Goal: Task Accomplishment & Management: Manage account settings

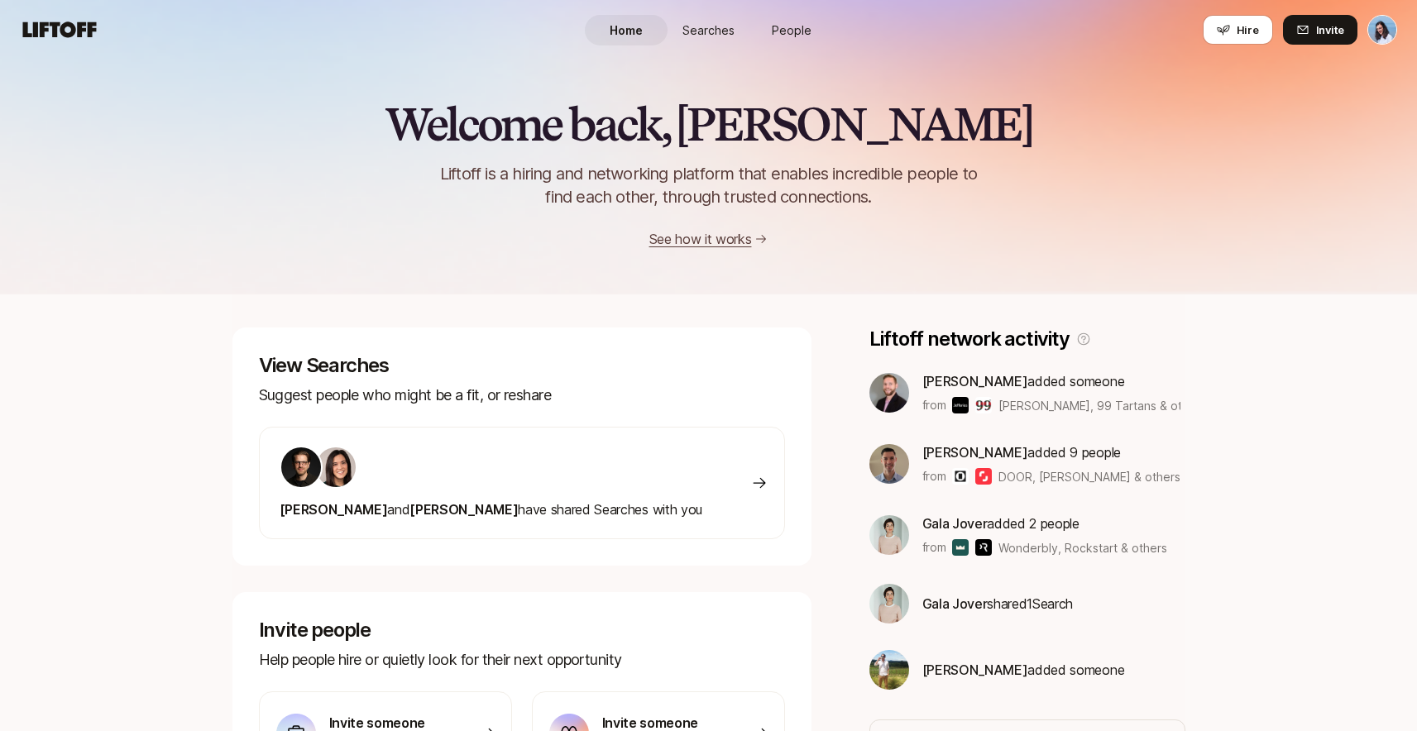
click at [783, 39] on link "People" at bounding box center [791, 30] width 83 height 31
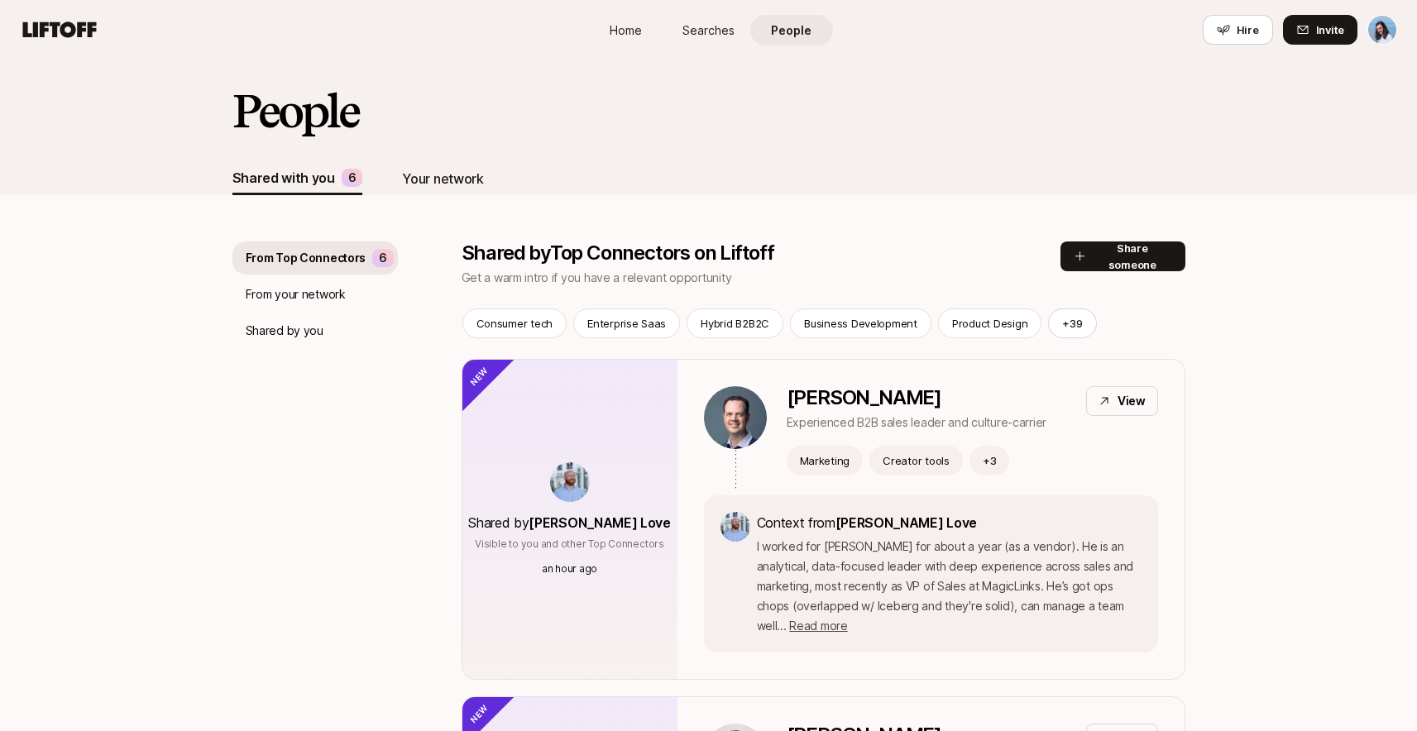
click at [409, 177] on div "Your network" at bounding box center [442, 179] width 81 height 22
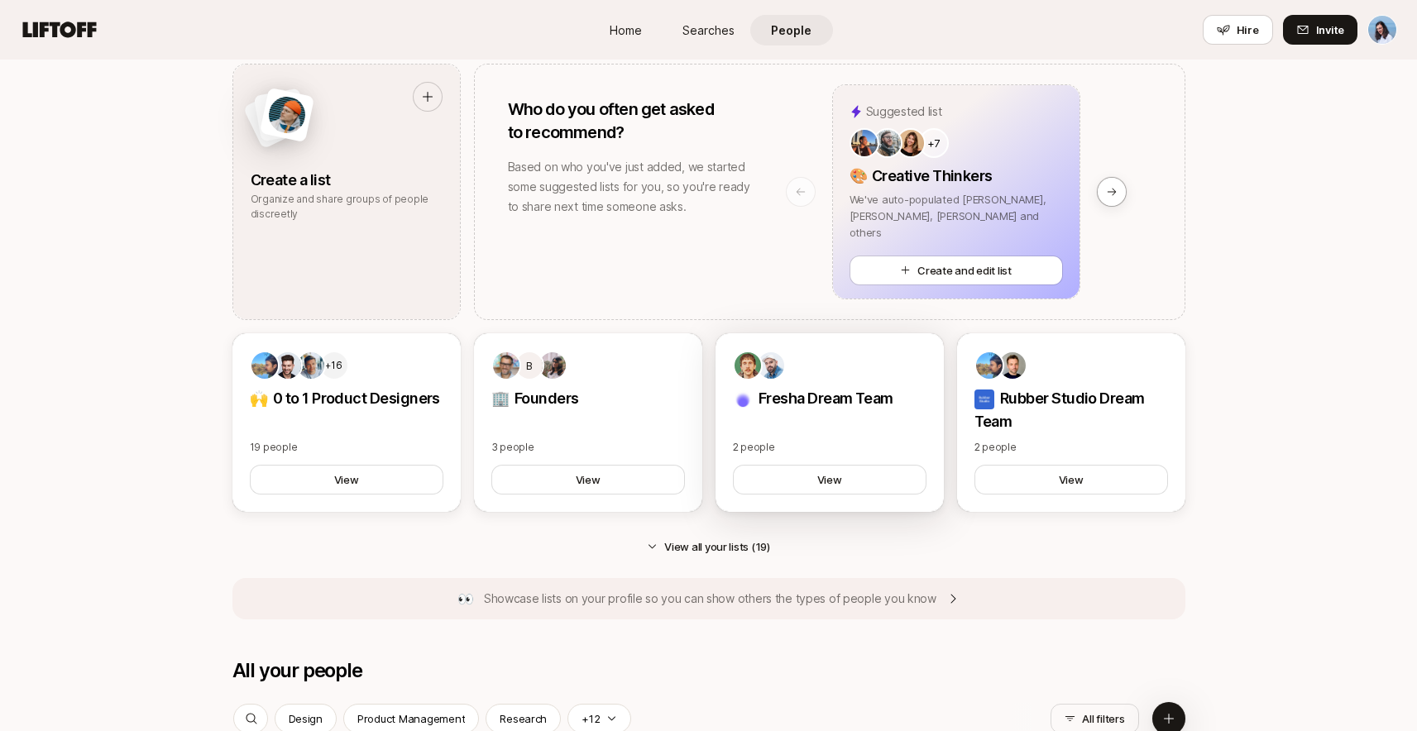
scroll to position [993, 0]
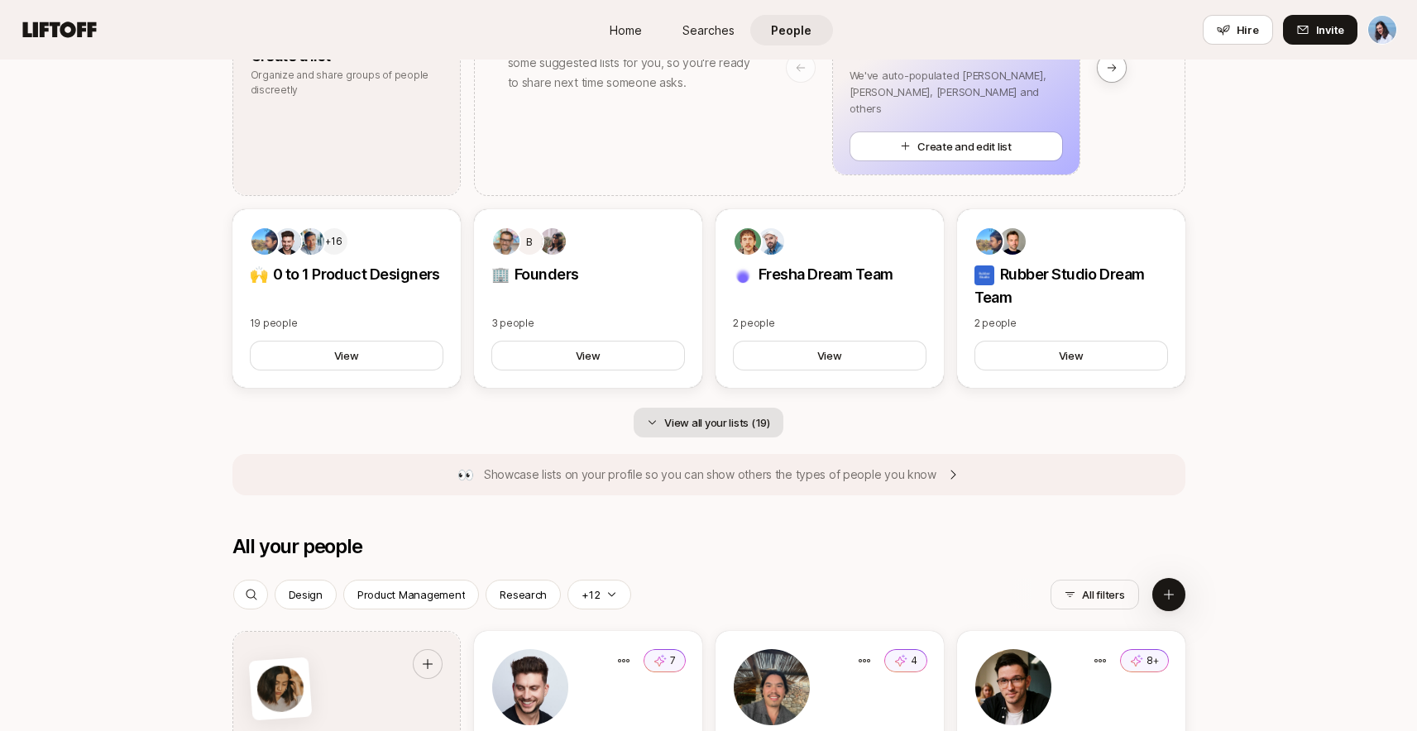
click at [722, 427] on button "View all your lists (19)" at bounding box center [709, 423] width 150 height 30
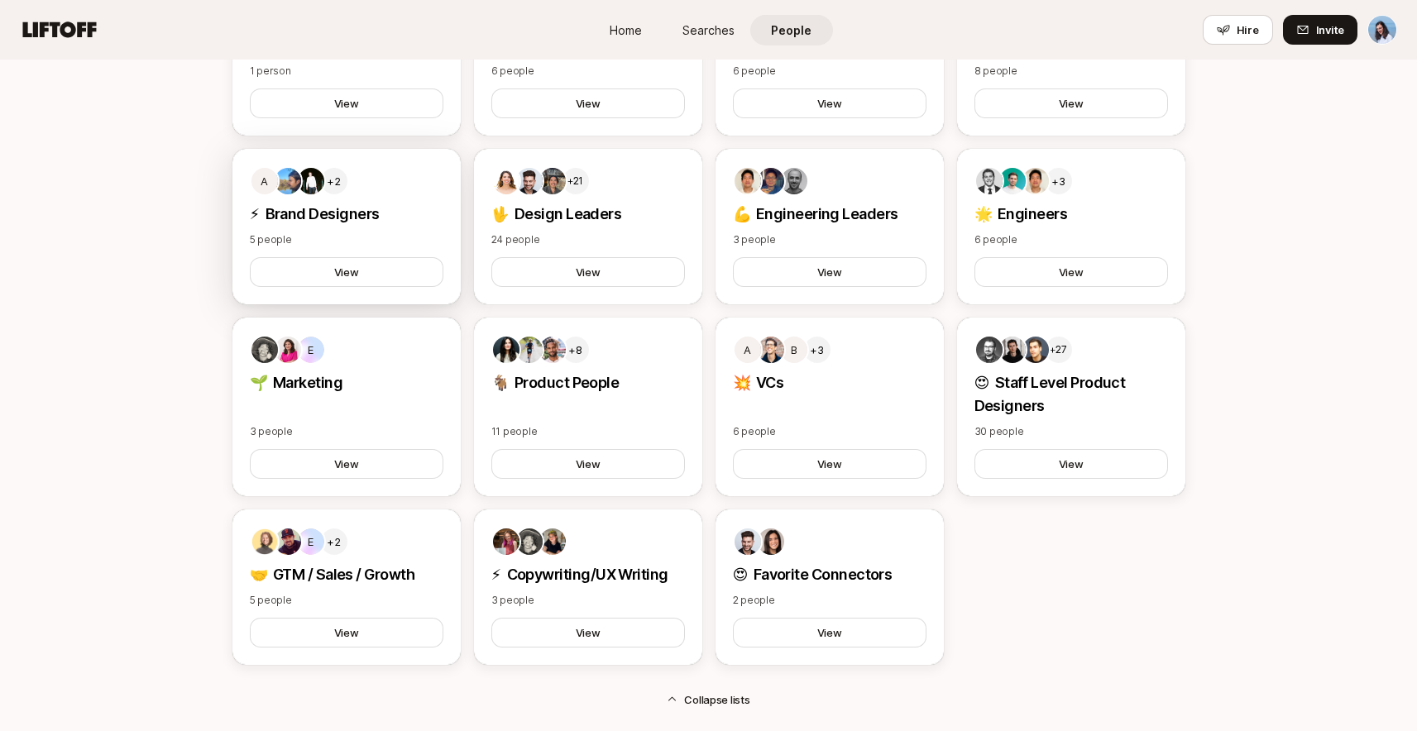
scroll to position [865, 0]
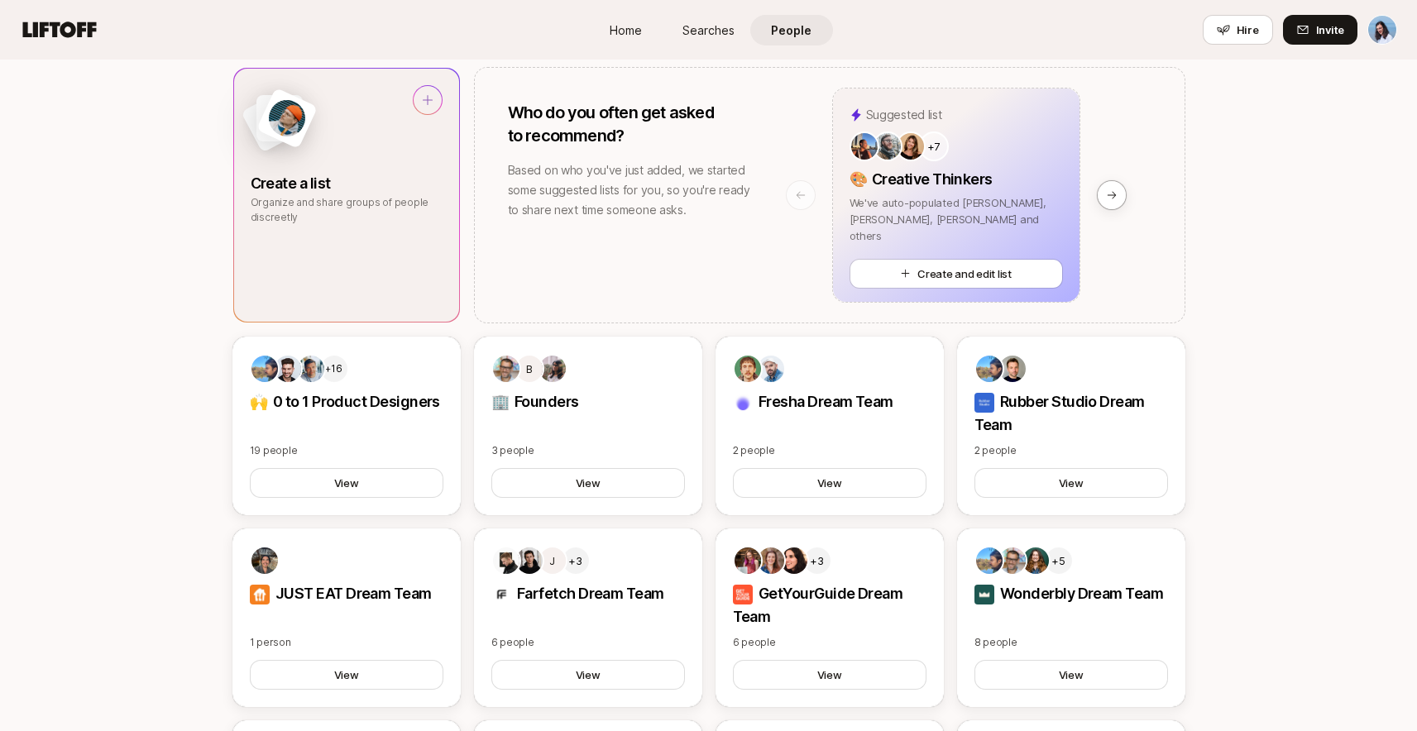
click at [344, 202] on p "Organize and share groups of people discreetly" at bounding box center [347, 210] width 192 height 30
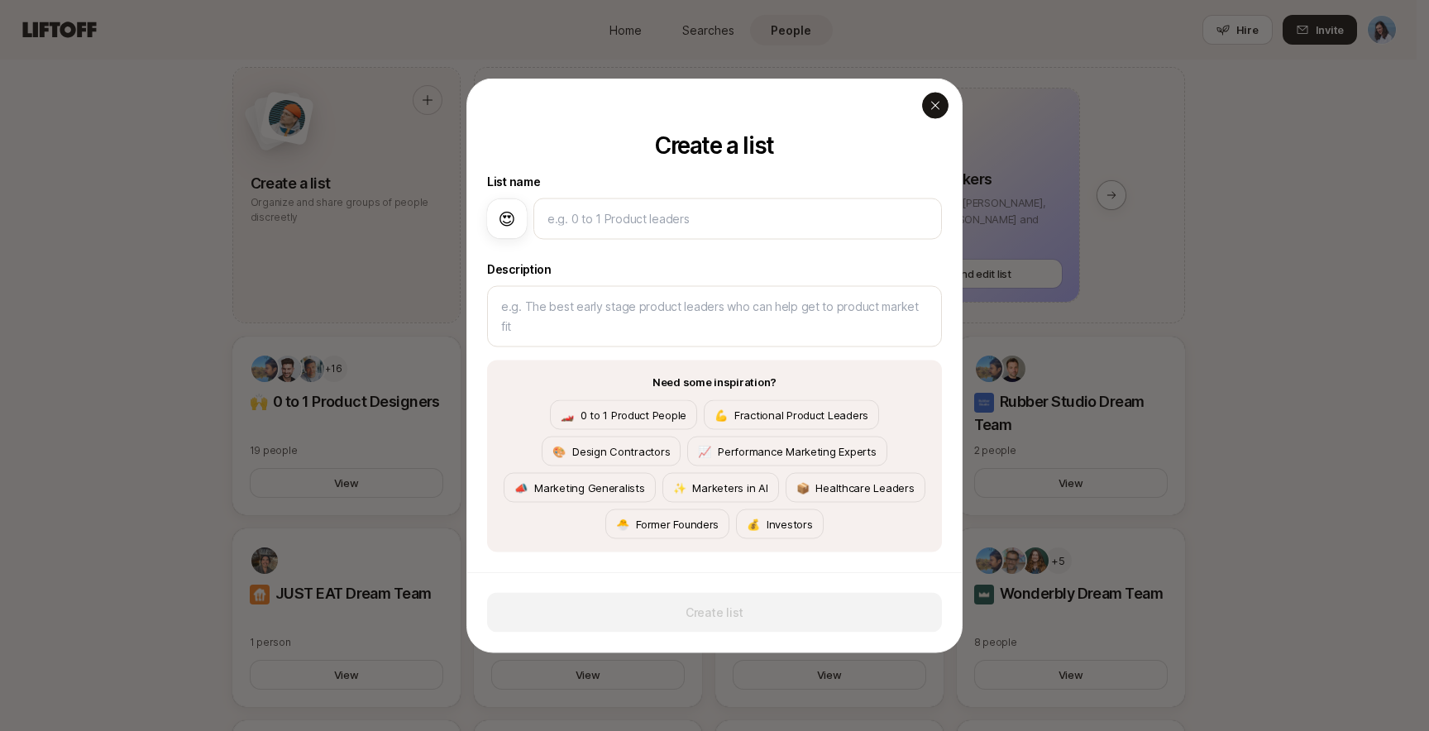
click at [936, 101] on icon "button" at bounding box center [935, 105] width 8 height 8
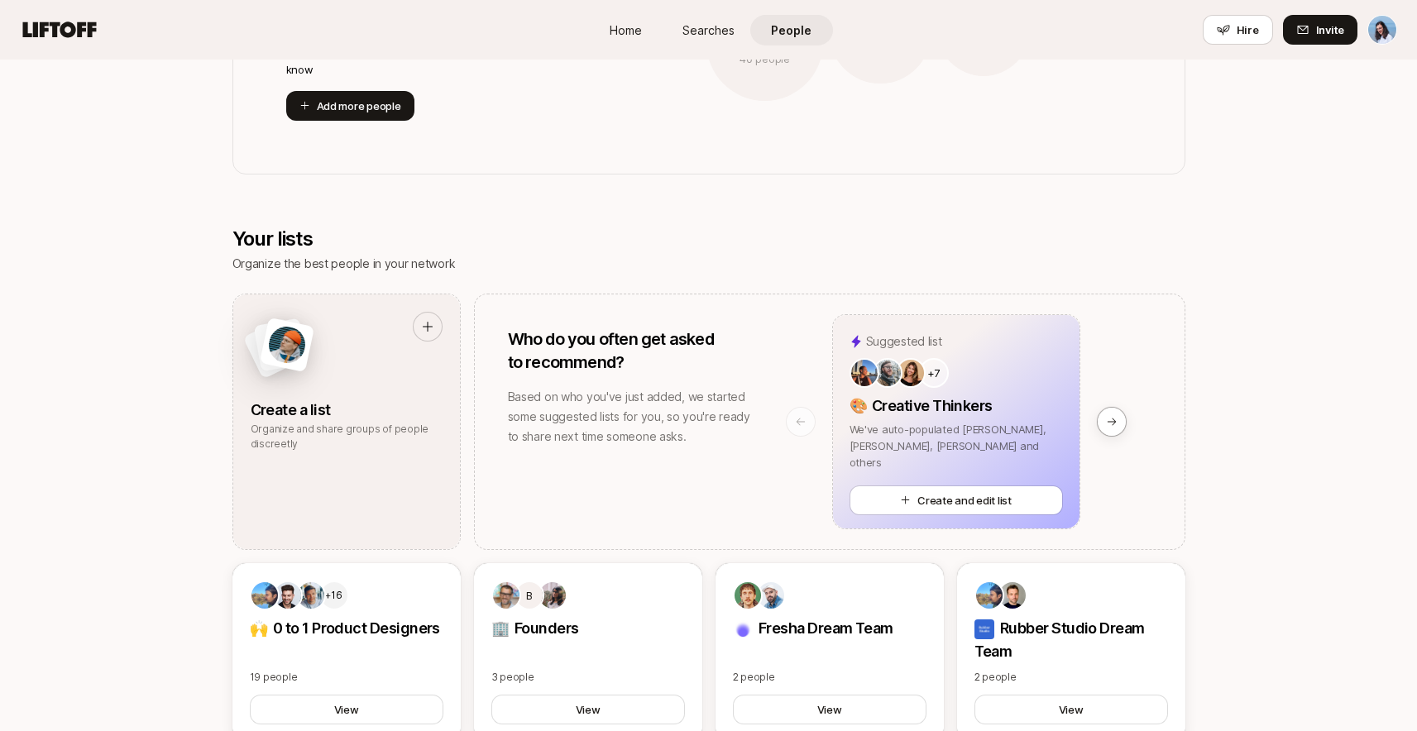
scroll to position [618, 0]
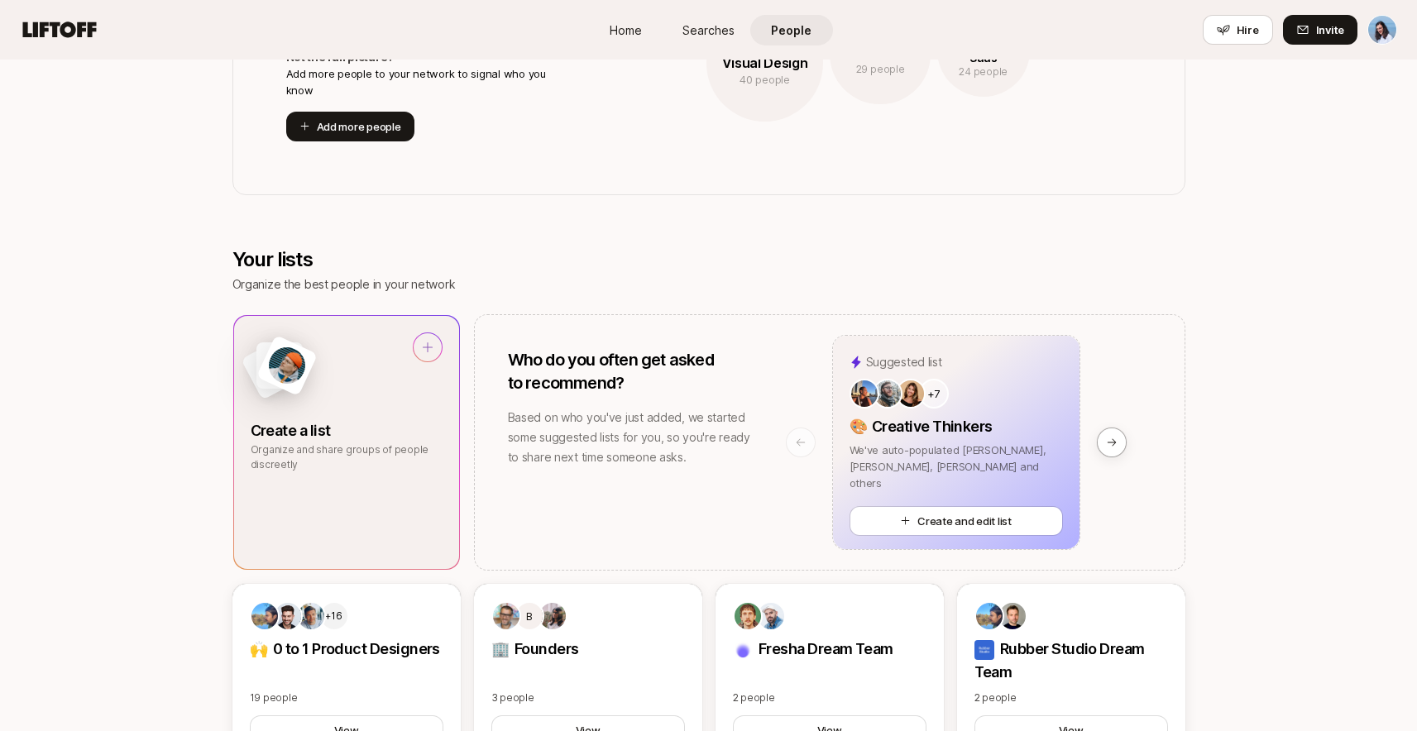
click at [336, 411] on div at bounding box center [347, 373] width 192 height 80
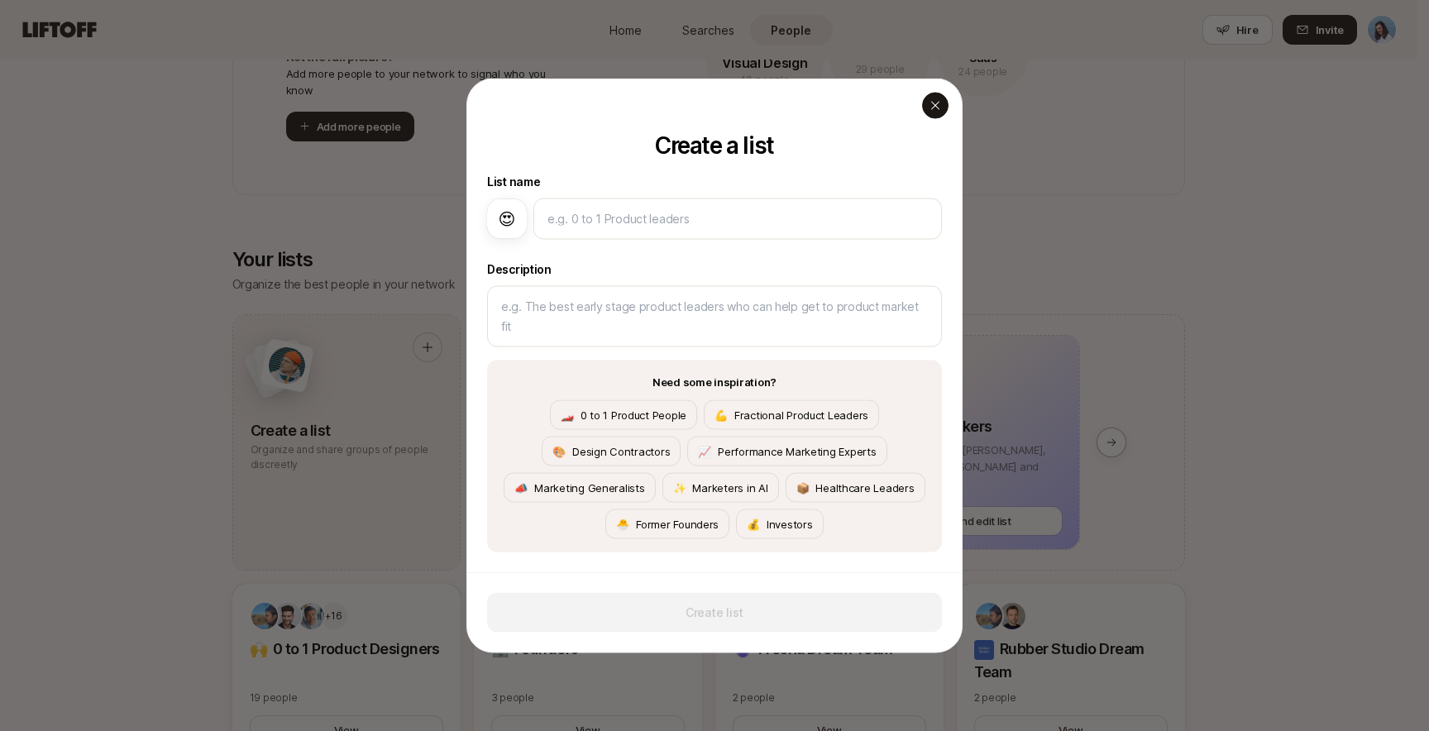
click at [941, 102] on icon "button" at bounding box center [935, 105] width 13 height 13
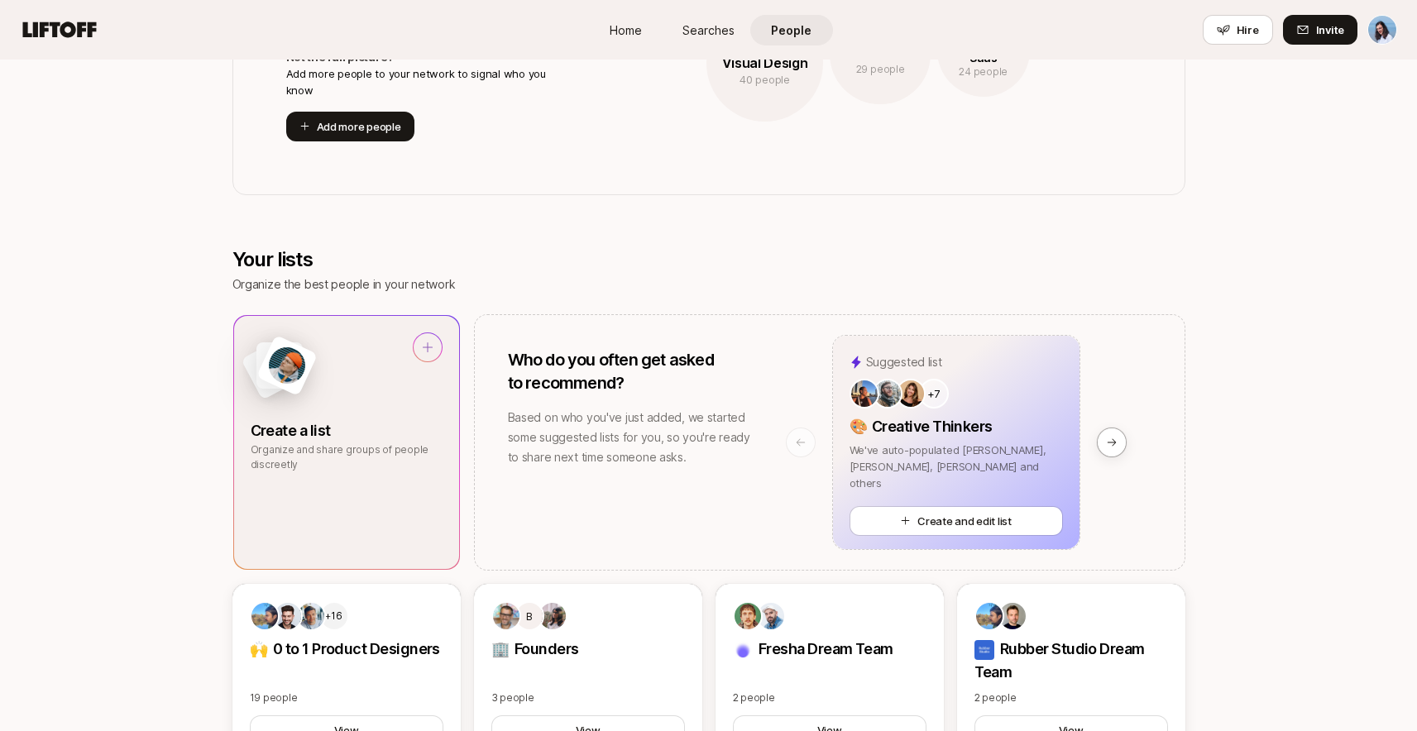
click at [385, 399] on div at bounding box center [347, 373] width 192 height 80
click at [342, 398] on div at bounding box center [347, 373] width 192 height 80
type textarea "x"
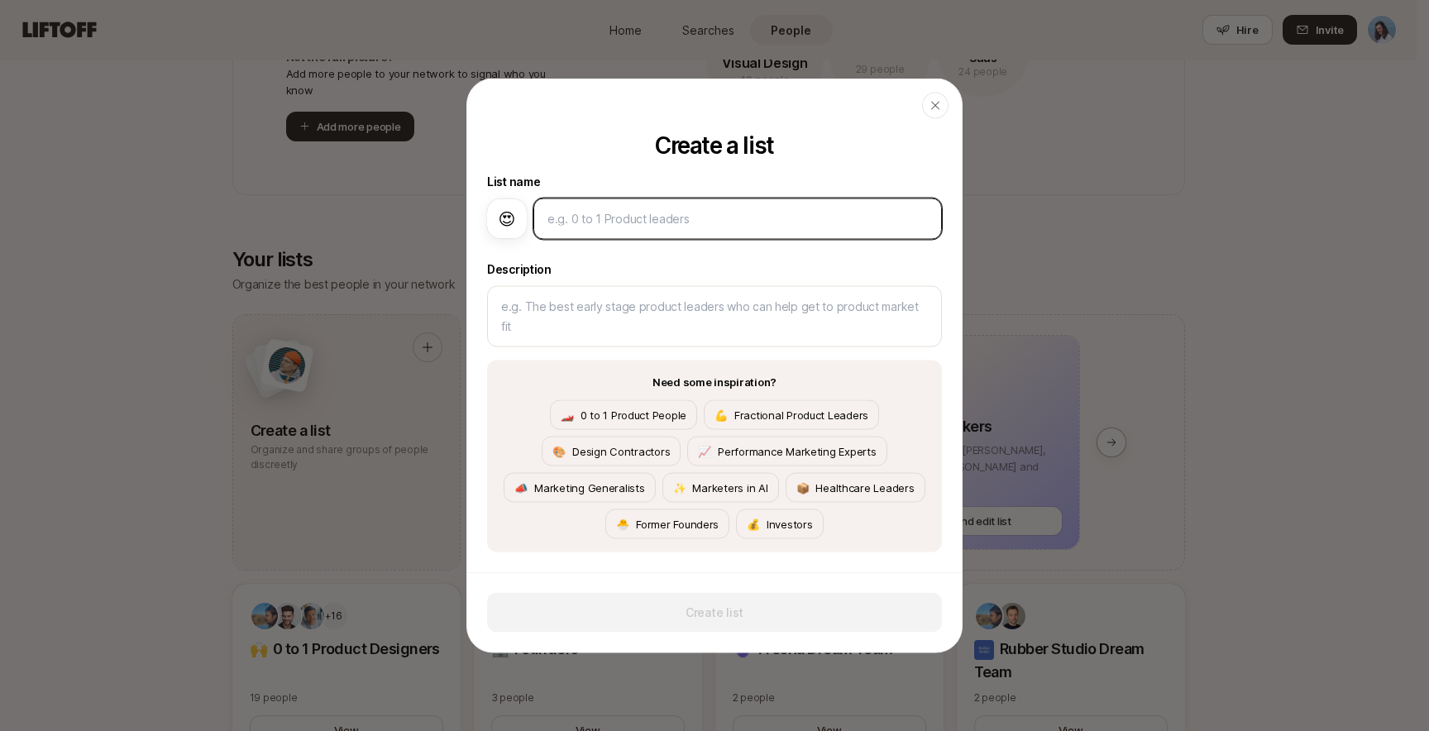
click at [651, 216] on input at bounding box center [738, 219] width 380 height 20
type textarea "x"
type input "P"
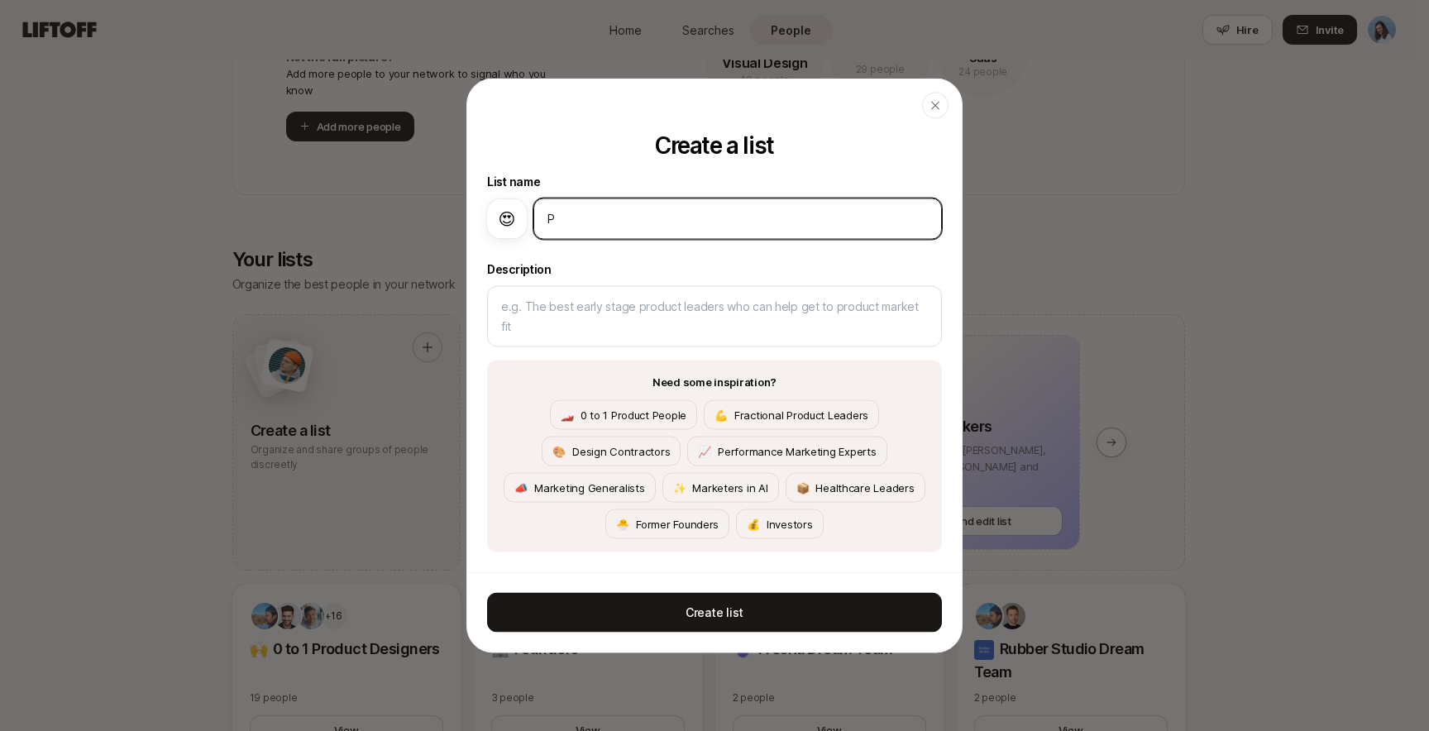
type textarea "x"
type input "Pr"
type textarea "x"
type input "Pro"
type textarea "x"
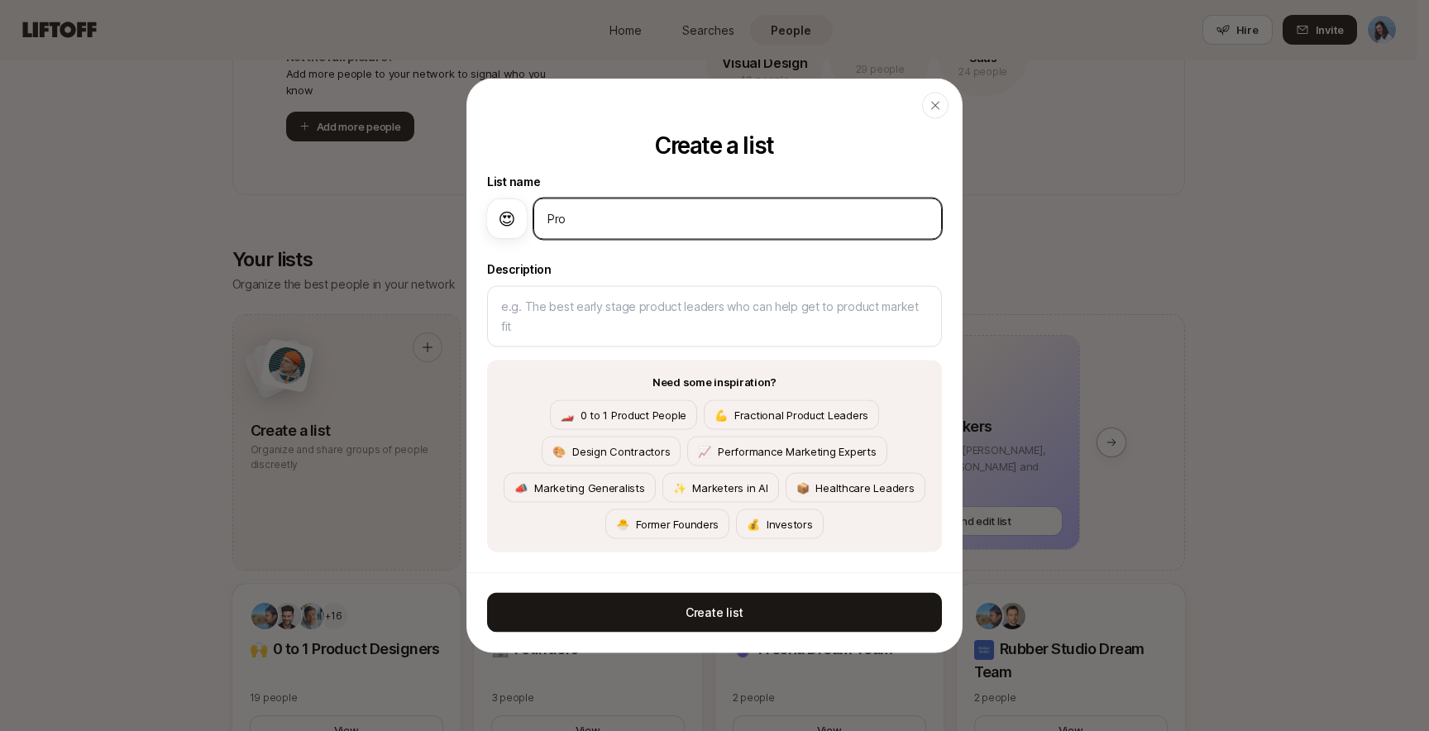
type input "Prod"
type textarea "x"
type input "Produ"
type textarea "x"
type input "Produc"
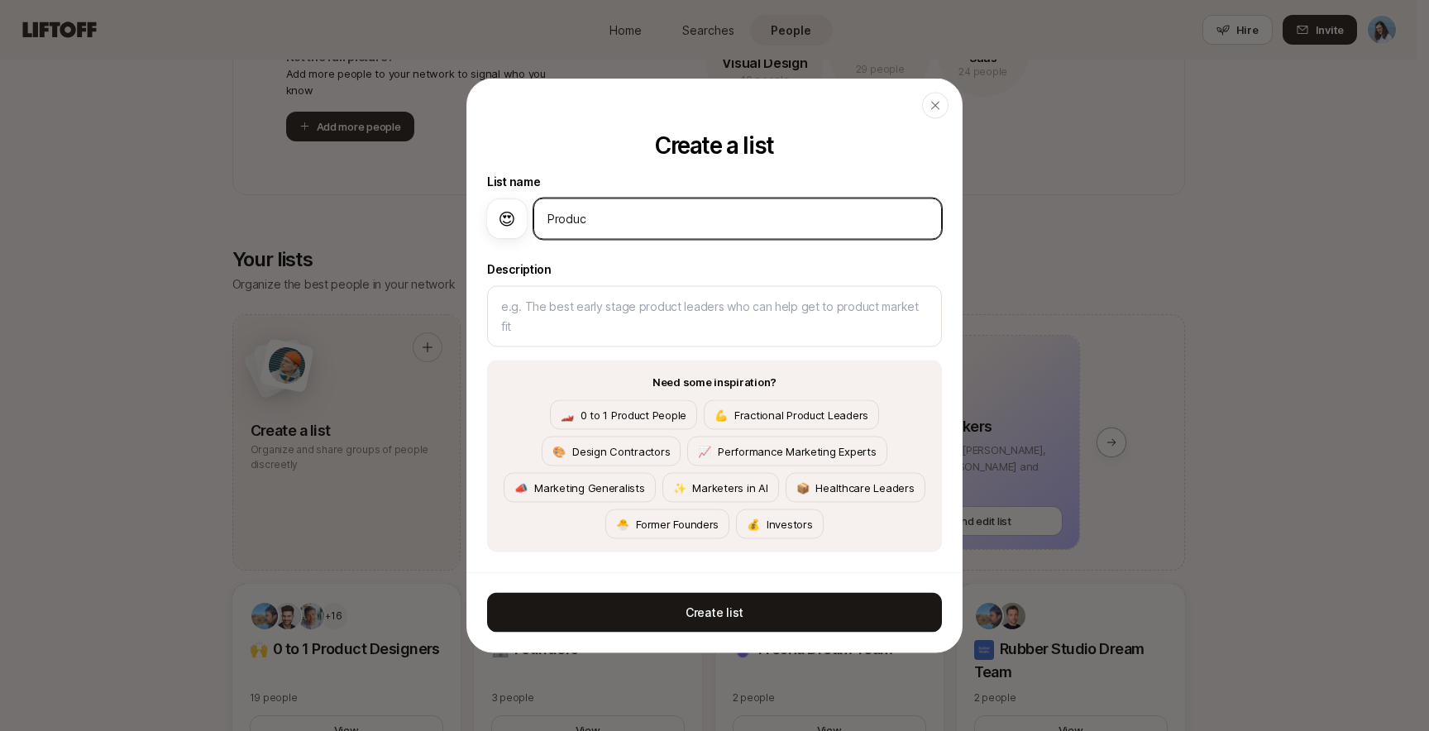
type textarea "x"
type input "Product"
type textarea "x"
type input "Product"
type textarea "x"
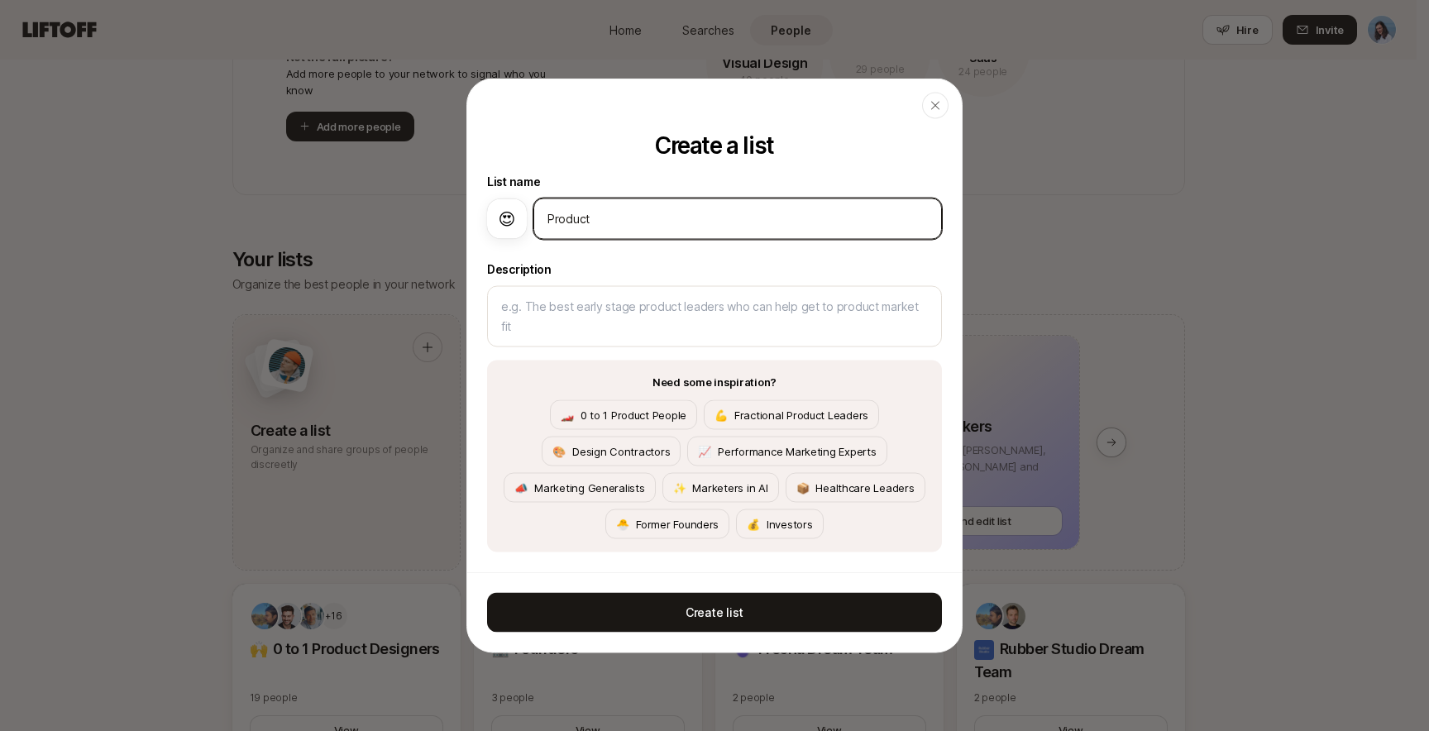
type input "Product D"
type textarea "x"
type input "Product De"
type textarea "x"
type input "Product Des"
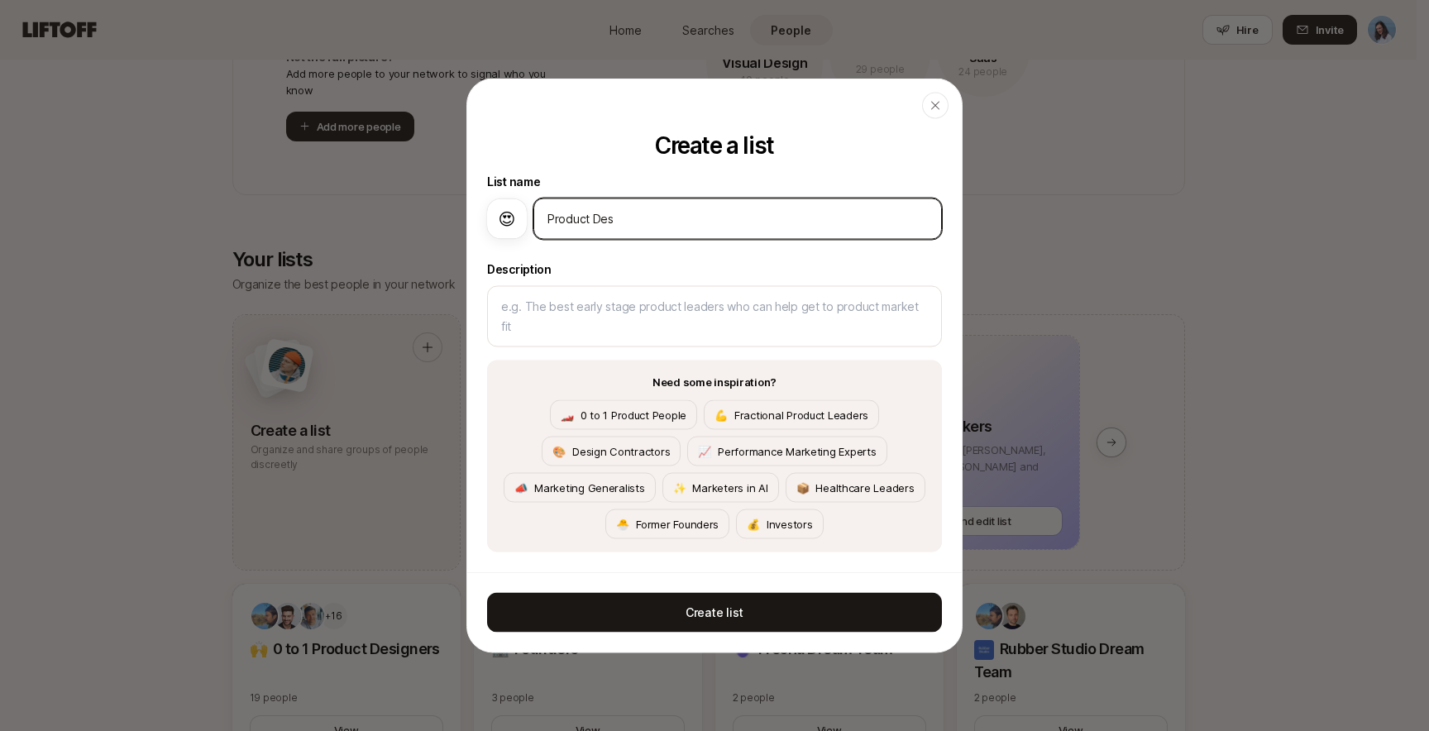
type textarea "x"
type input "Product Desi"
type textarea "x"
type input "Product Desig"
type textarea "x"
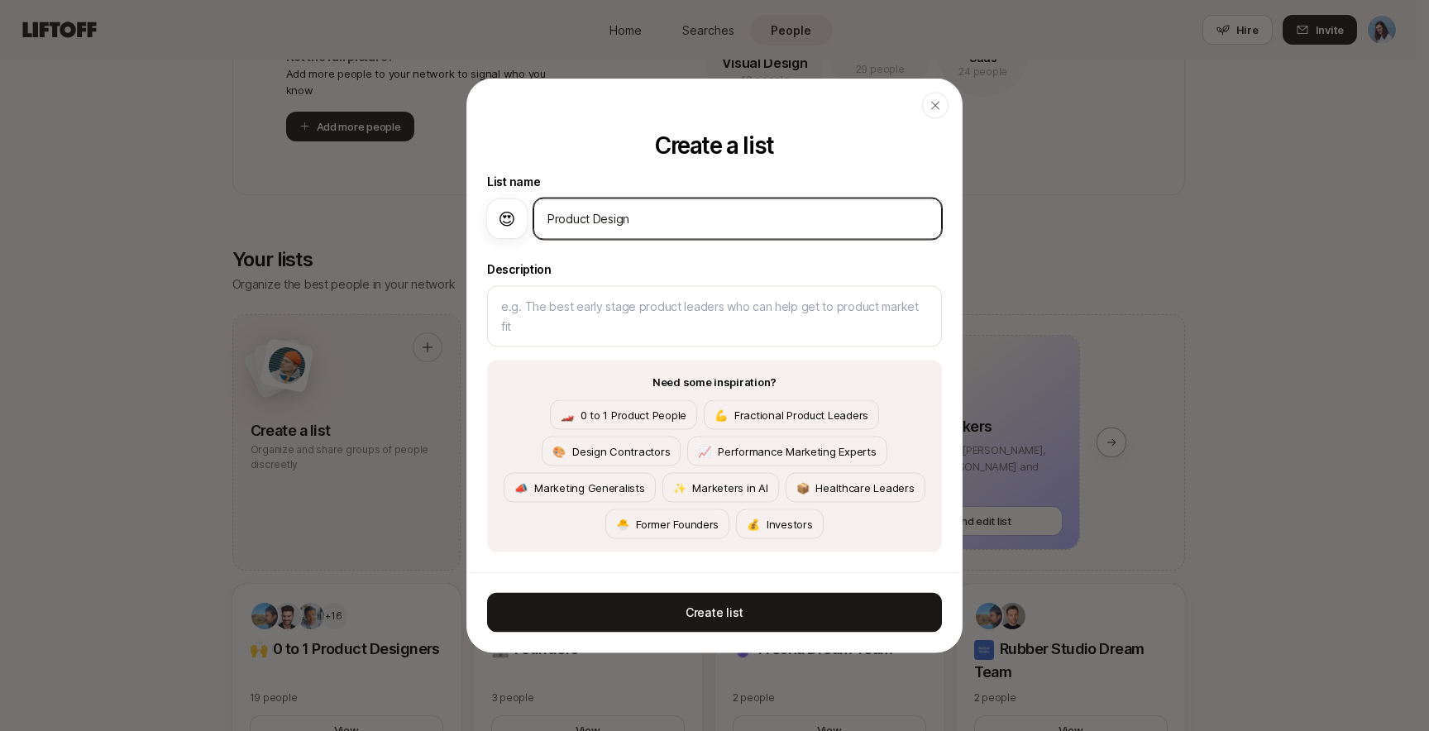
type input "Product Design"
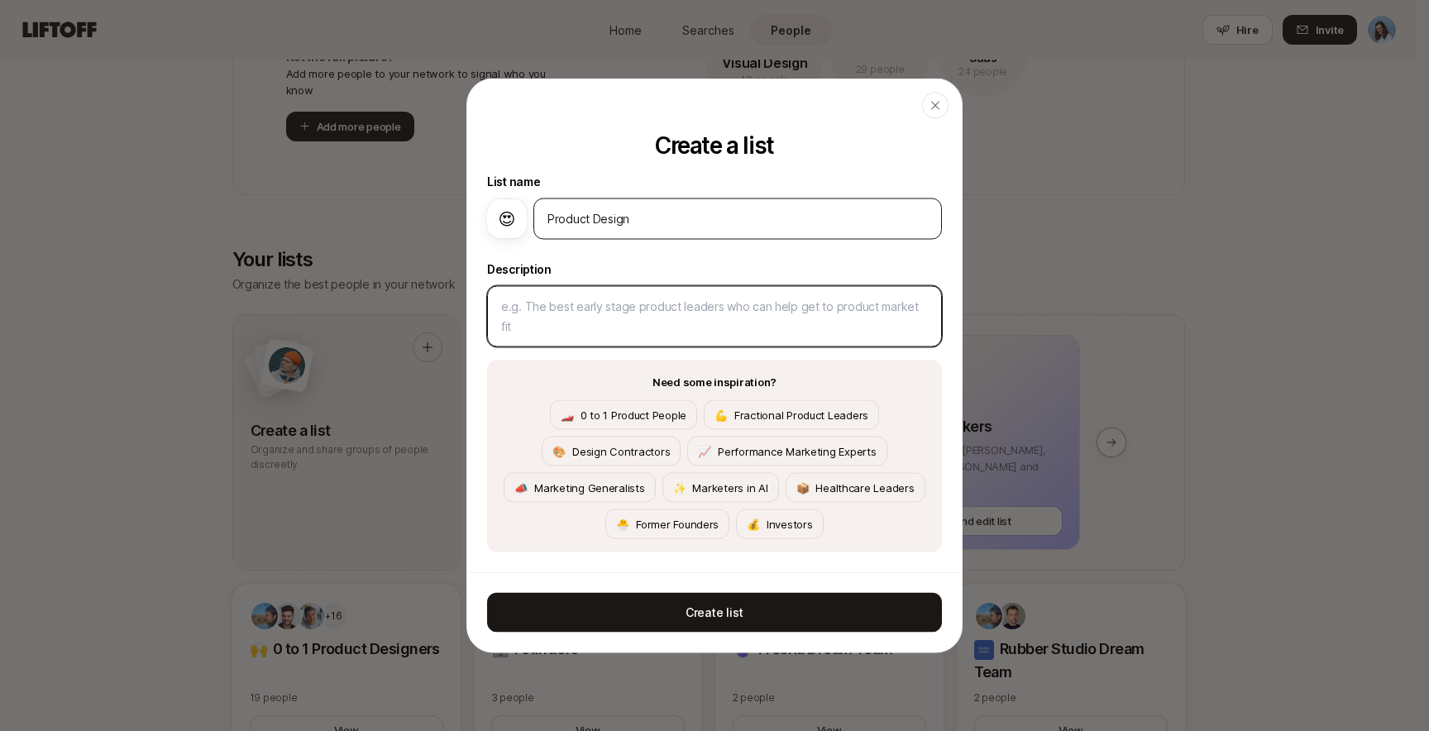
type textarea "x"
type textarea "T"
type textarea "x"
type textarea "Te"
type textarea "x"
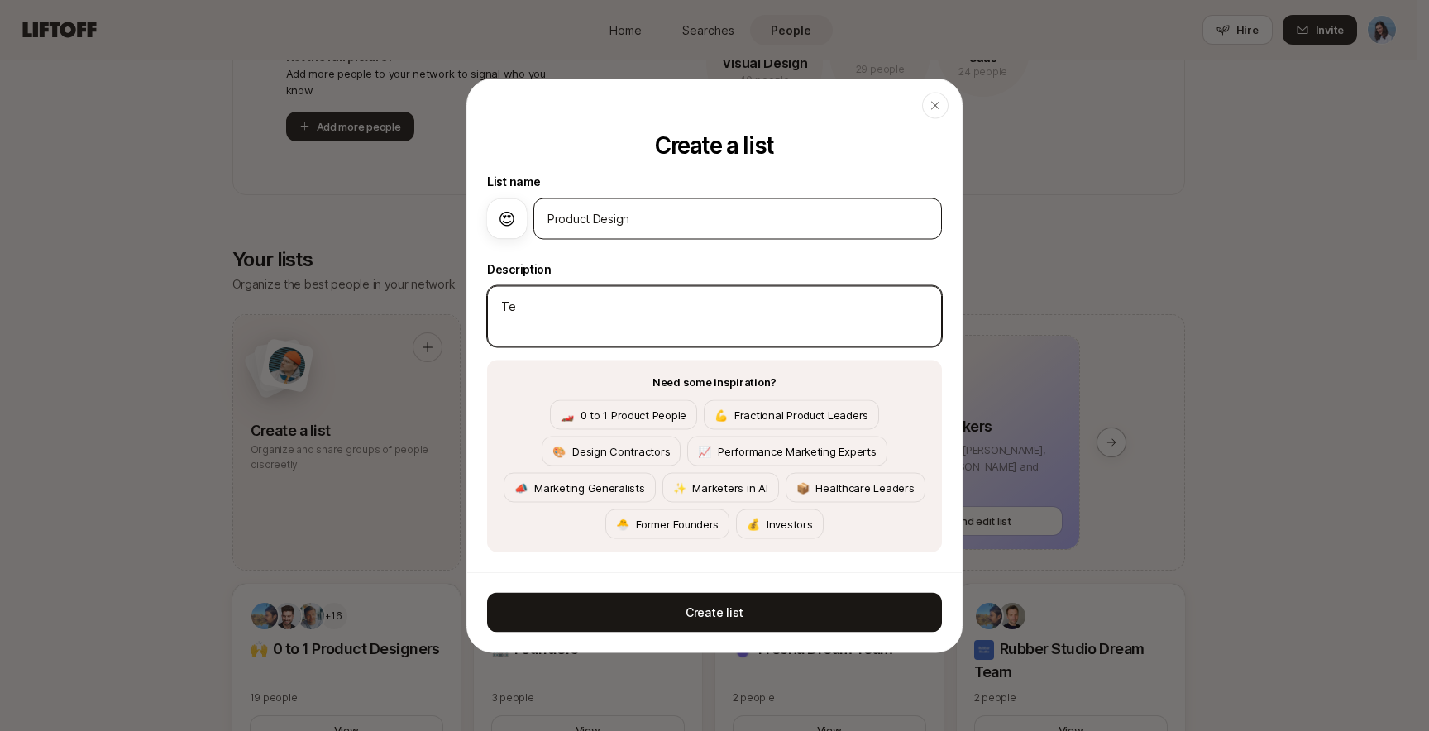
type textarea "Te"
type textarea "x"
type textarea "Te b"
type textarea "x"
type textarea "Te be"
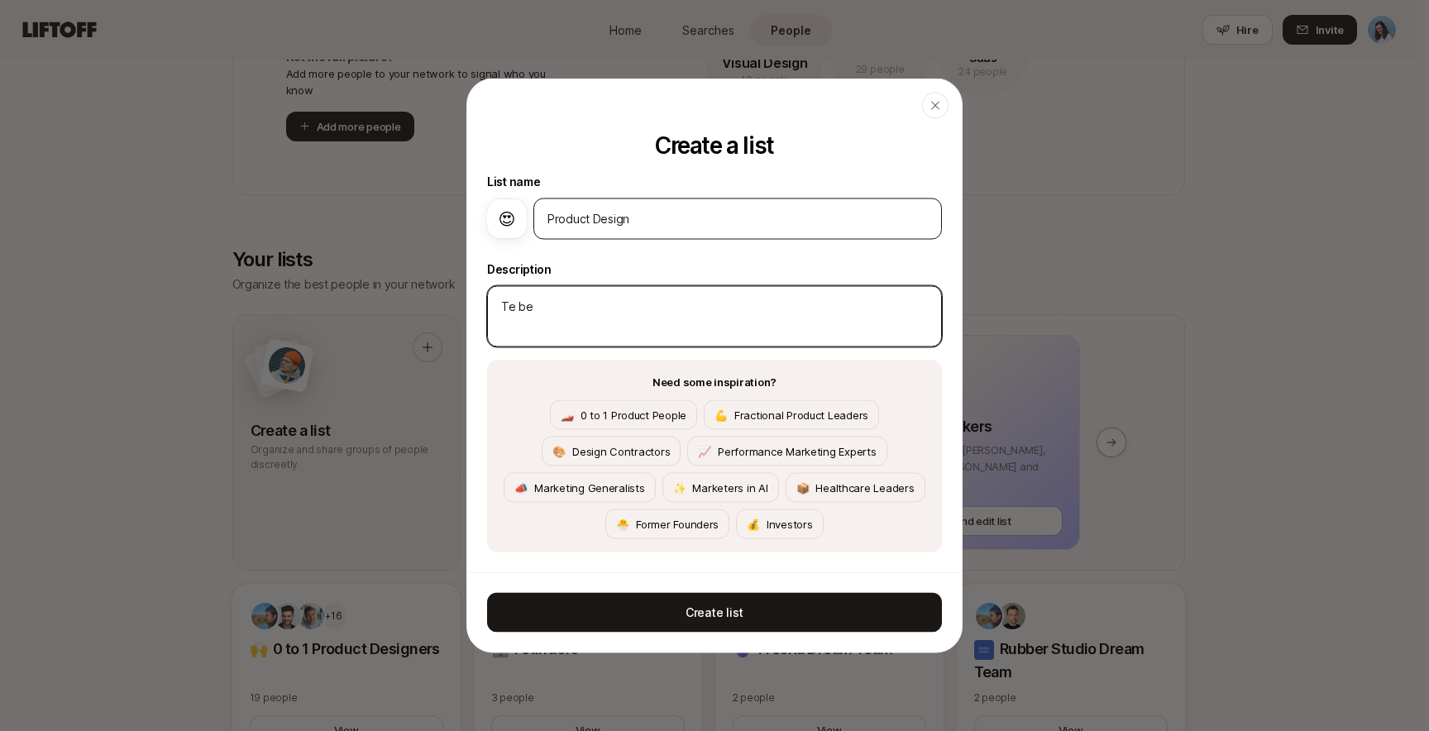
type textarea "x"
type textarea "Te bes"
type textarea "x"
type textarea "Te best"
type textarea "x"
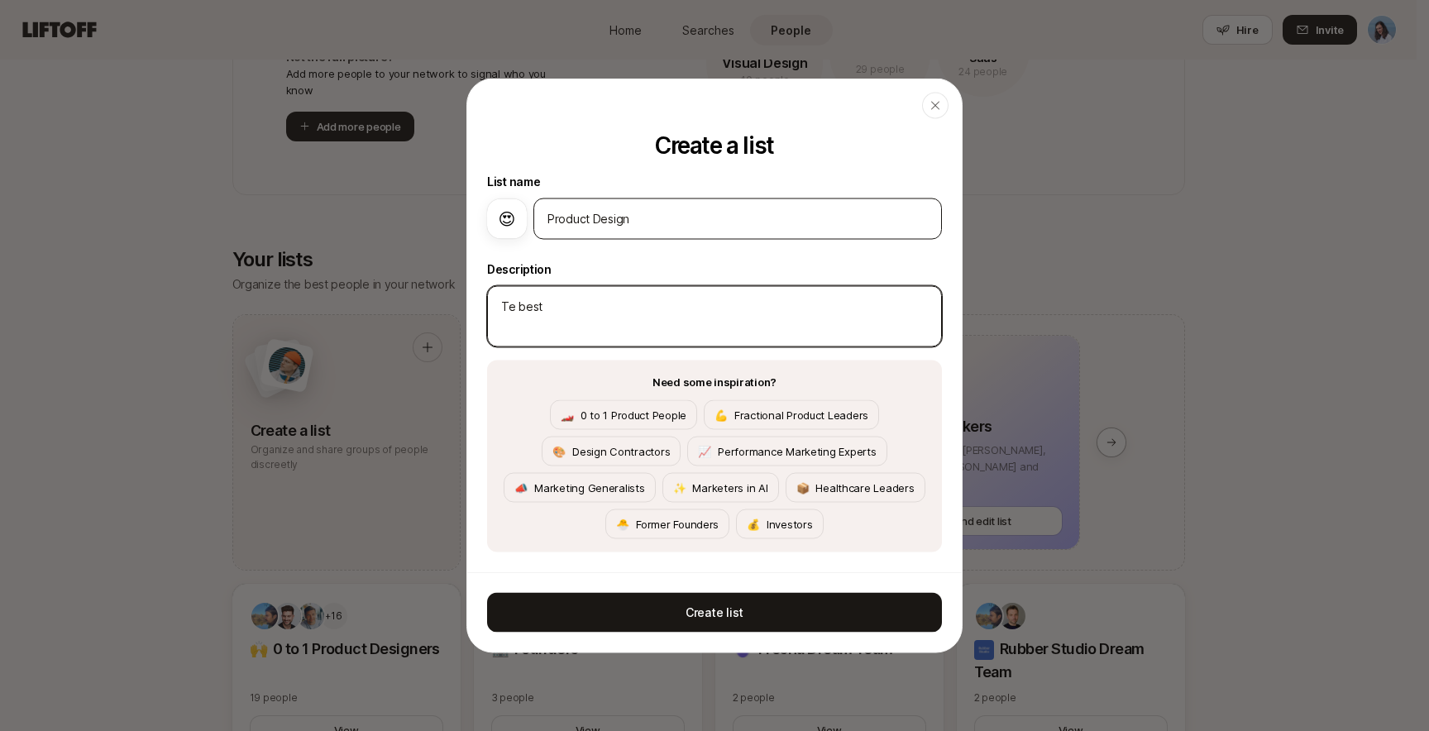
type textarea "Te best"
type textarea "x"
type textarea "Te best d"
type textarea "x"
type textarea "Te best de"
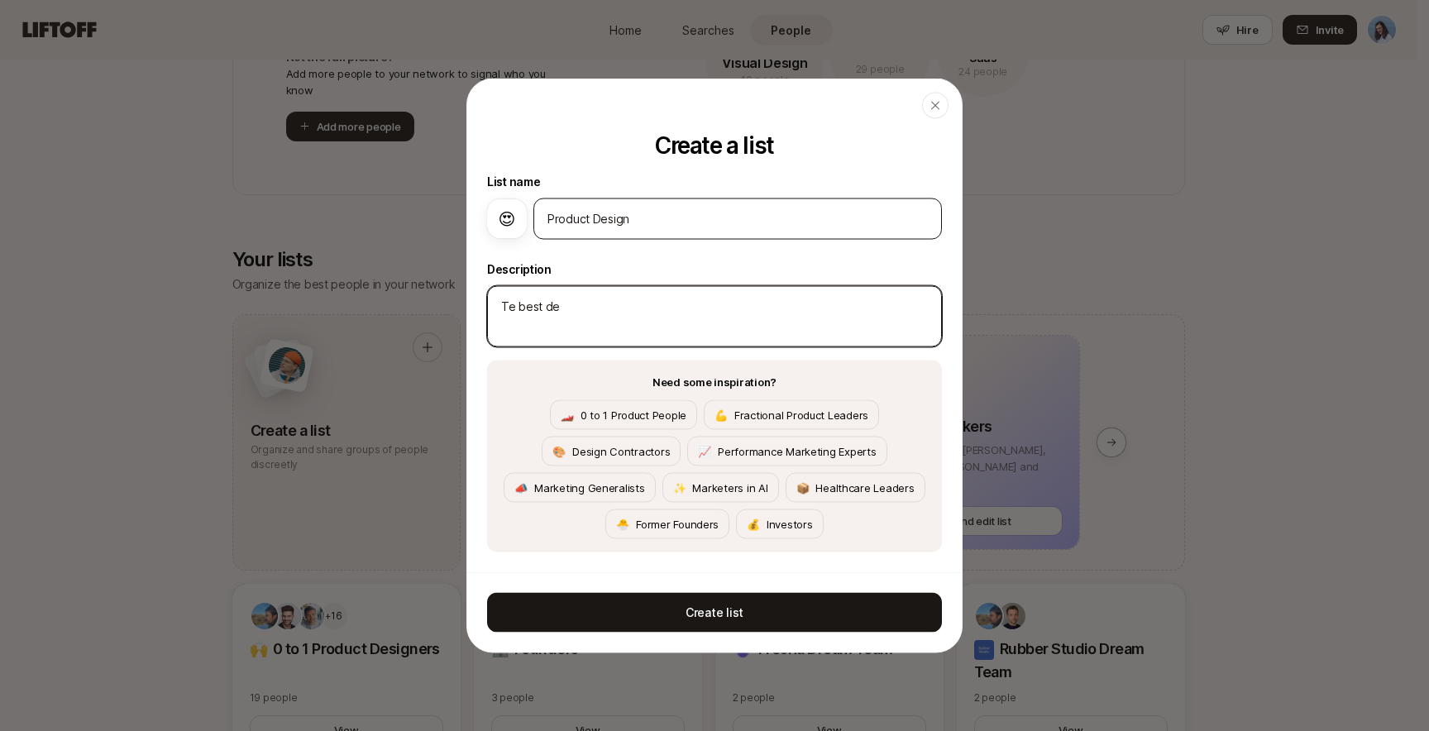
type textarea "x"
type textarea "Te best des"
type textarea "x"
type textarea "Te best desi"
type textarea "x"
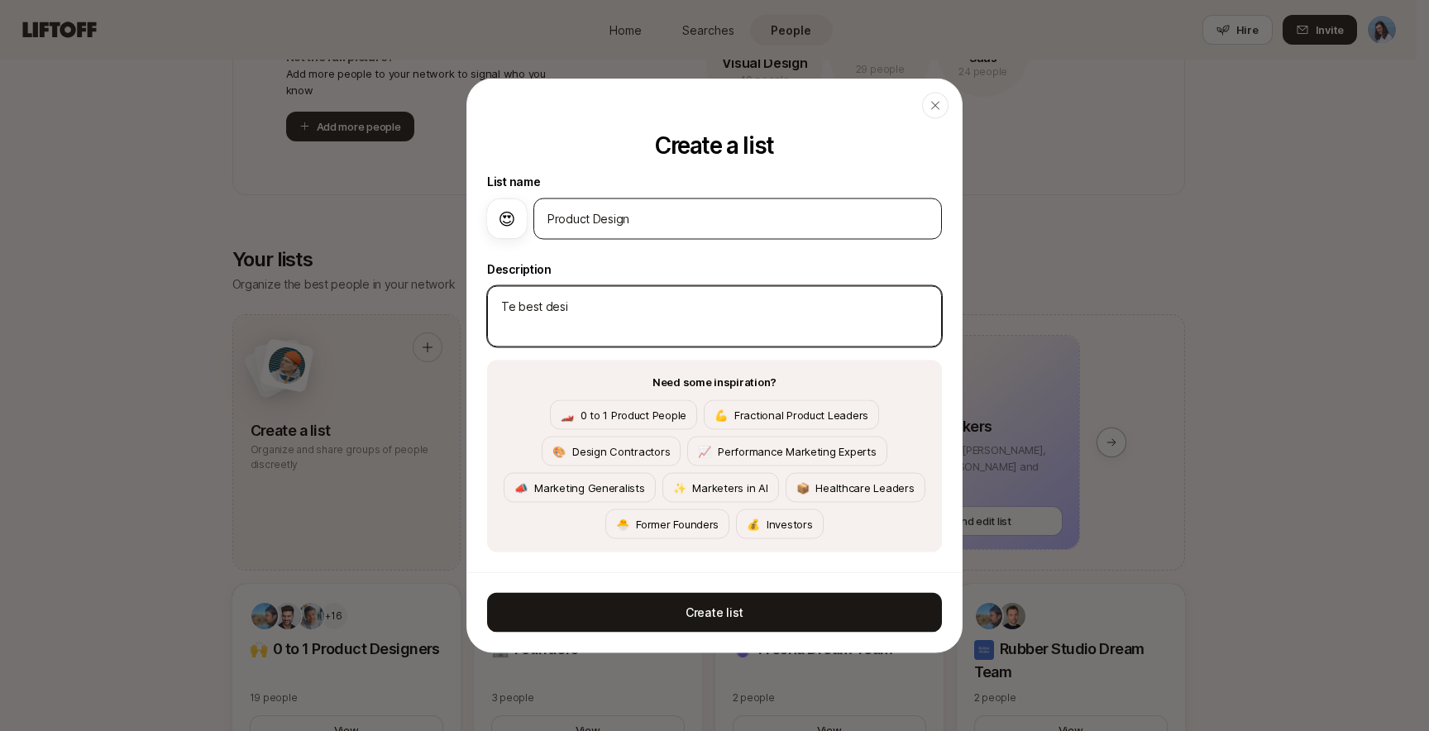
type textarea "Te best desig"
type textarea "x"
type textarea "Te best design"
type textarea "x"
type textarea "Te best designe"
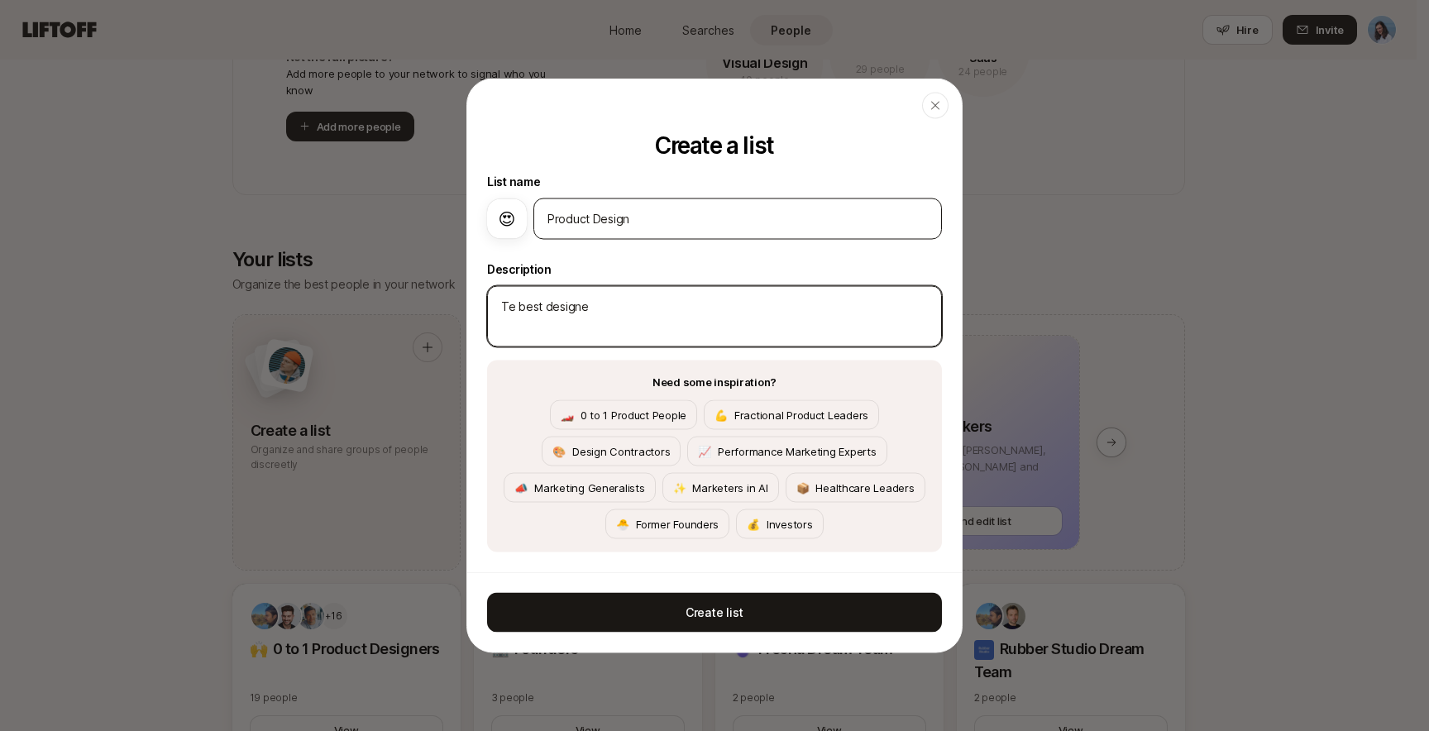
type textarea "x"
type textarea "Te best designer"
type textarea "x"
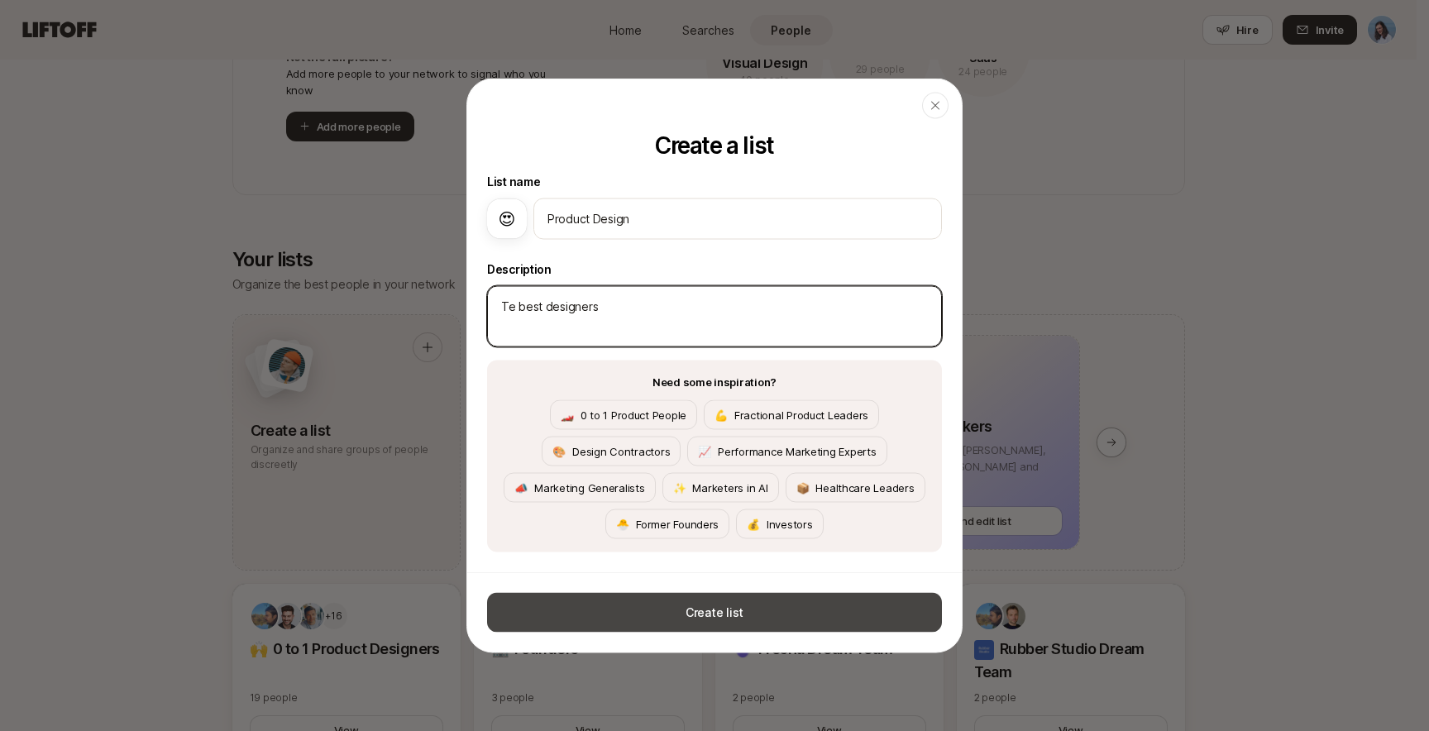
type textarea "Te best designers"
click at [701, 623] on button "Create list" at bounding box center [714, 613] width 455 height 40
type textarea "x"
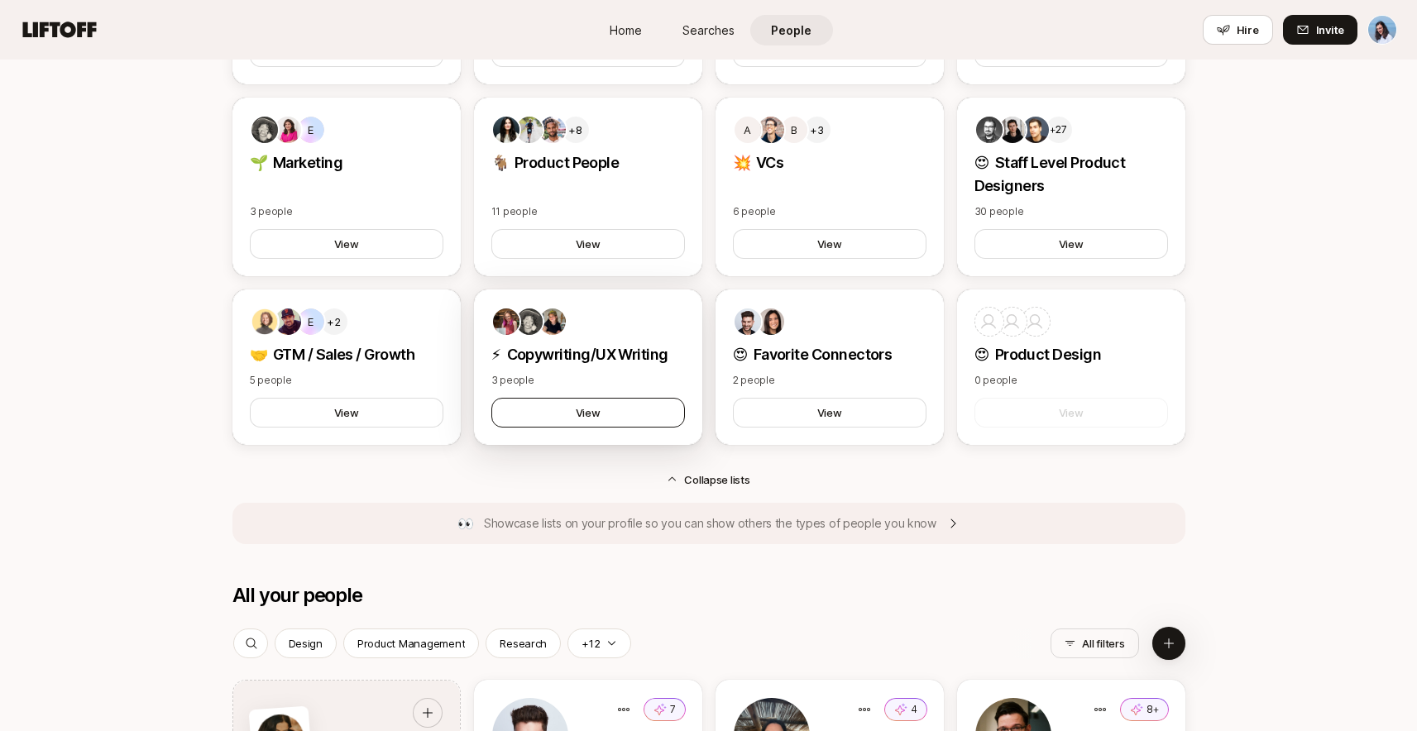
scroll to position [1665, 0]
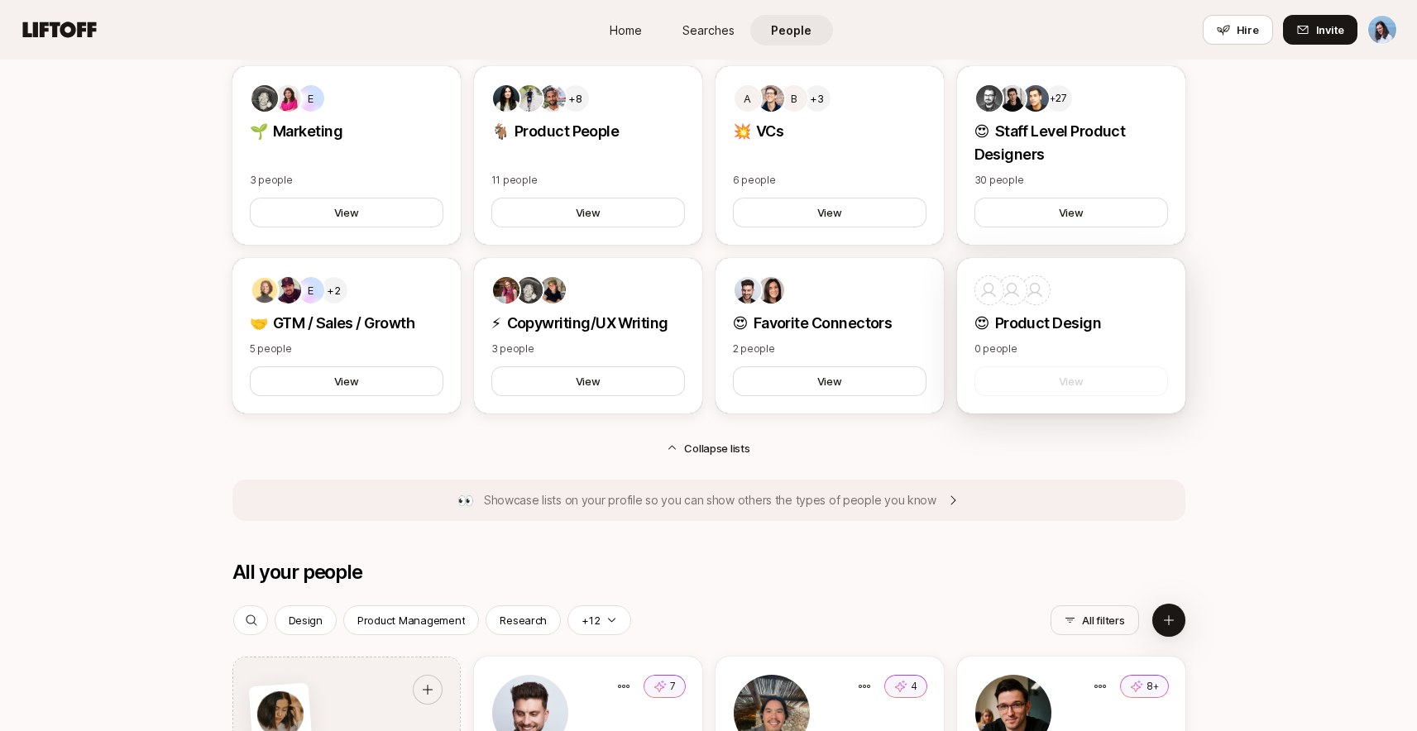
click at [1102, 320] on p "😍 Product Design" at bounding box center [1071, 323] width 194 height 23
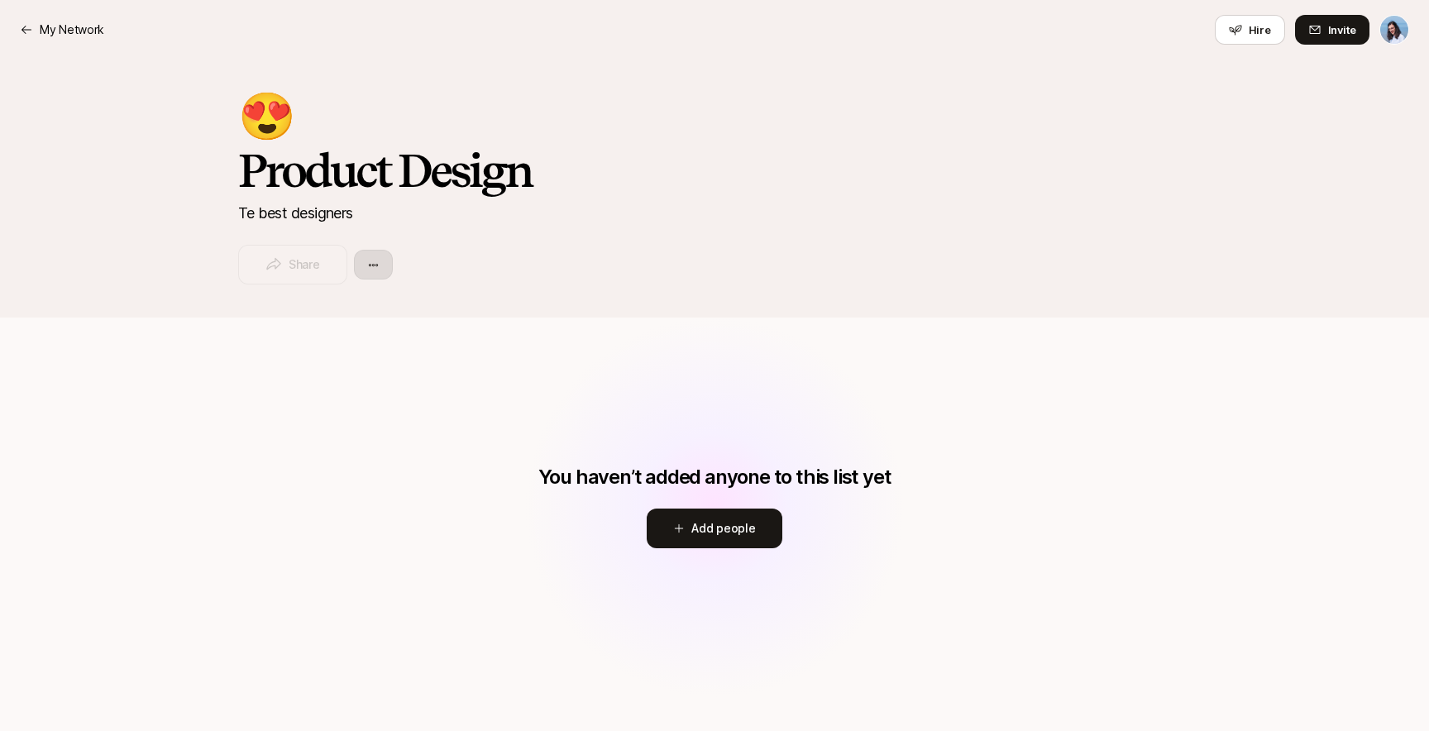
click at [383, 258] on html "My Network My Network Hire Invite 😍 Product Design Te best designers Share You …" at bounding box center [714, 365] width 1429 height 731
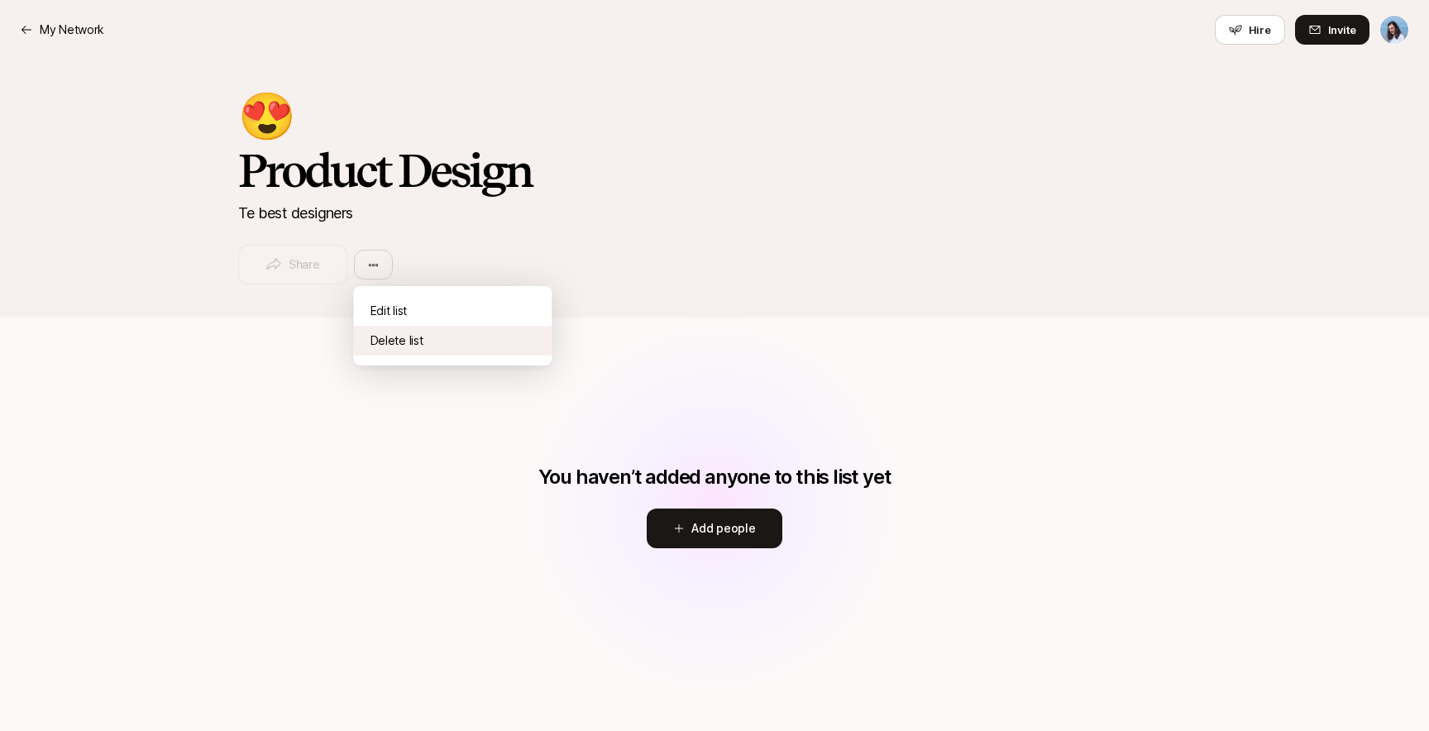
click at [414, 335] on div "Delete list" at bounding box center [453, 341] width 199 height 30
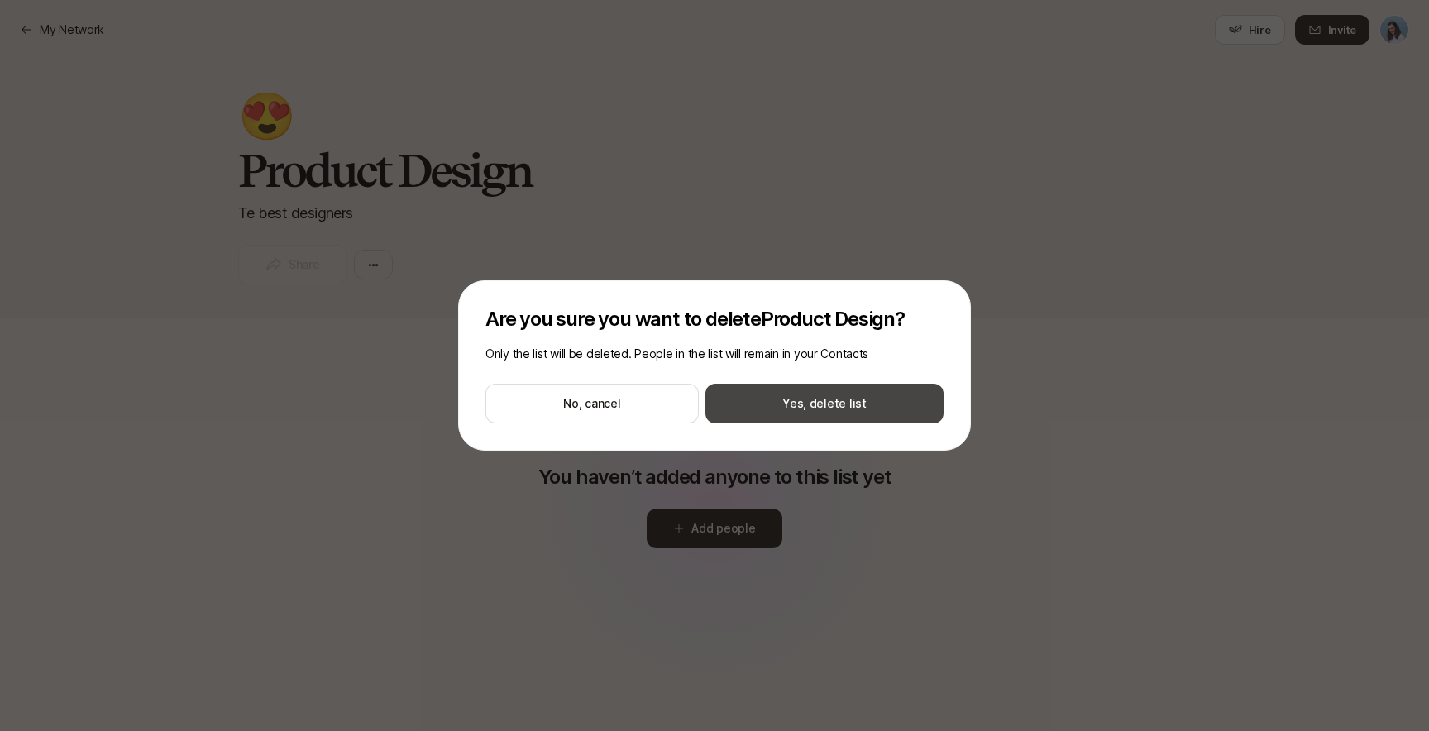
click at [839, 411] on button "Yes, delete list" at bounding box center [825, 404] width 238 height 40
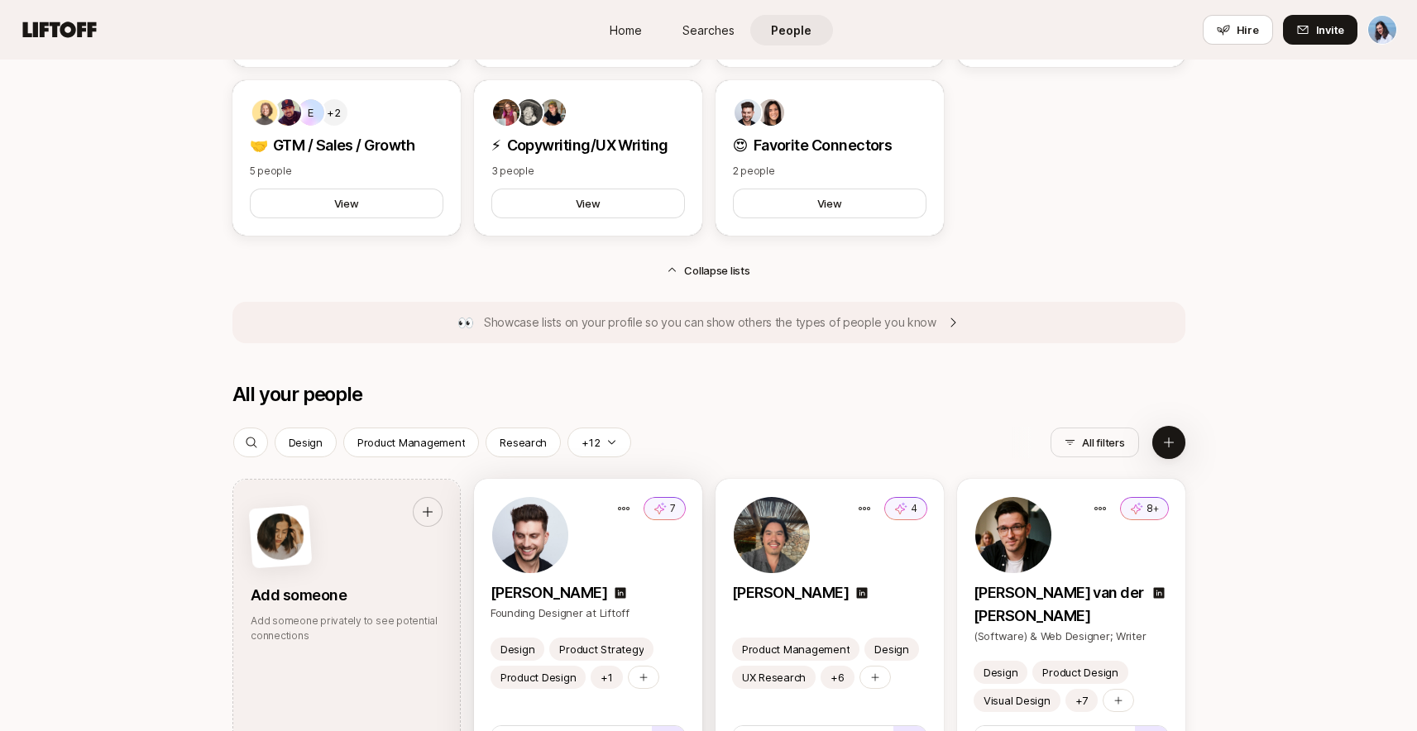
scroll to position [1646, 0]
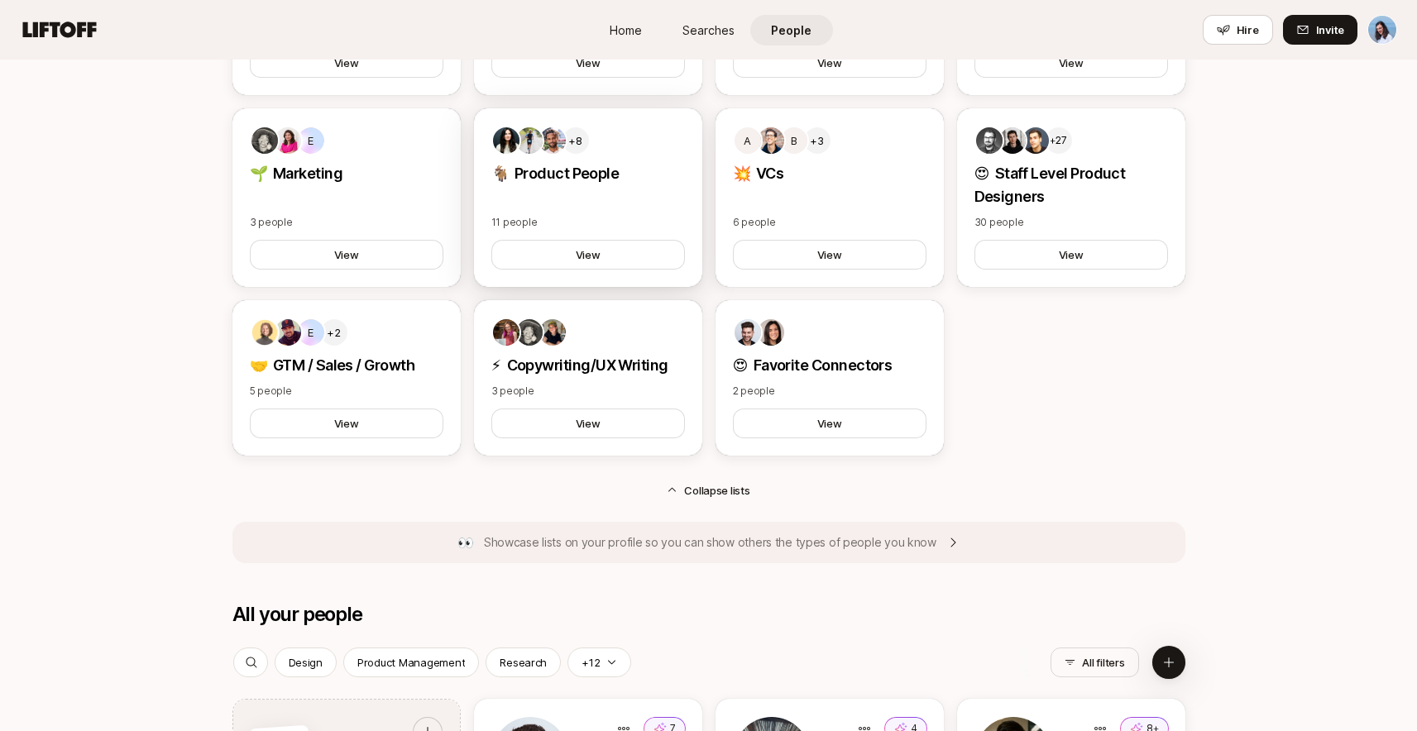
click at [577, 179] on p "🐐 Product People" at bounding box center [588, 173] width 194 height 23
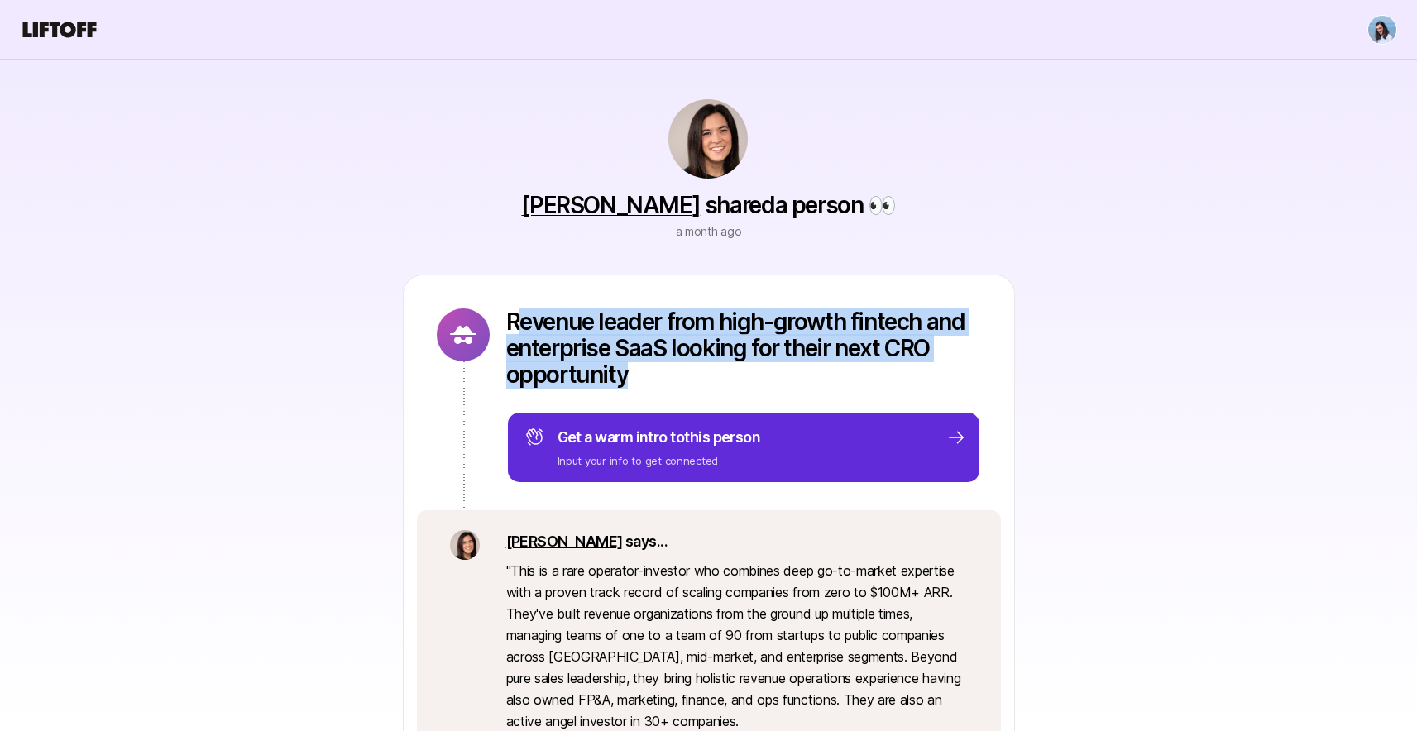
drag, startPoint x: 627, startPoint y: 377, endPoint x: 513, endPoint y: 329, distance: 123.8
click at [513, 329] on p "Revenue leader from high-growth fintech and enterprise SaaS looking for their n…" at bounding box center [743, 348] width 475 height 79
click at [513, 328] on p "Revenue leader from high-growth fintech and enterprise SaaS looking for their n…" at bounding box center [743, 348] width 475 height 79
drag, startPoint x: 509, startPoint y: 322, endPoint x: 625, endPoint y: 376, distance: 128.8
click at [625, 376] on p "Revenue leader from high-growth fintech and enterprise SaaS looking for their n…" at bounding box center [743, 348] width 475 height 79
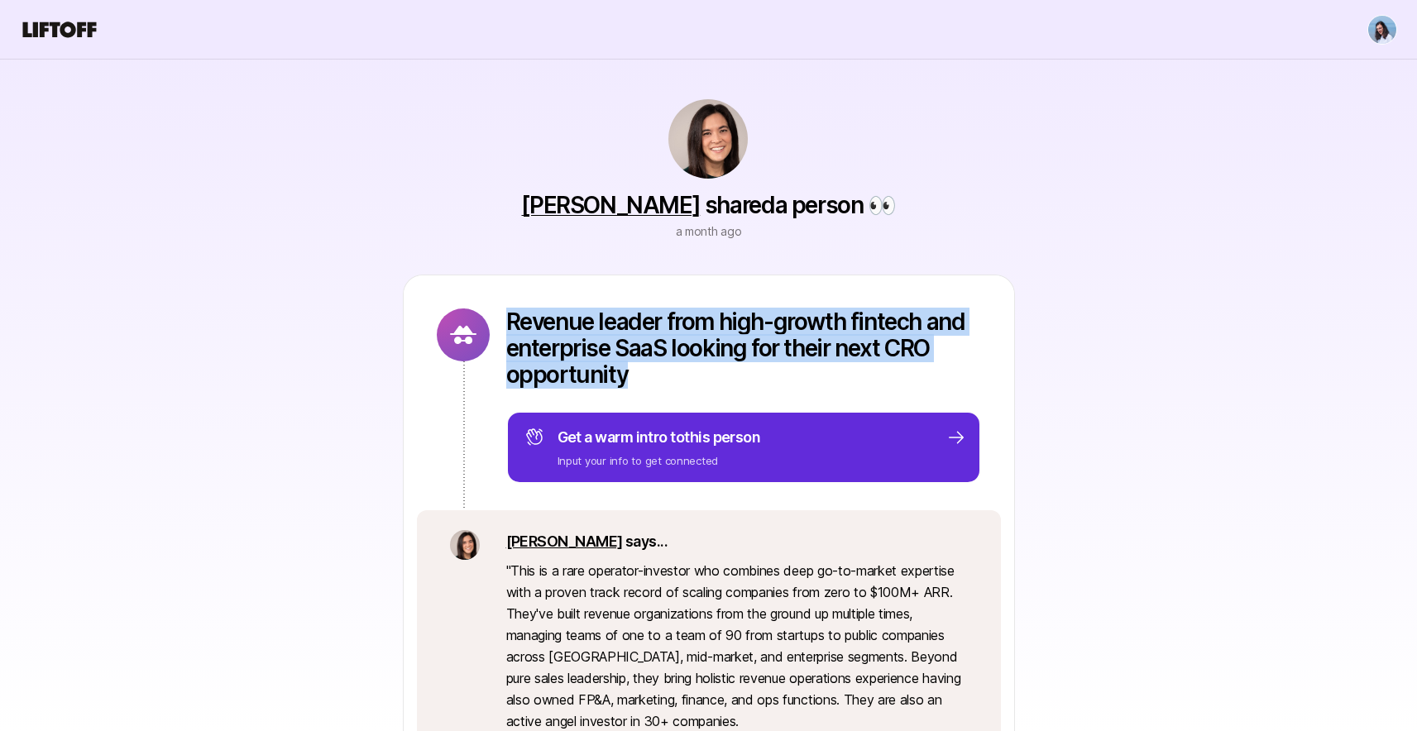
copy p "Revenue leader from high-growth fintech and enterprise SaaS looking for their n…"
click at [919, 365] on p "Revenue leader from high-growth fintech and enterprise SaaS looking for their n…" at bounding box center [743, 348] width 475 height 79
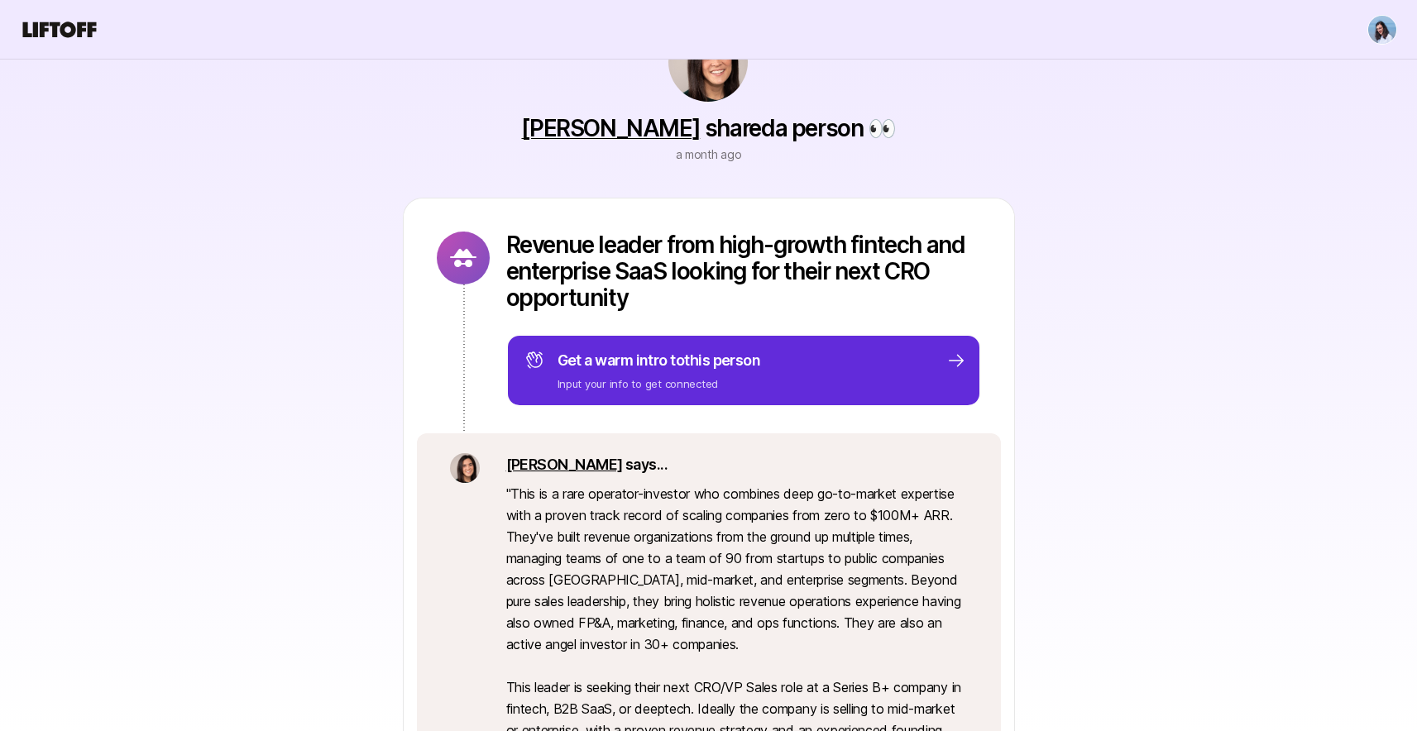
scroll to position [93, 0]
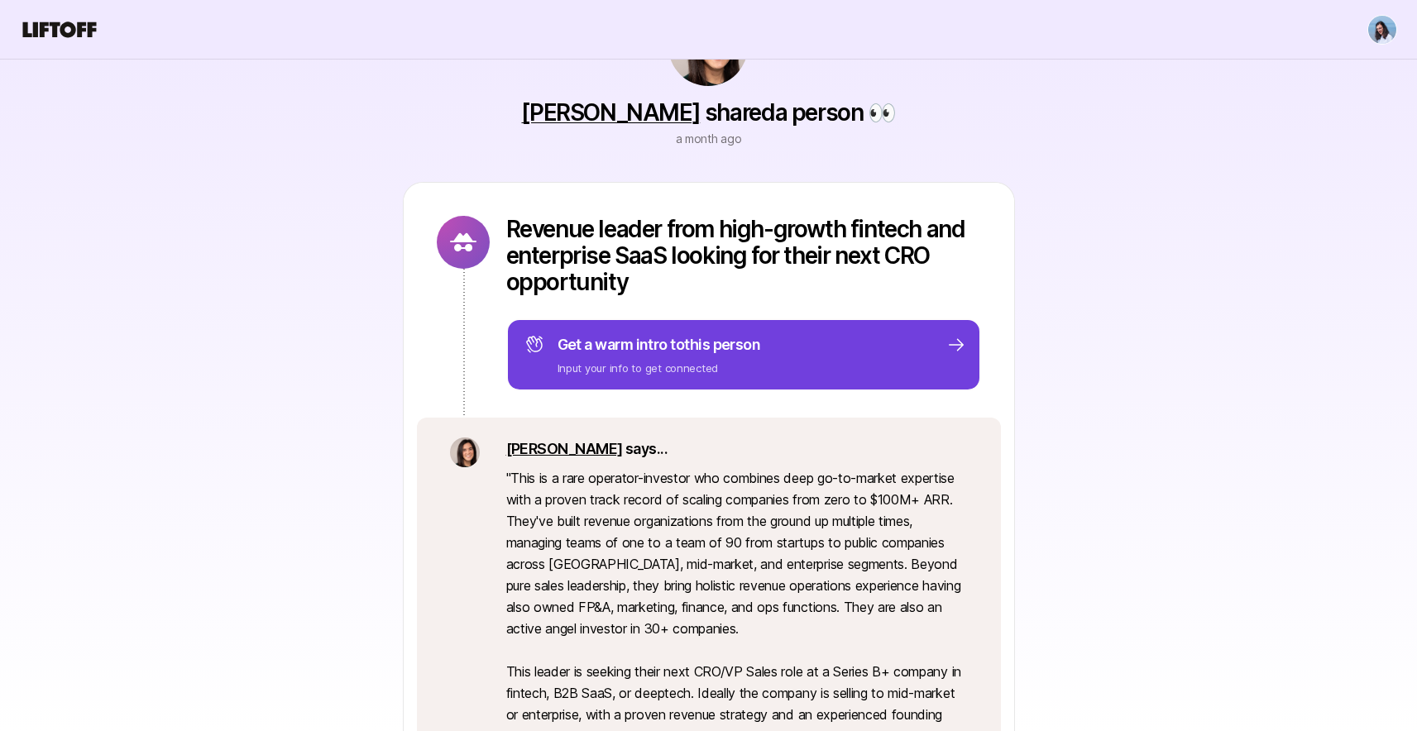
click at [265, 366] on div "Revenue leader from high-growth fintech and enterprise SaaS looking for their n…" at bounding box center [708, 553] width 953 height 743
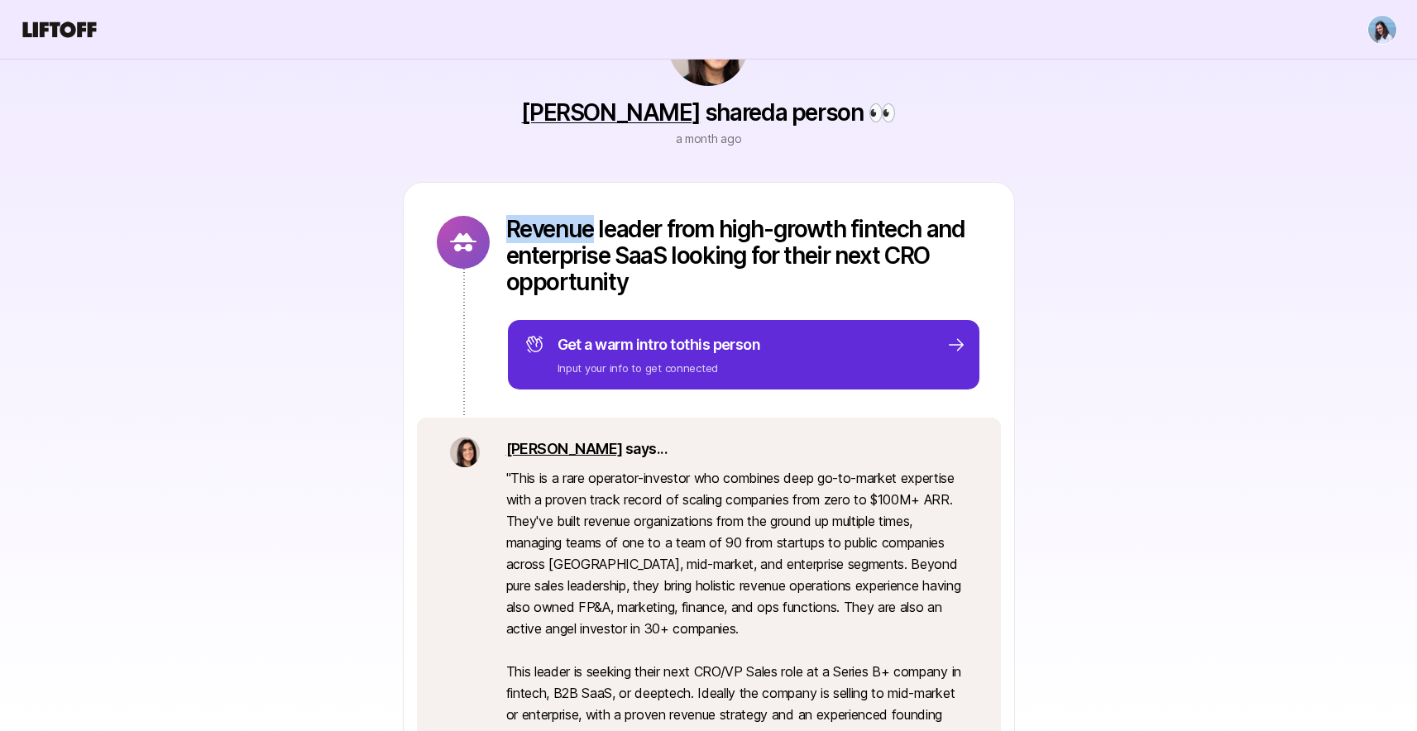
click at [265, 366] on div "Revenue leader from high-growth fintech and enterprise SaaS looking for their n…" at bounding box center [708, 553] width 953 height 743
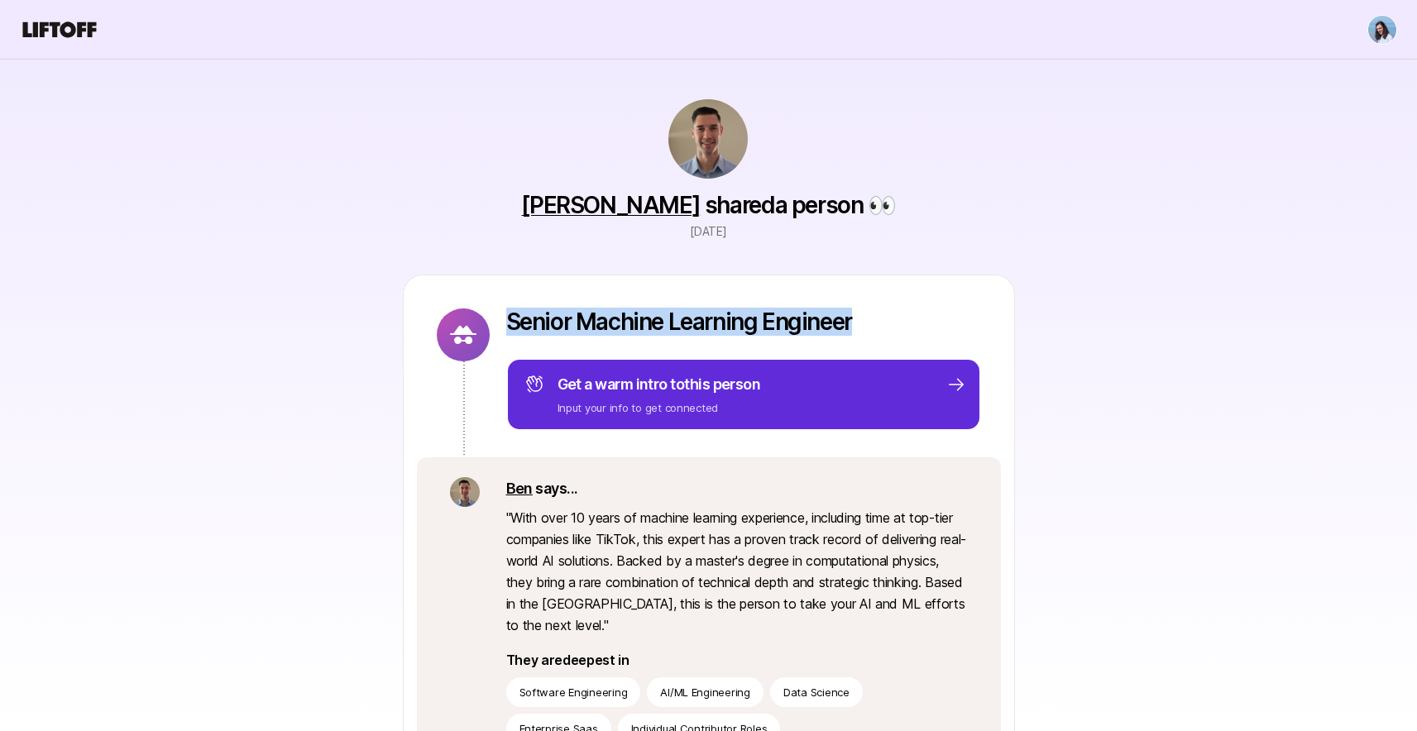
drag, startPoint x: 507, startPoint y: 319, endPoint x: 860, endPoint y: 325, distance: 353.2
click at [860, 325] on p "Senior Machine Learning Engineer" at bounding box center [743, 322] width 475 height 26
copy p "Senior Machine Learning Engineer"
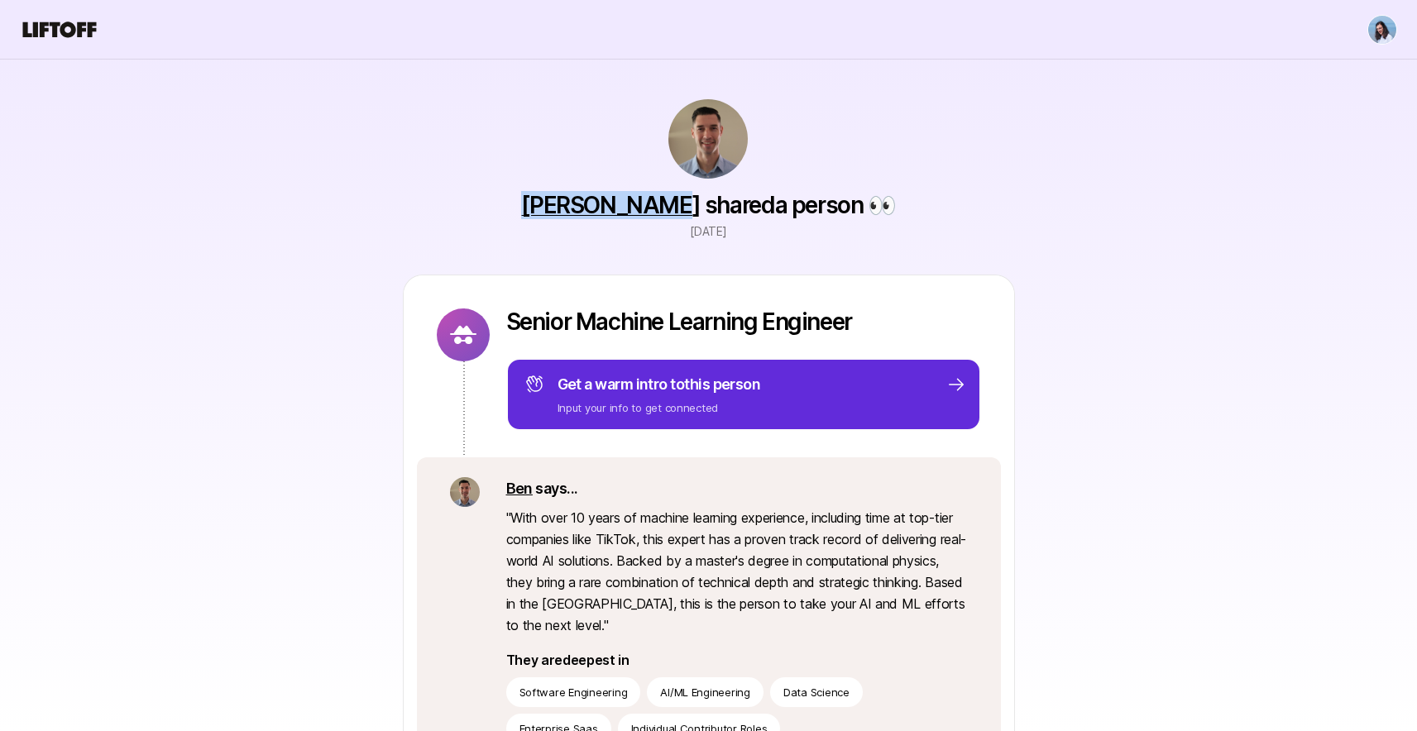
drag, startPoint x: 529, startPoint y: 203, endPoint x: 677, endPoint y: 206, distance: 148.1
click at [677, 206] on div "Ben Levinson shared a person 👀 11 days ago Senior Machine Learning Engineer Get…" at bounding box center [708, 495] width 953 height 871
copy link "[PERSON_NAME]"
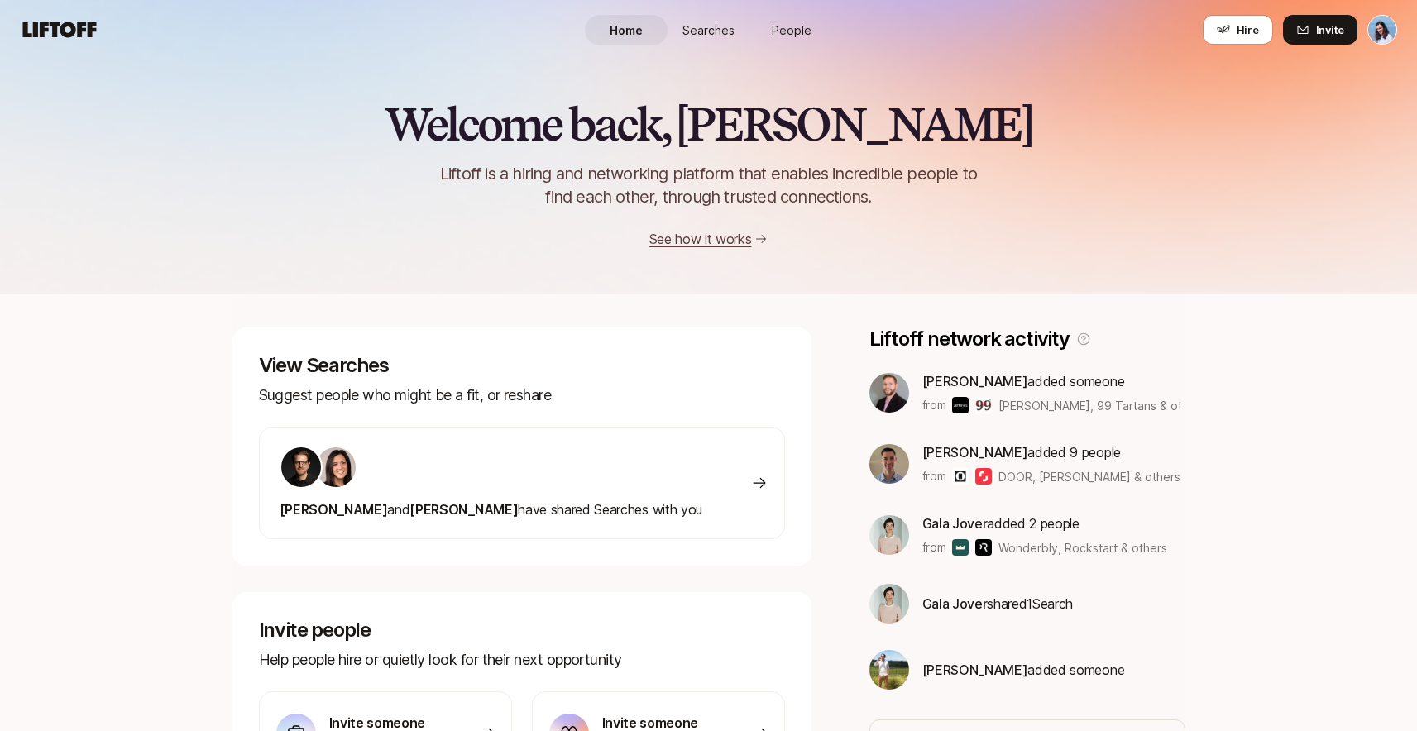
click at [812, 36] on link "People" at bounding box center [791, 30] width 83 height 31
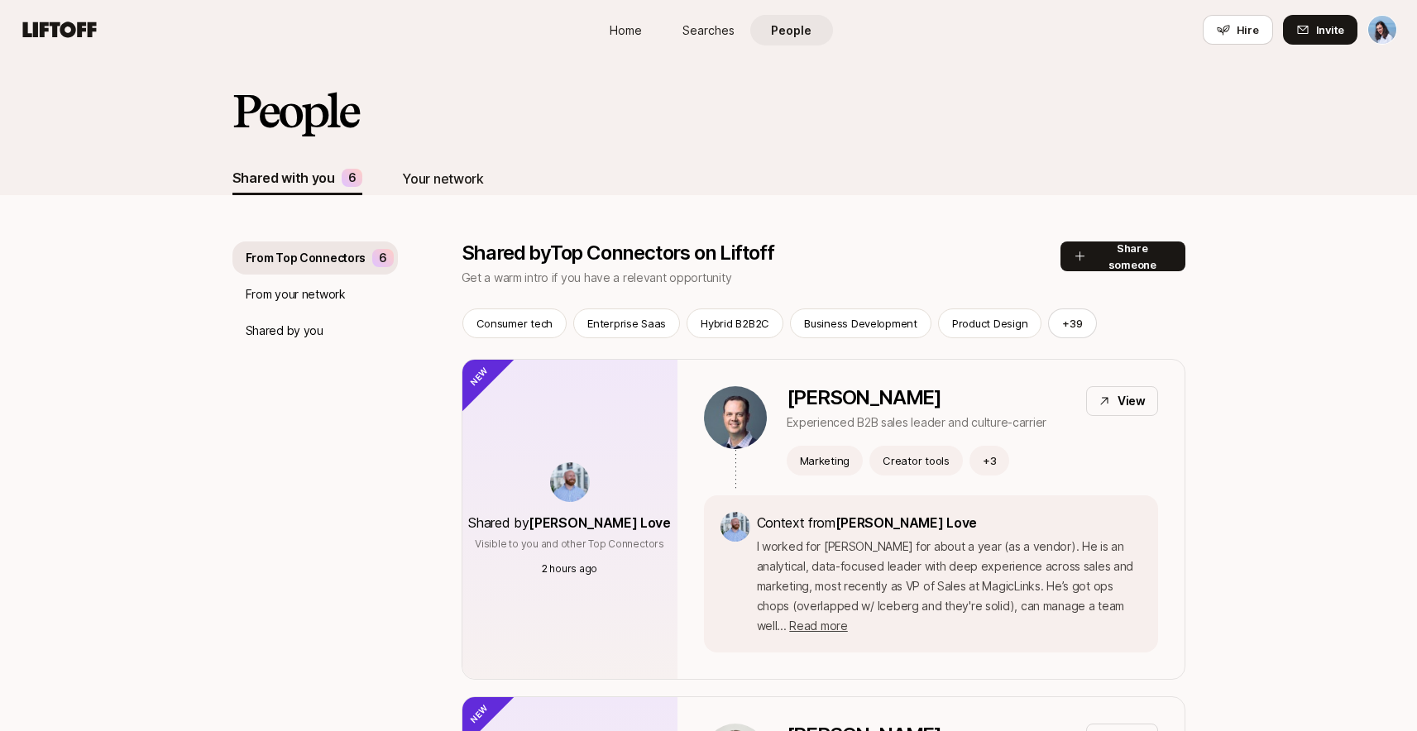
click at [424, 181] on div "Your network" at bounding box center [442, 179] width 81 height 22
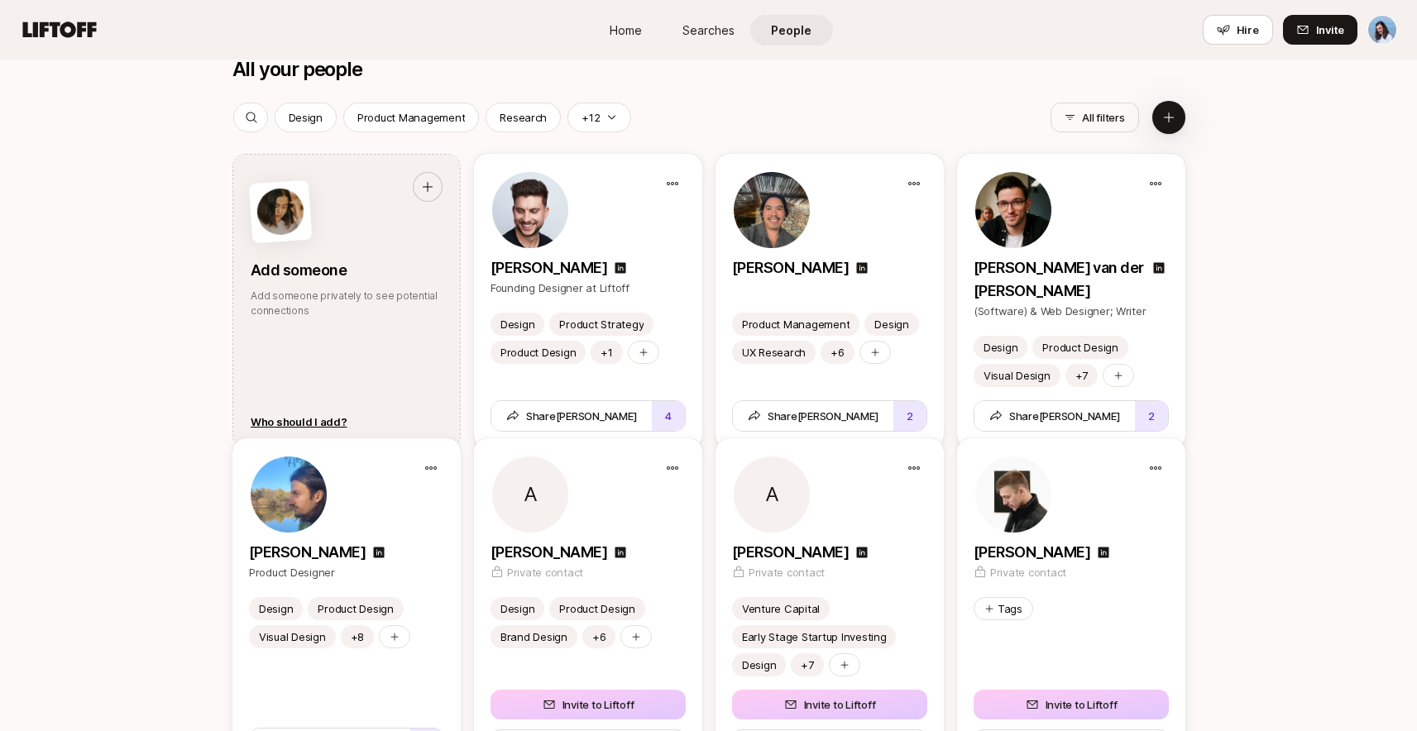
scroll to position [1041, 0]
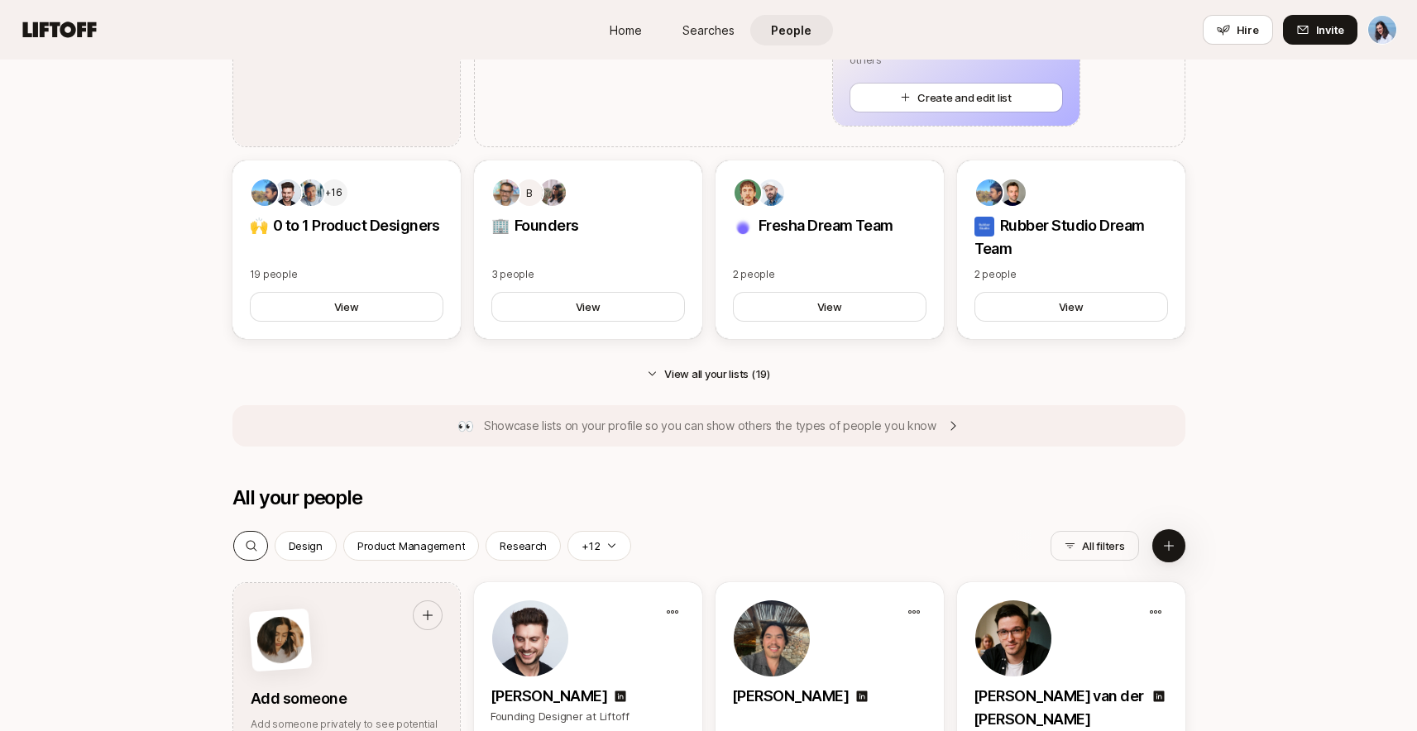
click at [256, 543] on icon at bounding box center [251, 545] width 13 height 13
click at [343, 547] on input at bounding box center [345, 546] width 152 height 20
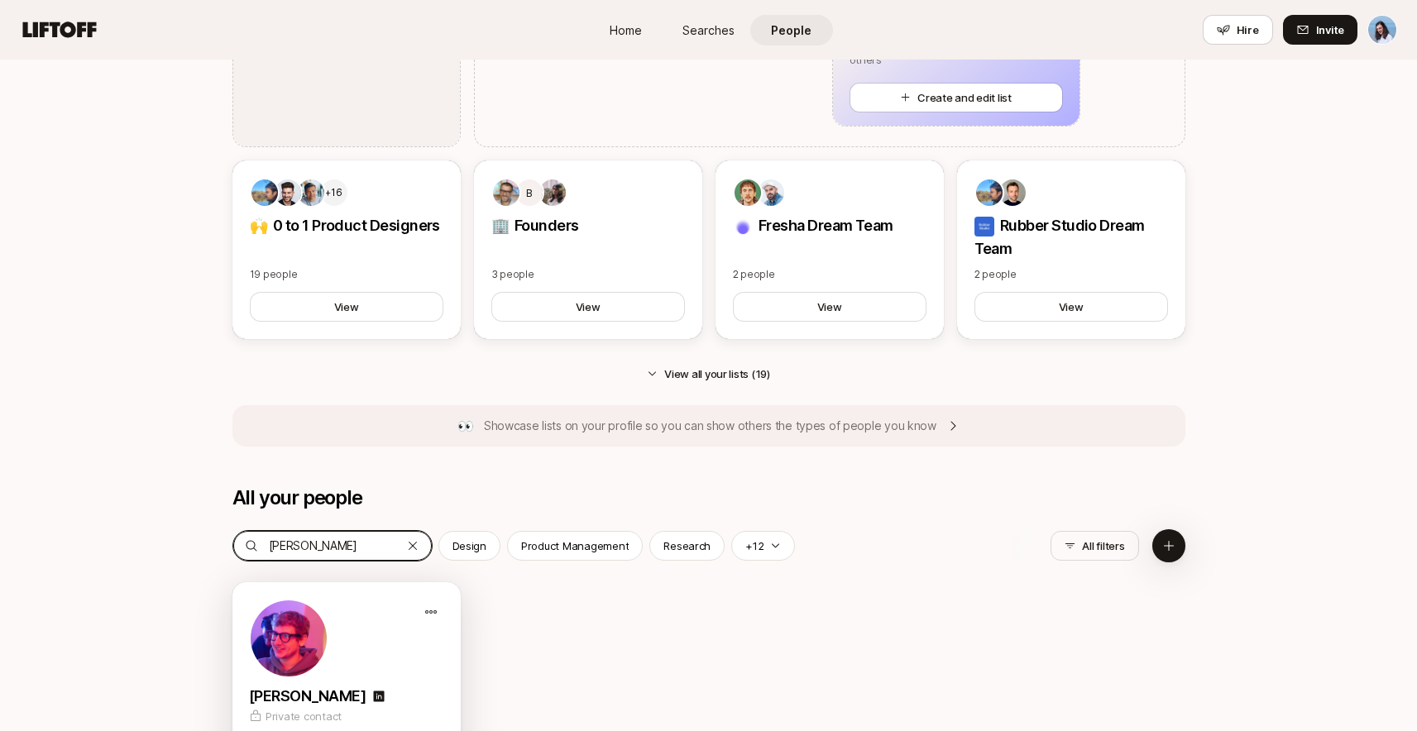
type input "[PERSON_NAME]"
click at [414, 691] on div "[PERSON_NAME]" at bounding box center [346, 696] width 195 height 23
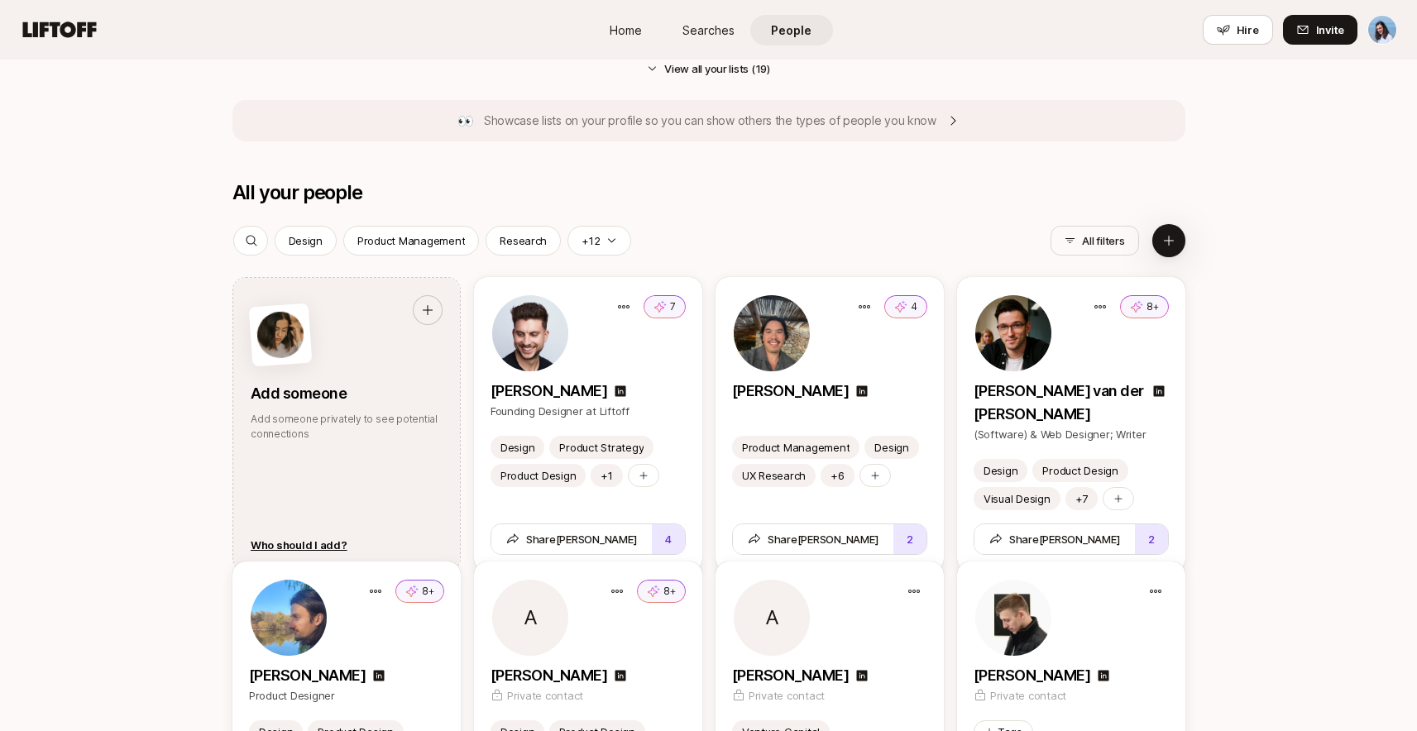
scroll to position [1283, 0]
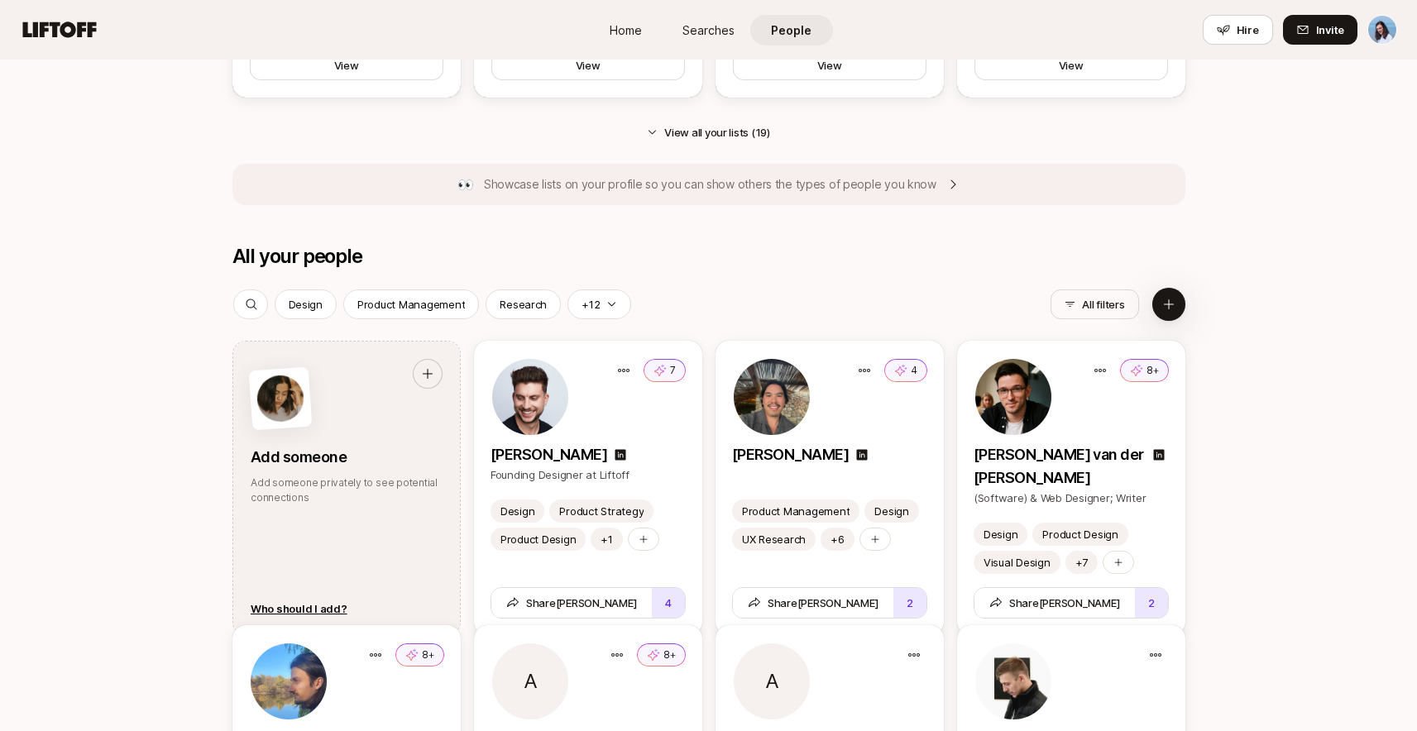
click at [252, 301] on icon at bounding box center [251, 304] width 13 height 13
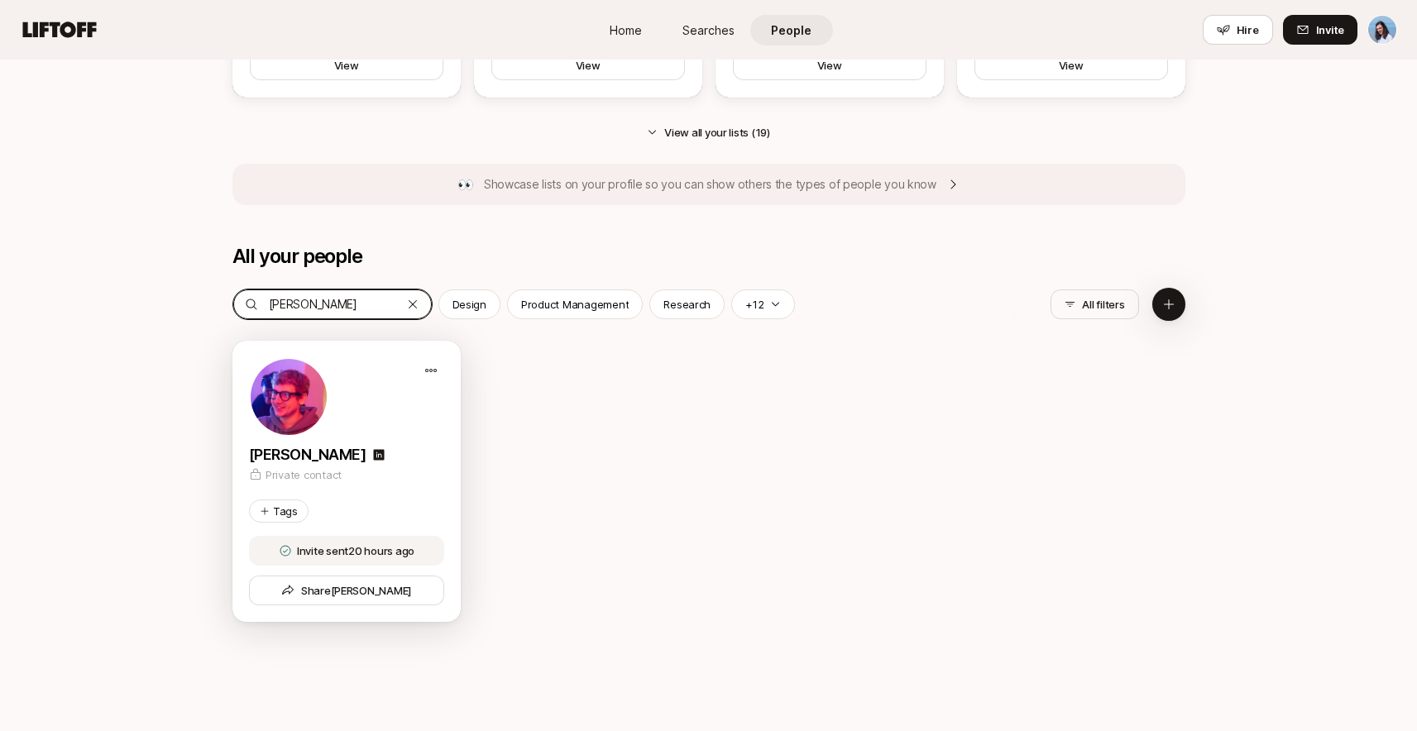
type input "[PERSON_NAME]"
click at [409, 370] on div at bounding box center [346, 396] width 195 height 79
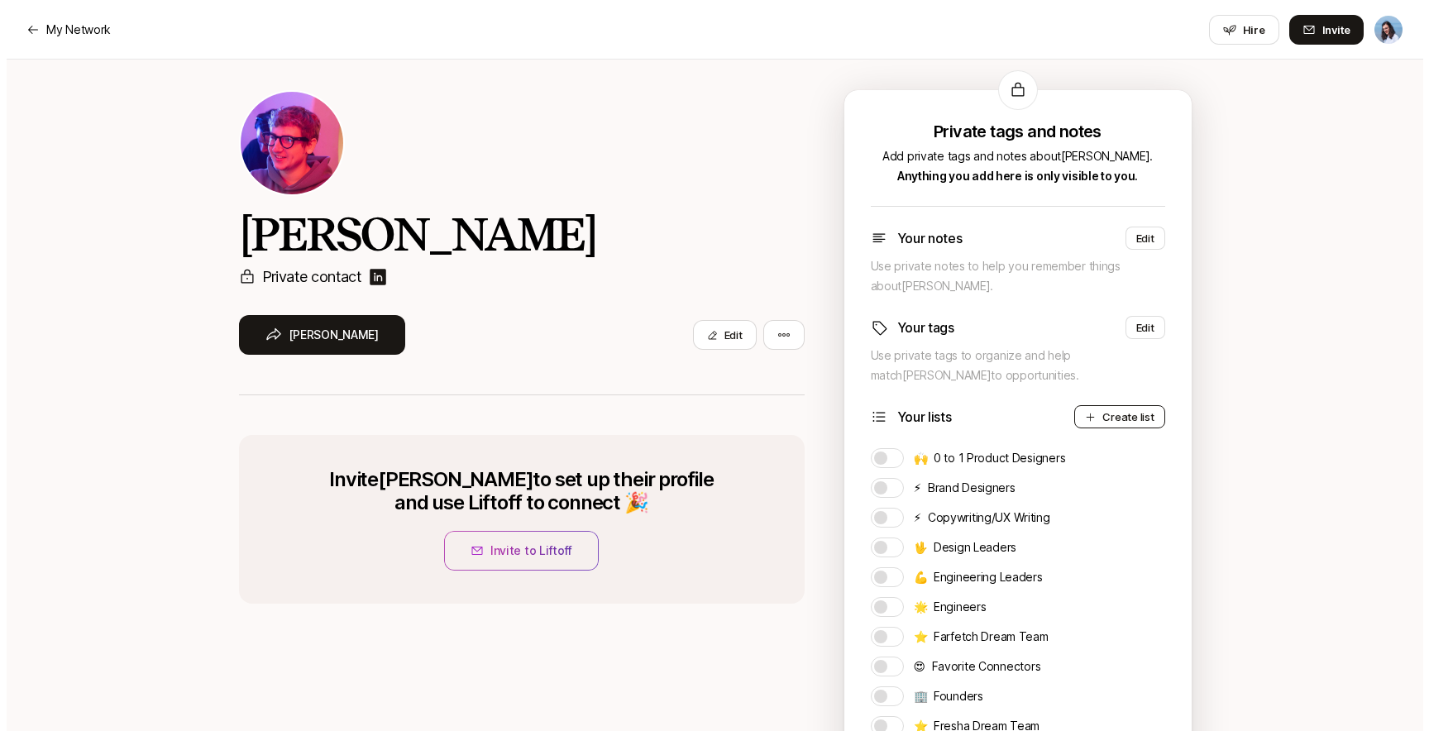
scroll to position [23, 0]
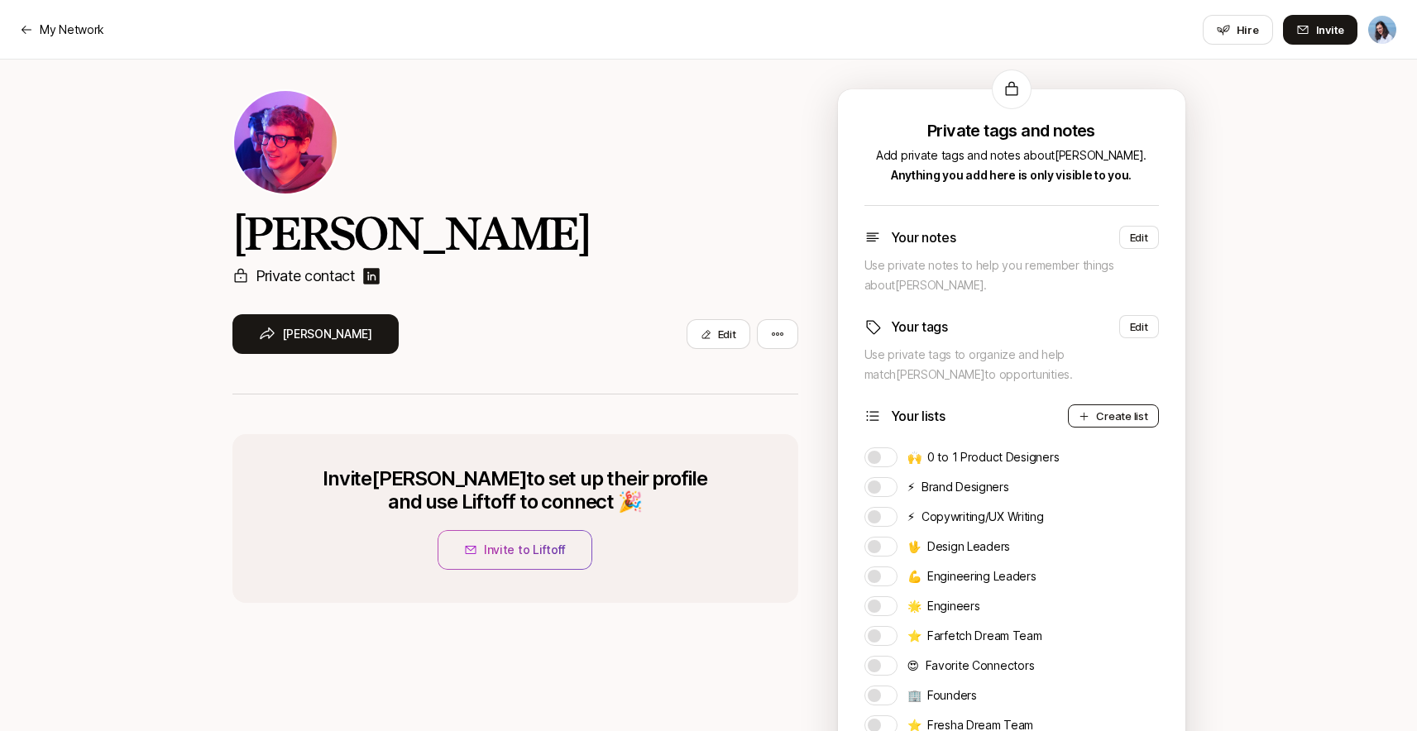
click at [1109, 413] on button "Create list" at bounding box center [1113, 415] width 90 height 23
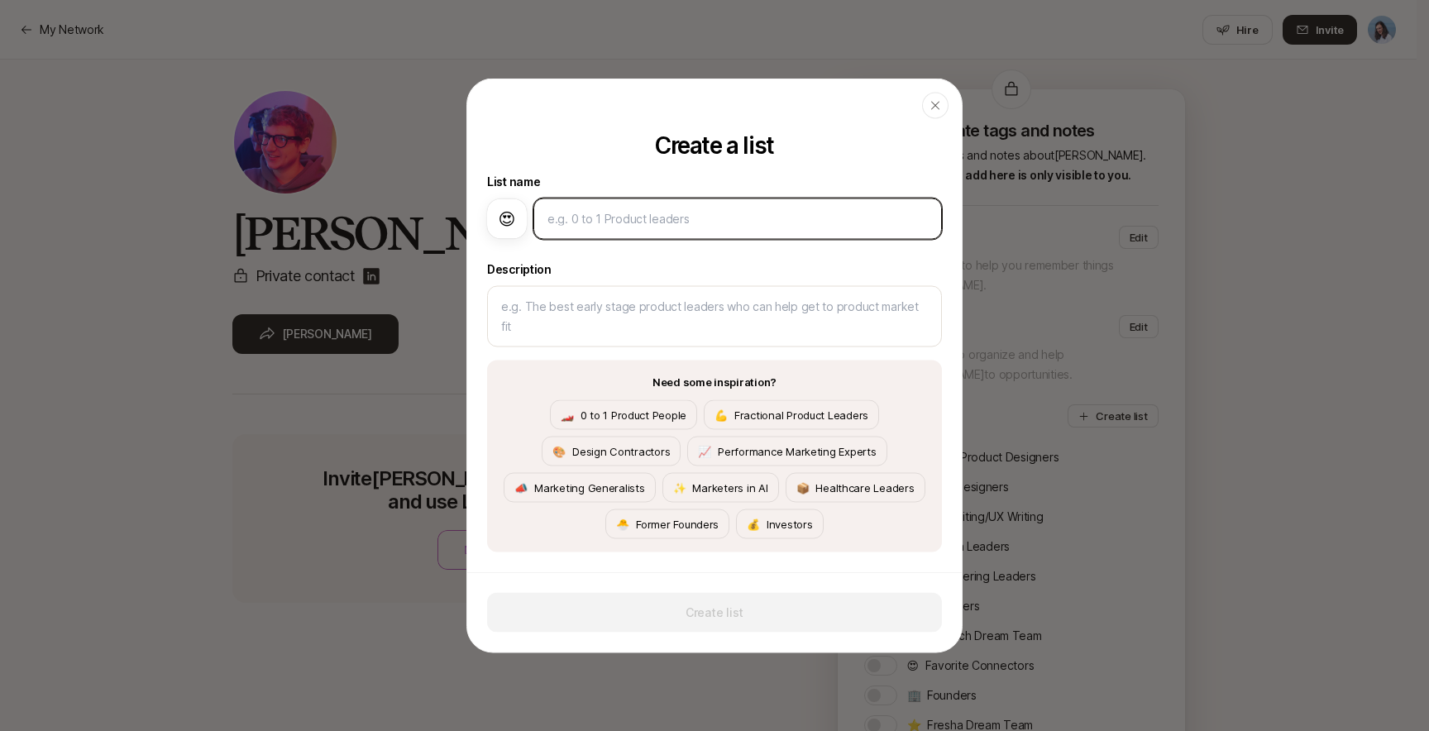
click at [587, 213] on input at bounding box center [738, 219] width 380 height 20
click at [514, 216] on span "😍" at bounding box center [507, 219] width 17 height 25
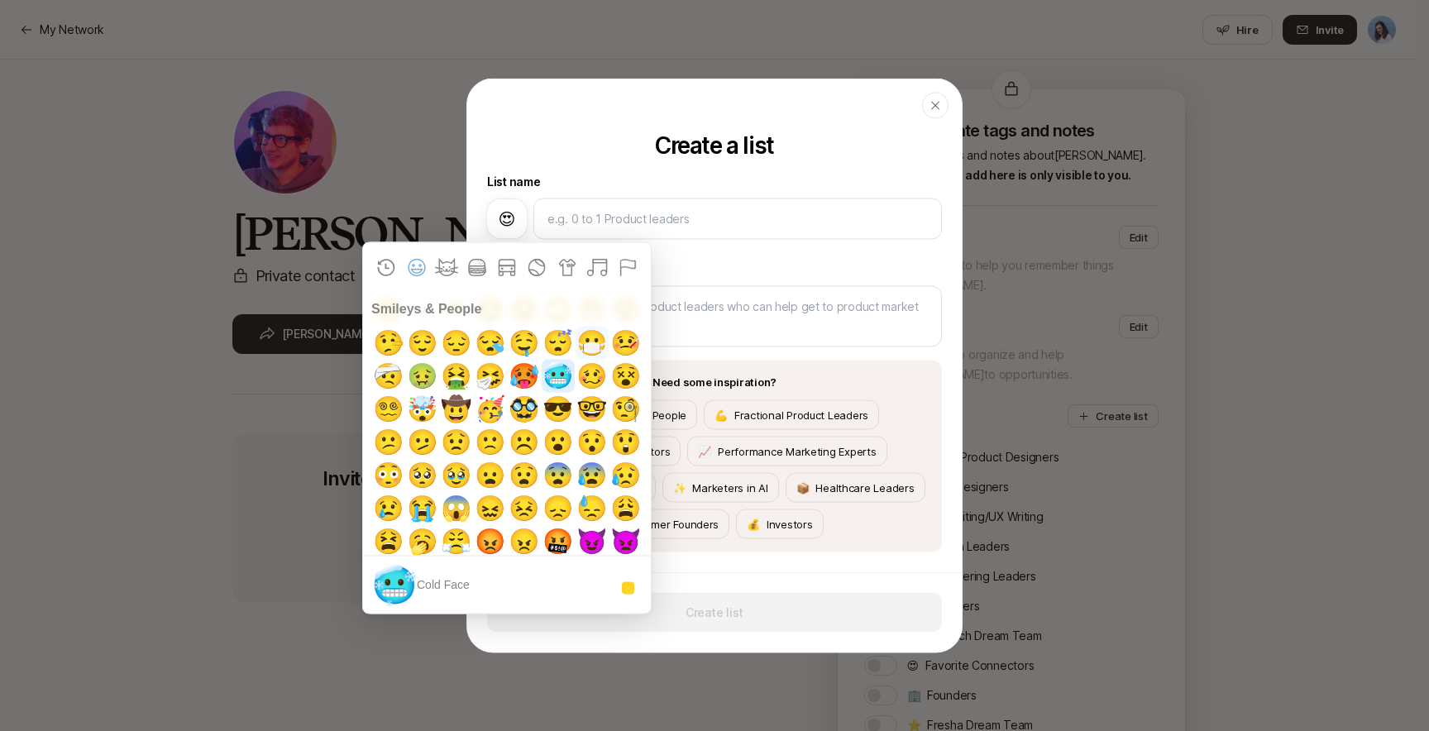
scroll to position [211, 0]
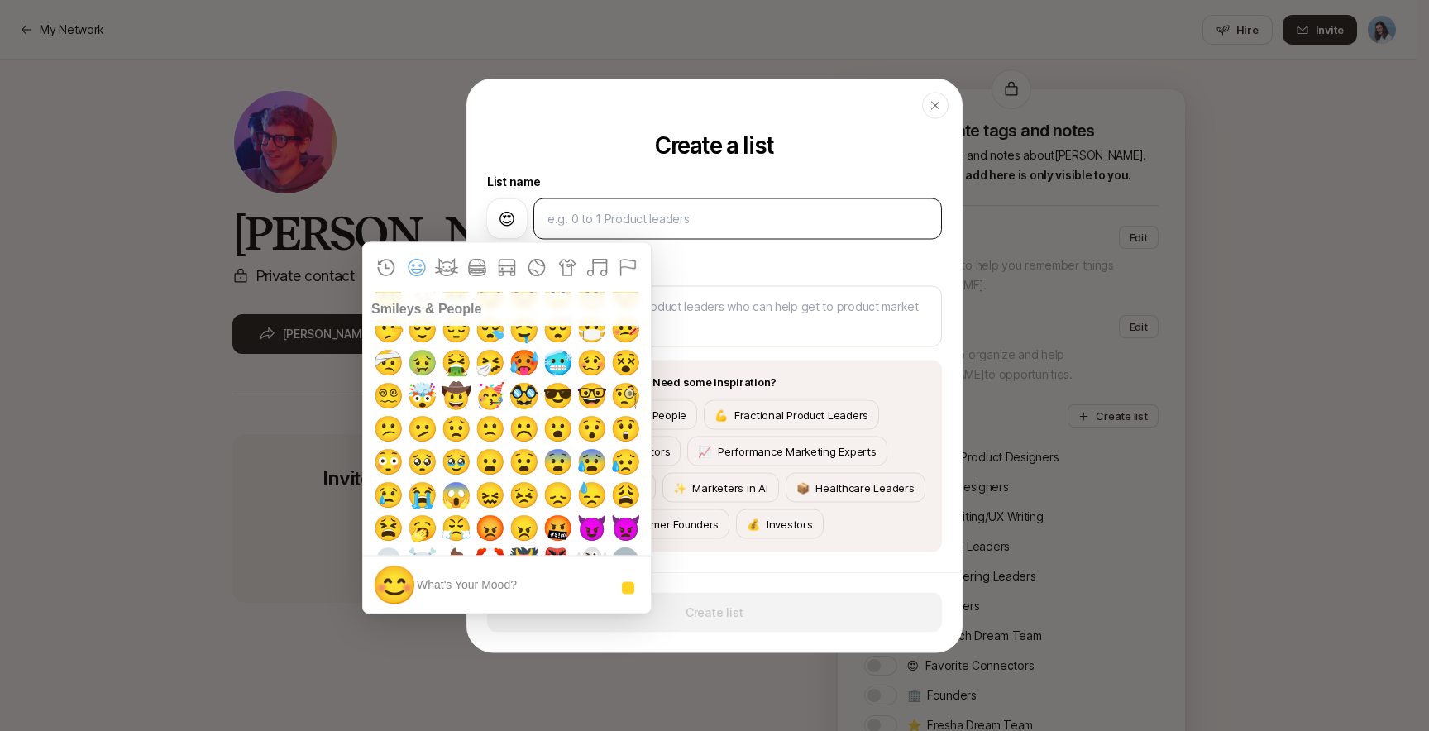
click at [581, 229] on div at bounding box center [738, 219] width 409 height 41
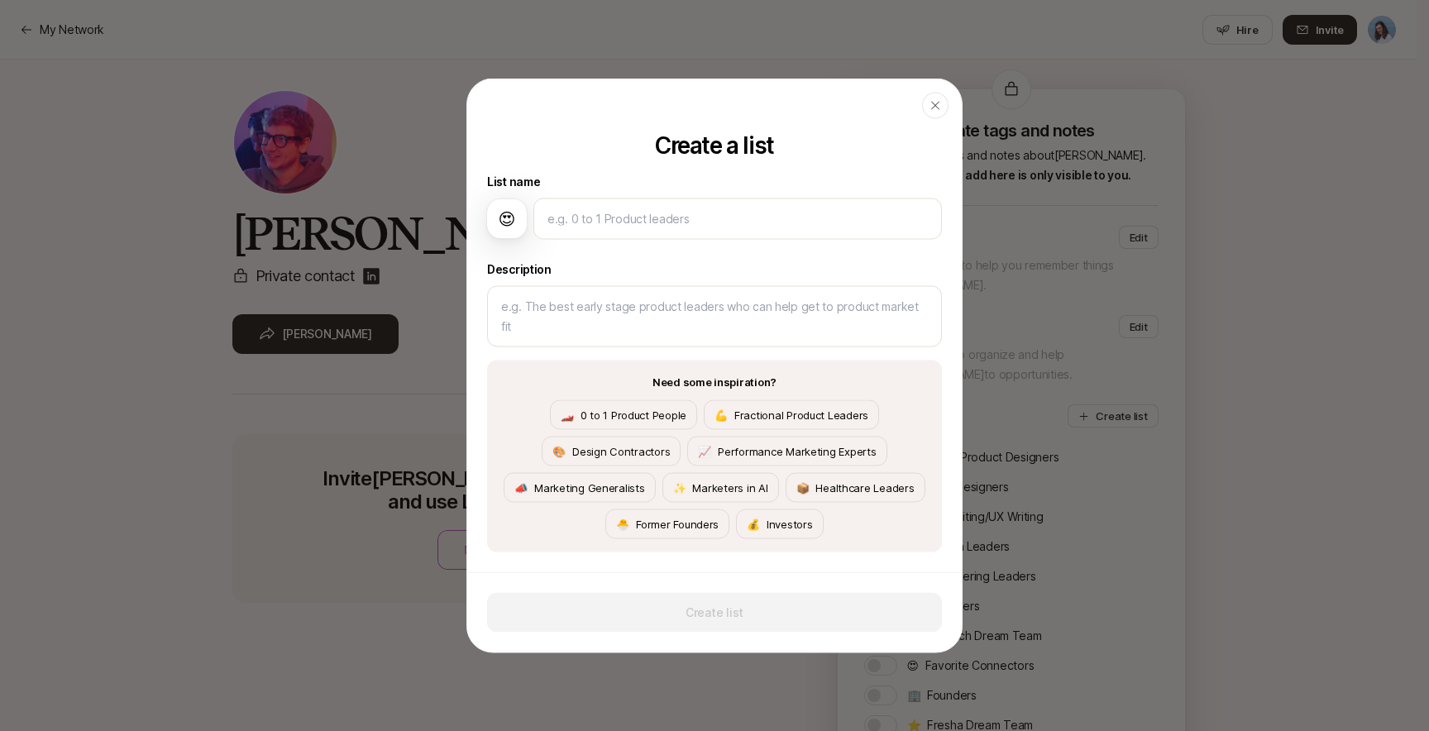
click at [508, 209] on span "😍" at bounding box center [507, 219] width 17 height 25
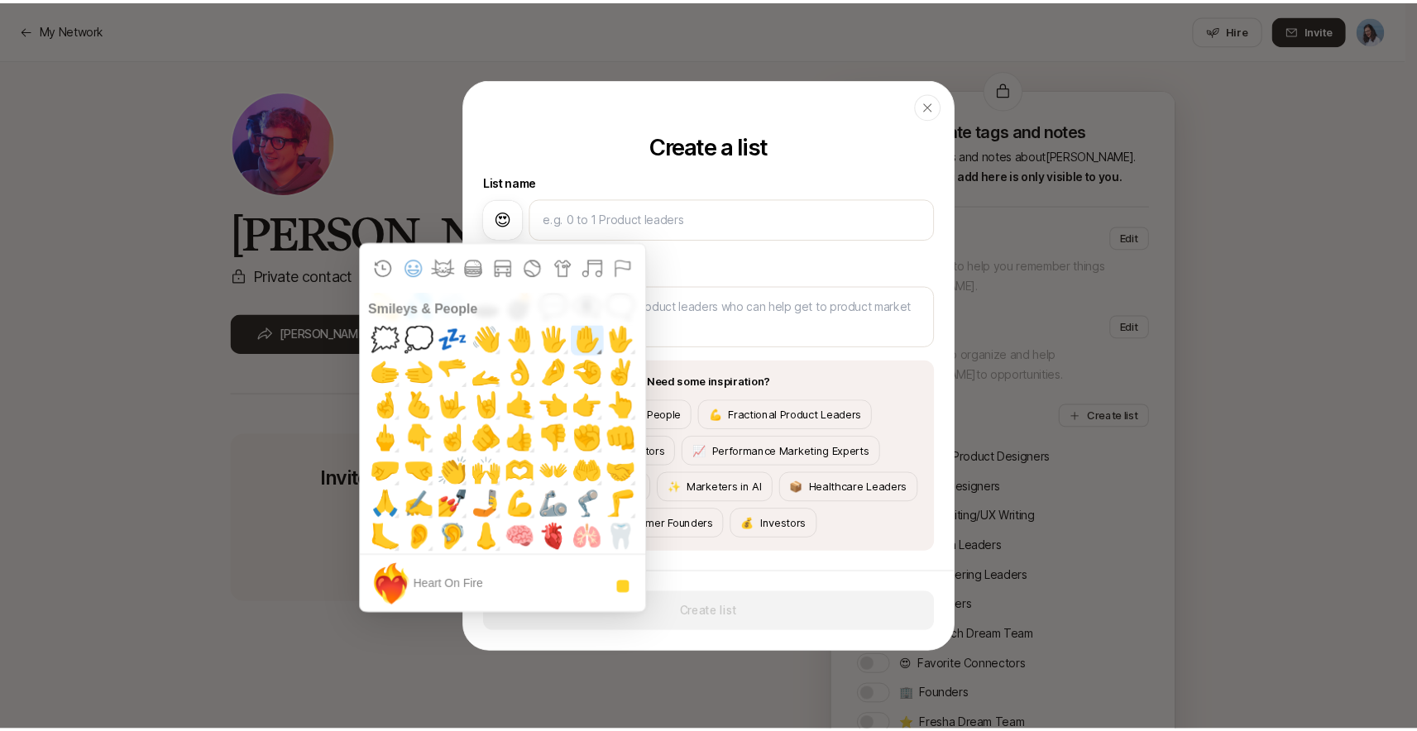
scroll to position [667, 0]
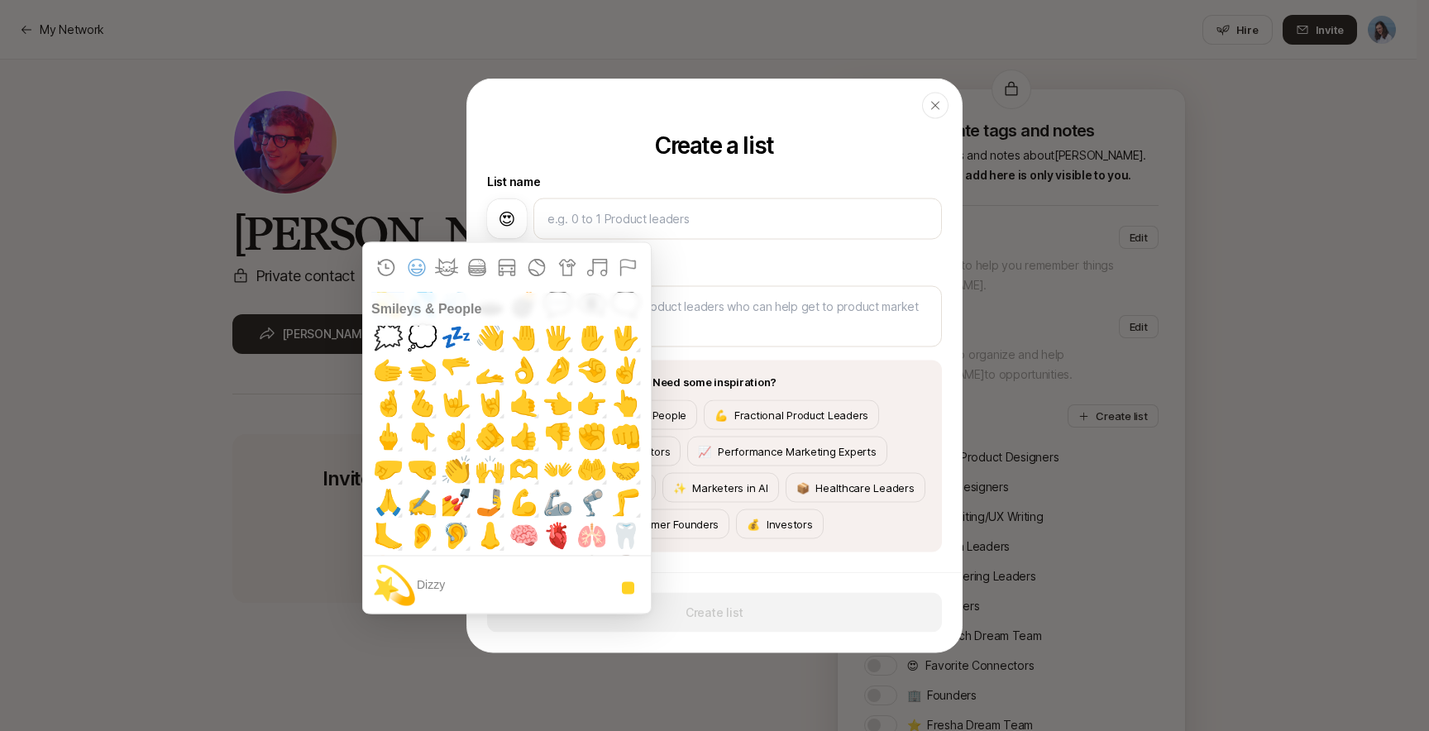
click at [408, 321] on span "💫" at bounding box center [388, 304] width 39 height 33
type textarea "x"
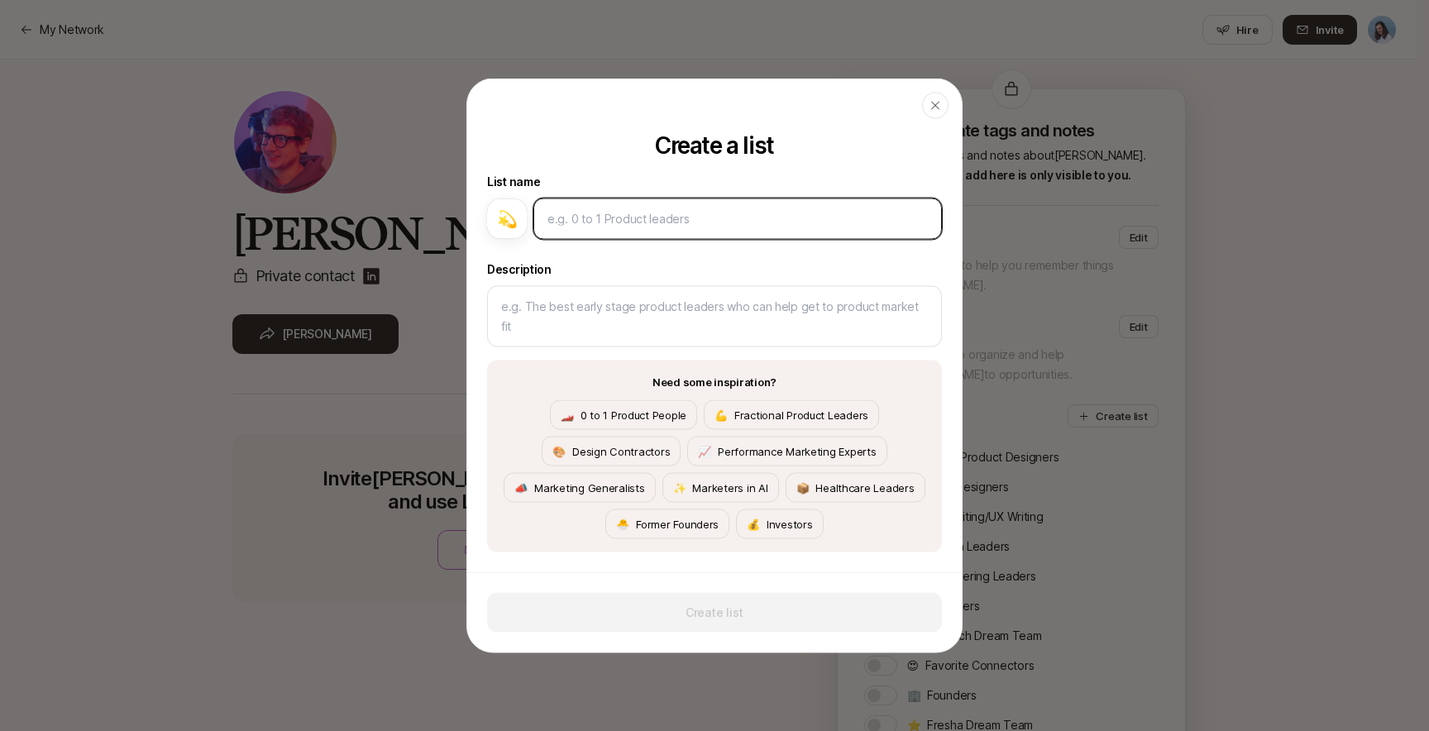
click at [598, 214] on input at bounding box center [738, 219] width 380 height 20
type input "R"
type textarea "x"
type input "Ri"
type textarea "x"
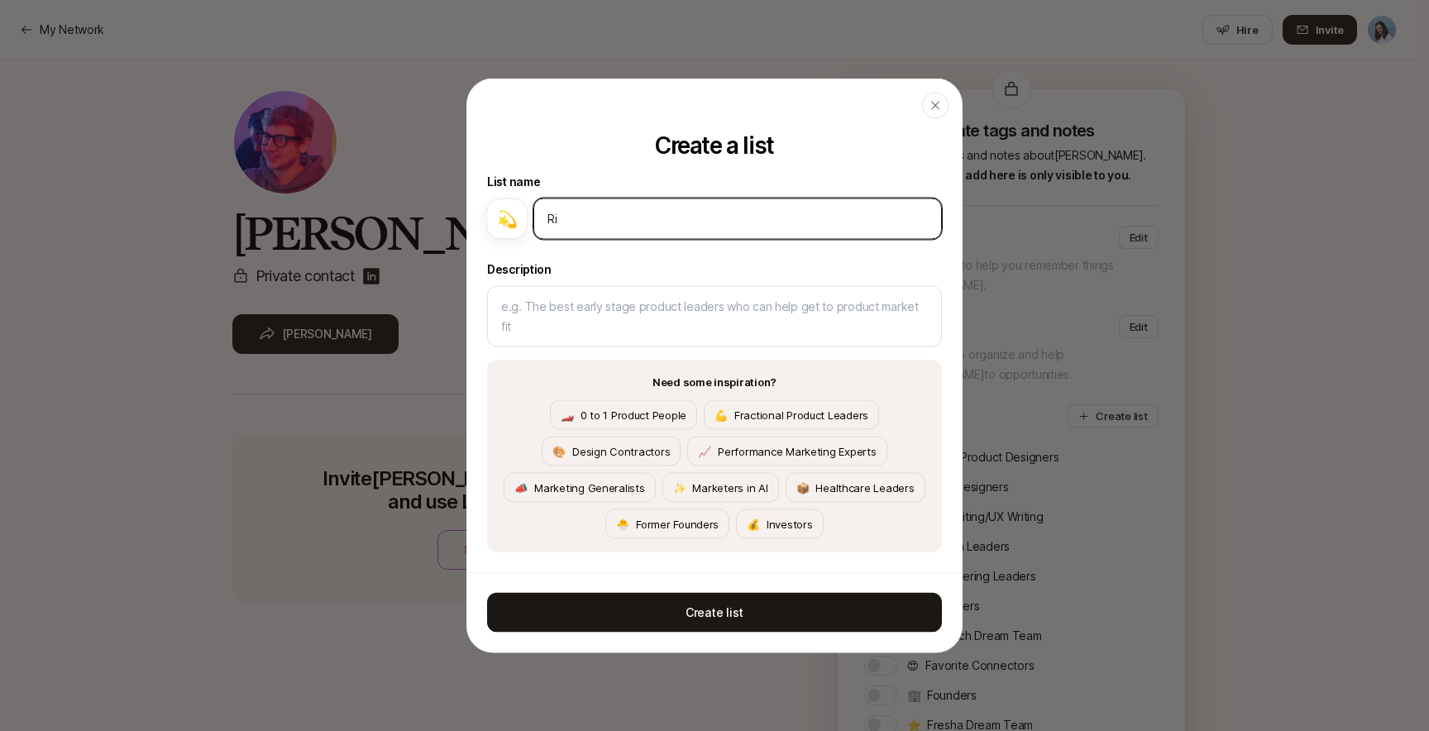
type input "Ris"
type textarea "x"
type input "Risi"
type textarea "x"
type input "Risin"
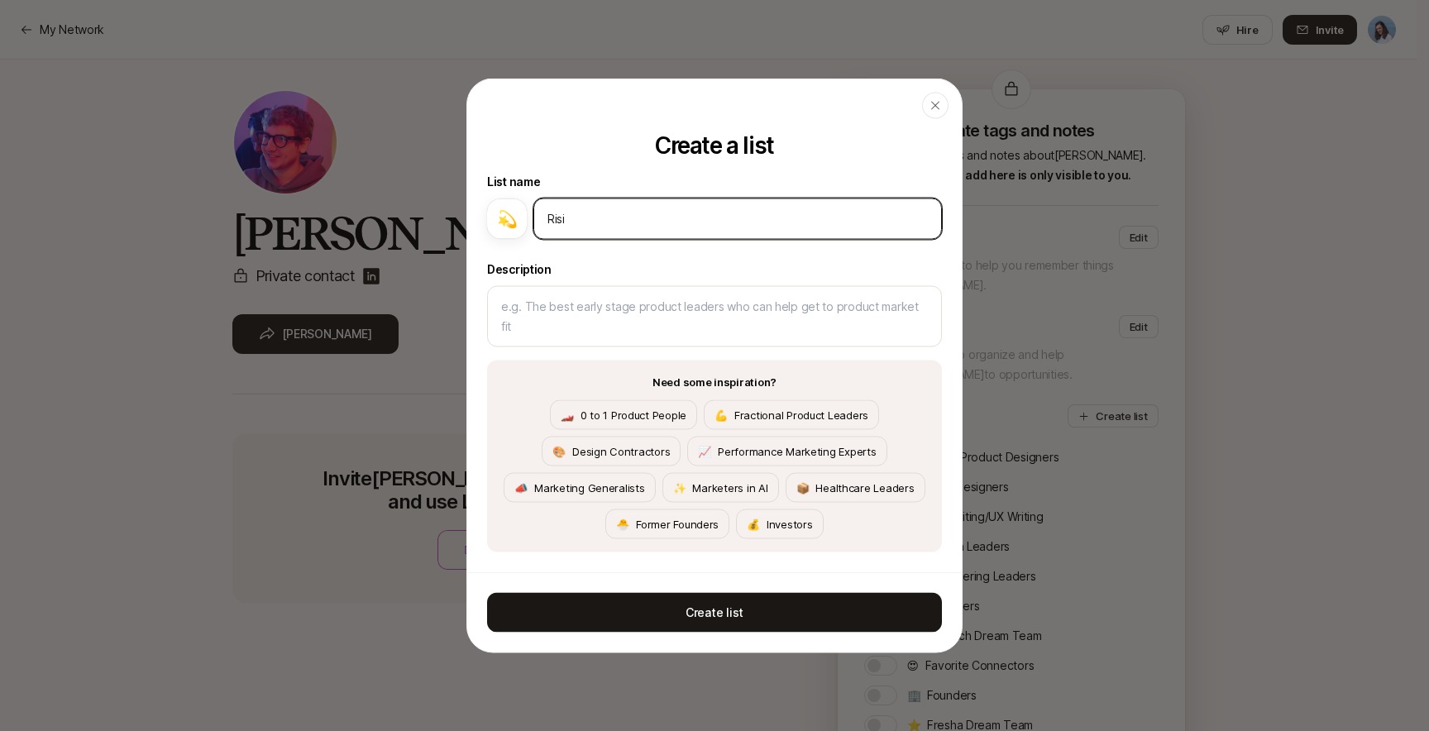
type textarea "x"
type input "Rising"
type textarea "x"
type input "Rising"
type textarea "x"
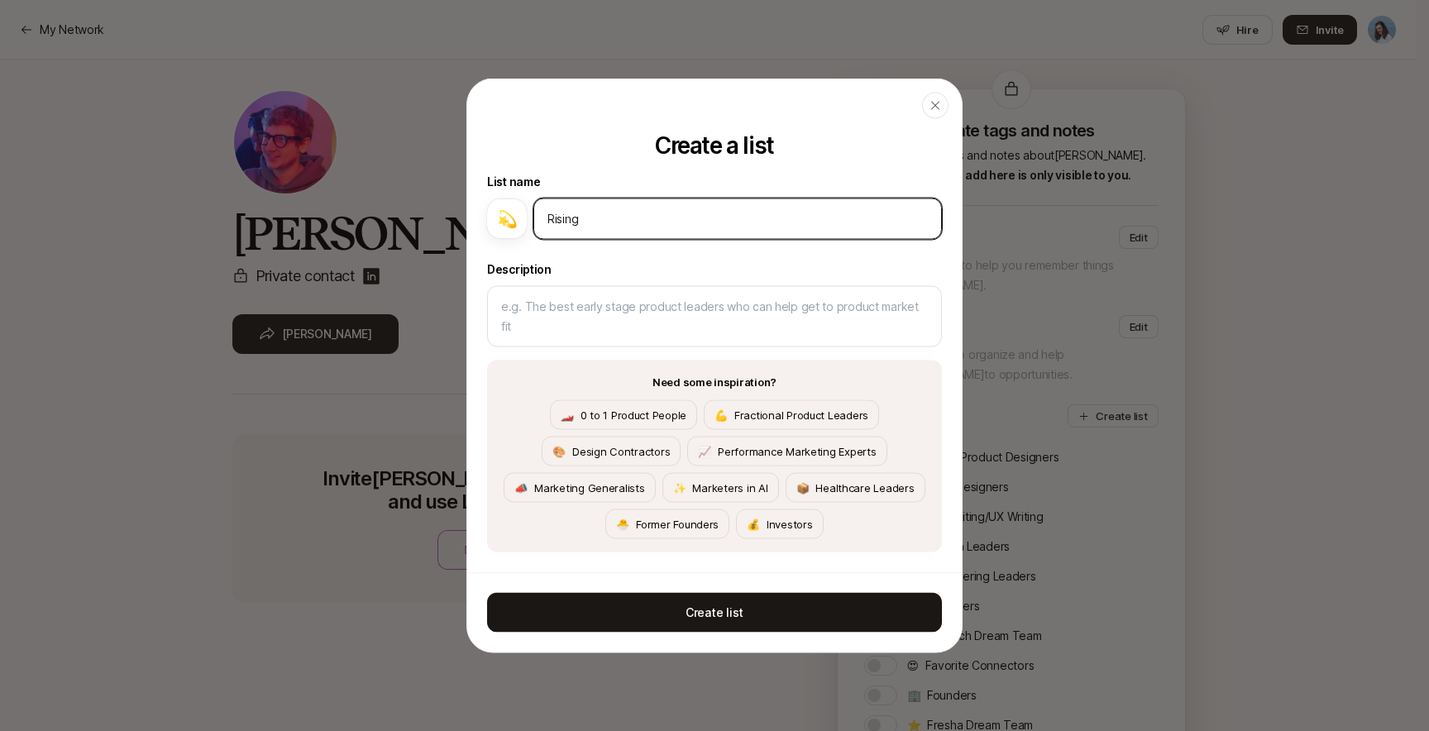
type input "Rising S"
type textarea "x"
type input "Rising St"
type textarea "x"
type input "Rising Sta"
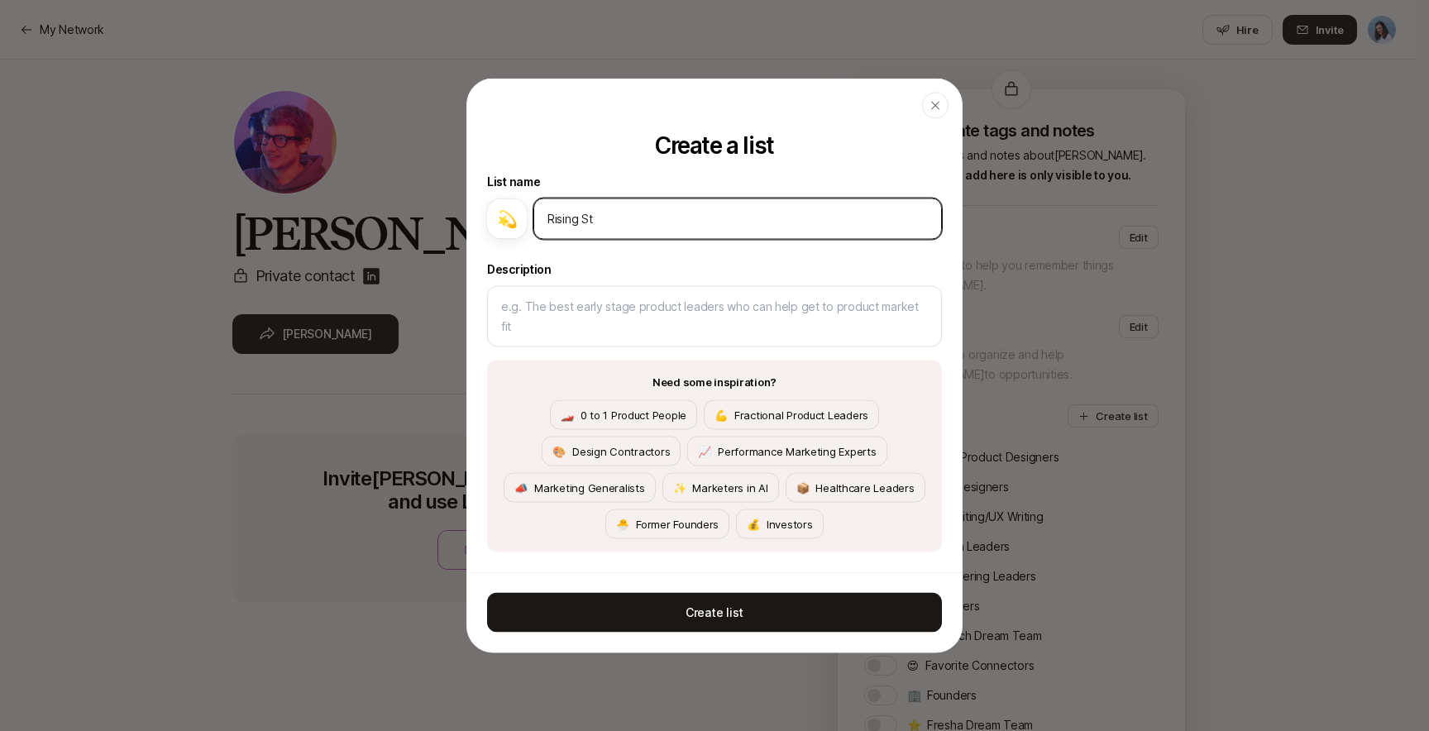
type textarea "x"
type input "Rising Star"
type textarea "x"
type input "Rising Stars"
type textarea "x"
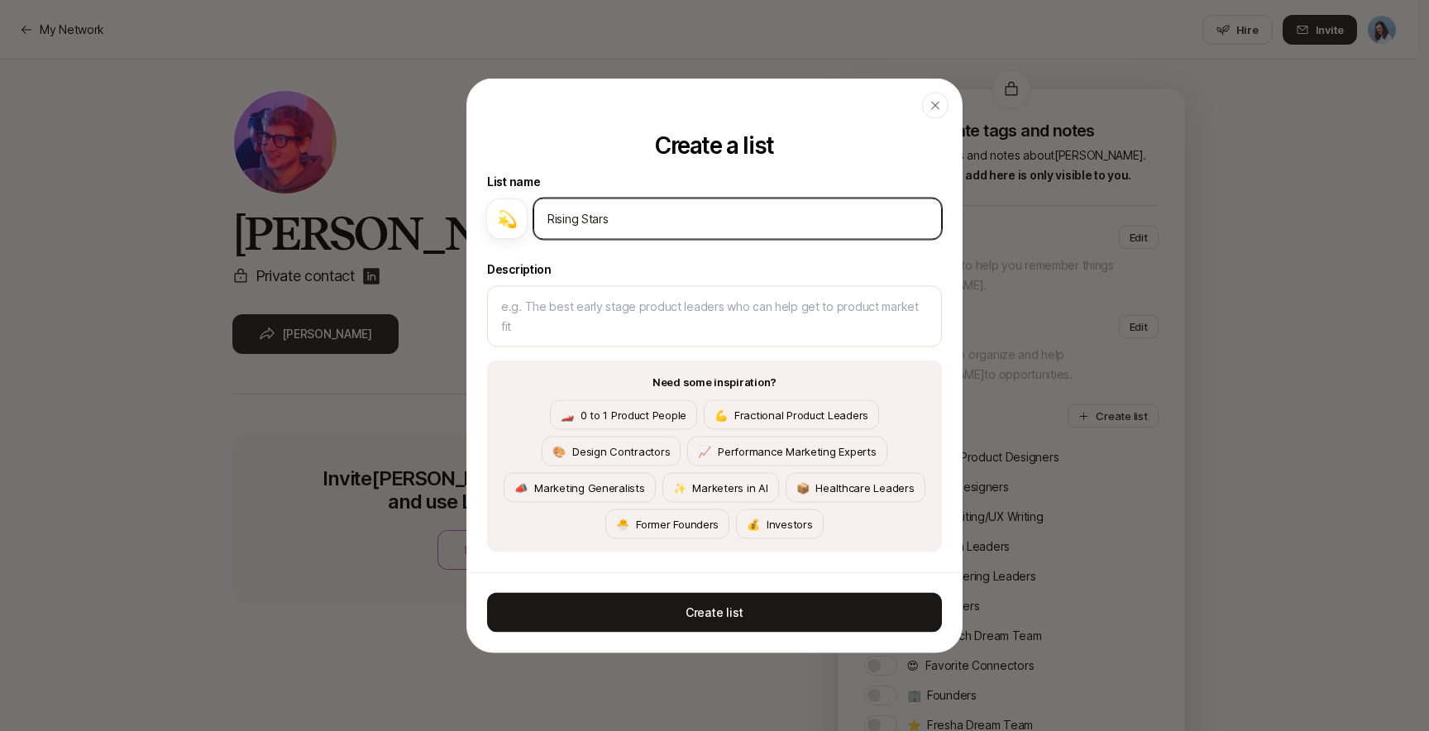
type input "Rising Stars"
type textarea "x"
type input "Rising Stars"
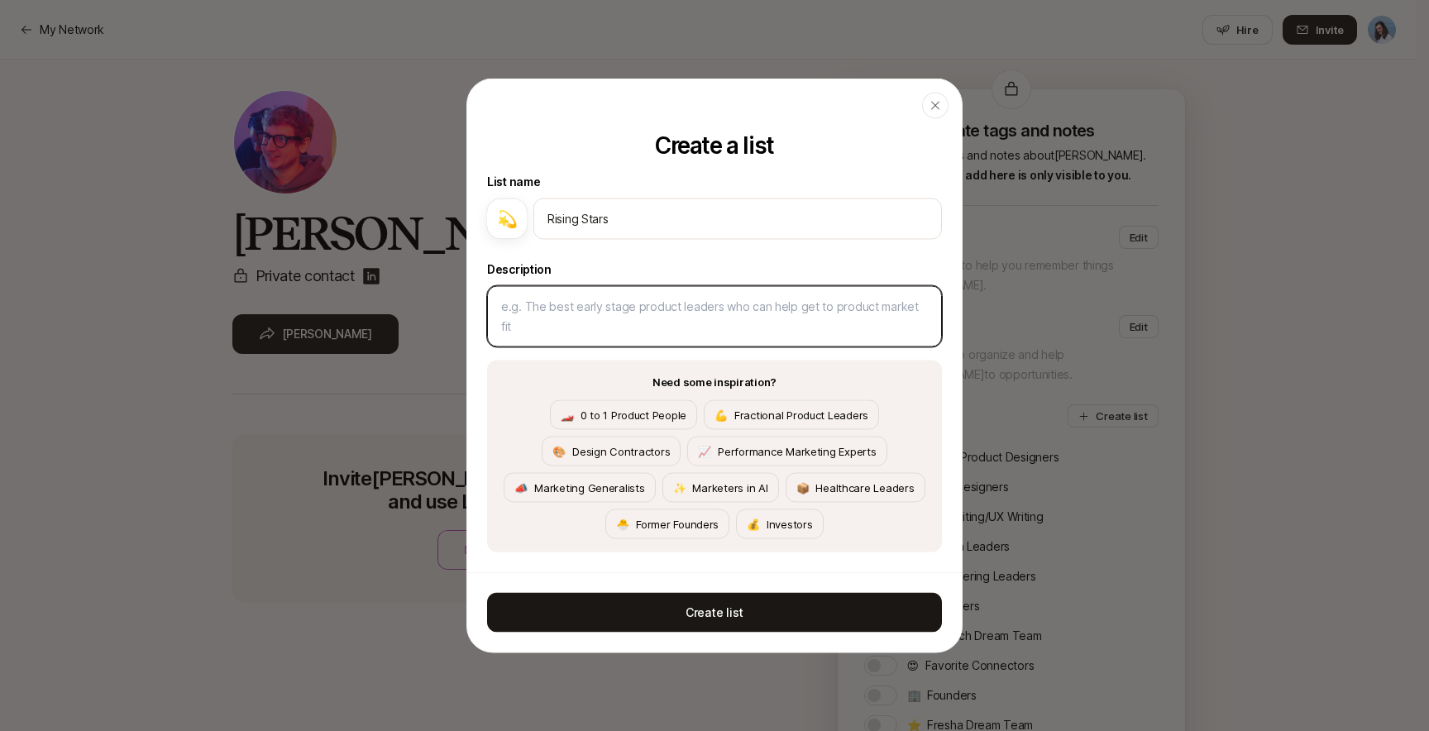
click at [592, 299] on textarea at bounding box center [714, 316] width 455 height 61
type textarea "G"
type textarea "x"
type textarea "Gr"
type textarea "x"
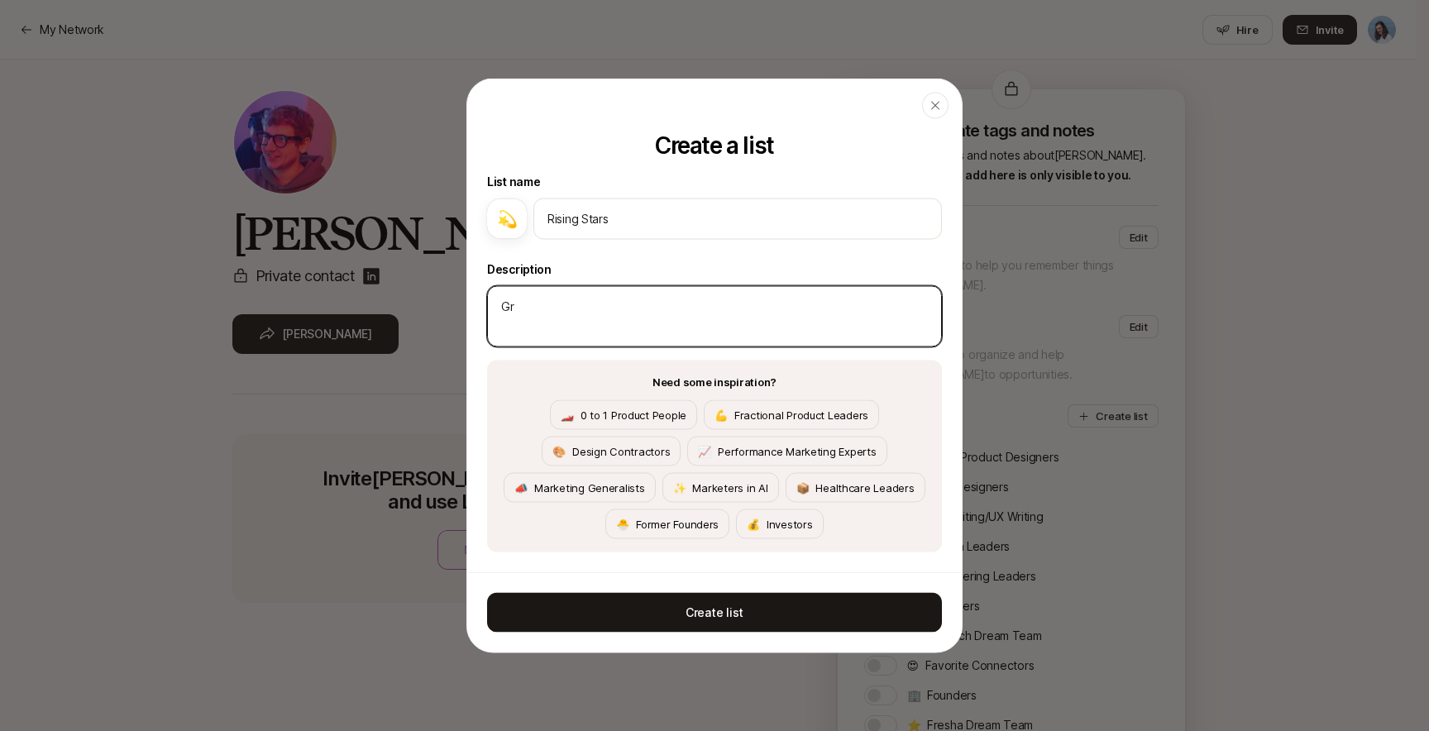
type textarea "Gre"
type textarea "x"
type textarea "Grea"
type textarea "x"
type textarea "Great"
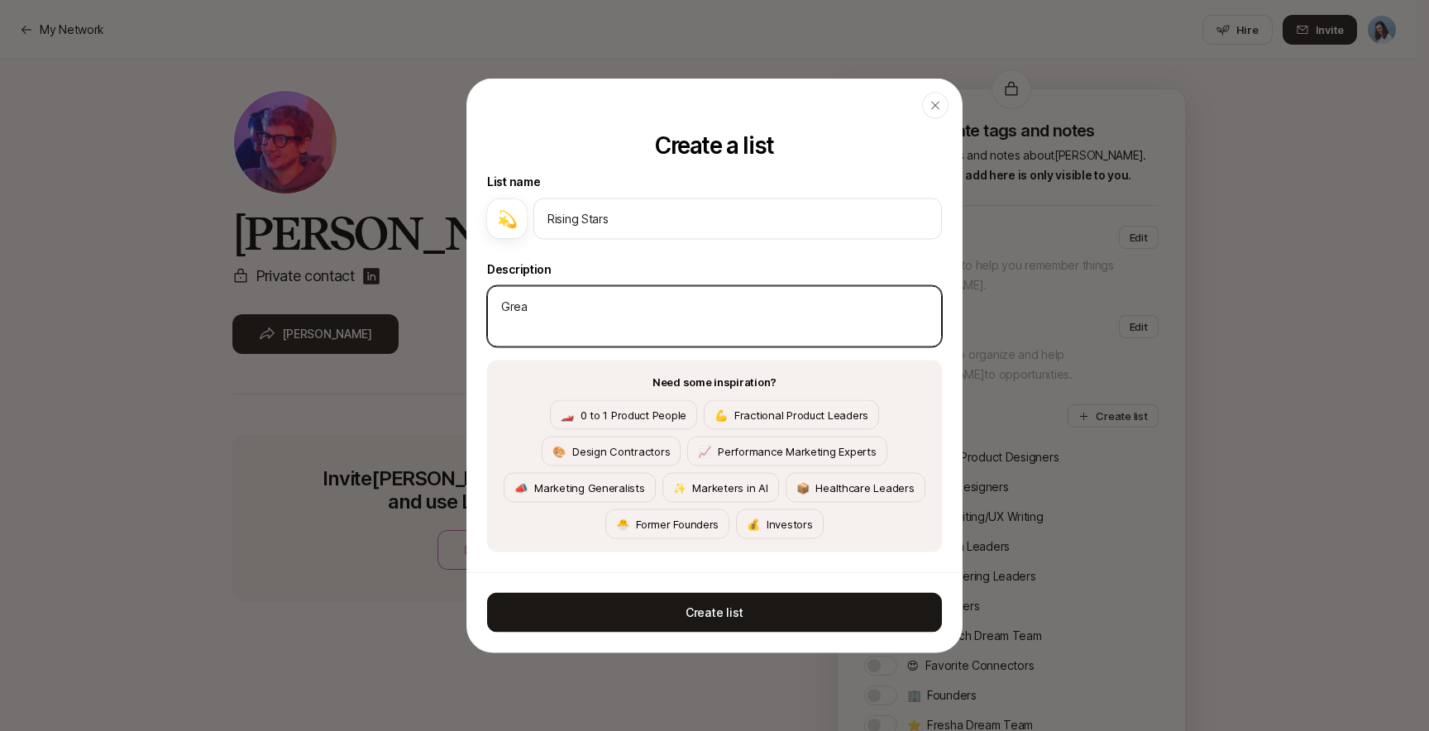
type textarea "x"
type textarea "Great"
type textarea "x"
type textarea "Great p"
type textarea "x"
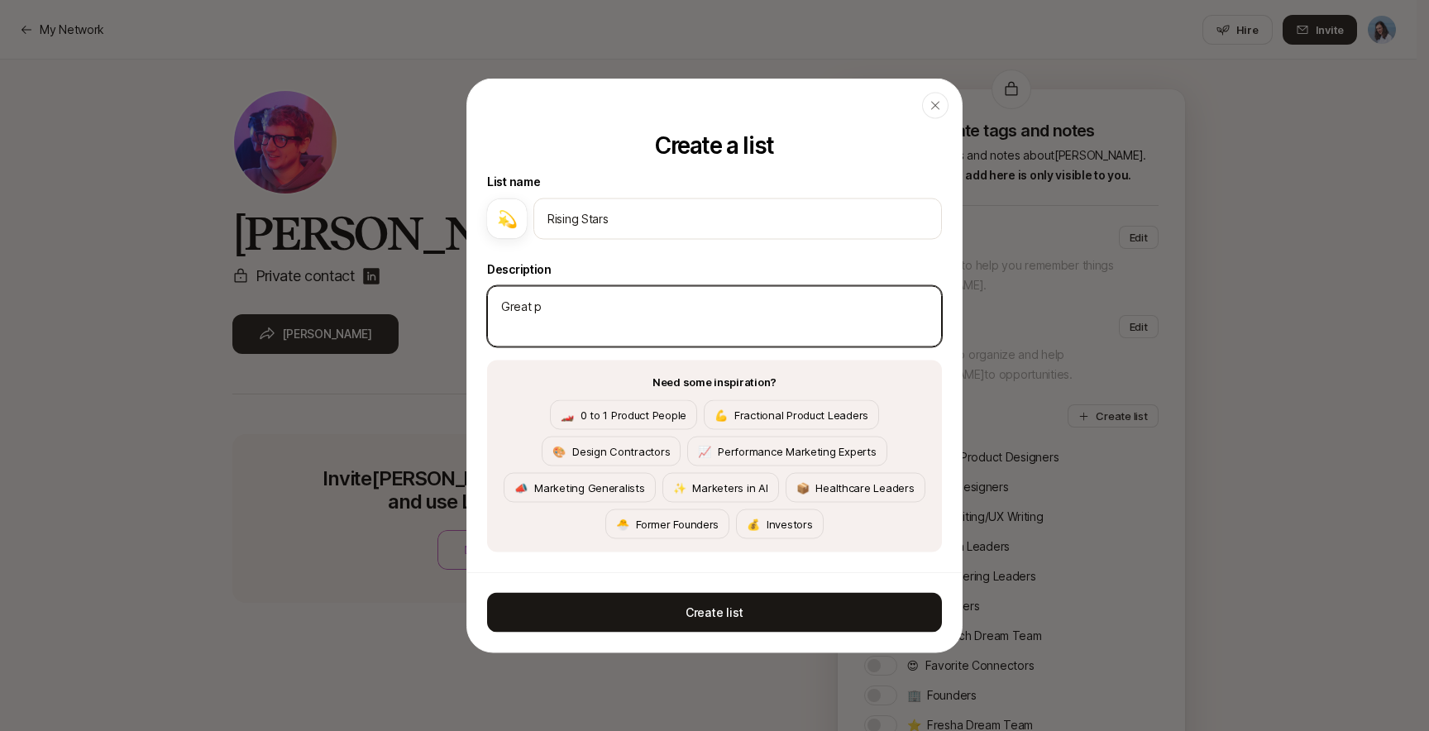
type textarea "Great pe"
type textarea "x"
type textarea "Great peo"
type textarea "x"
type textarea "Great peop"
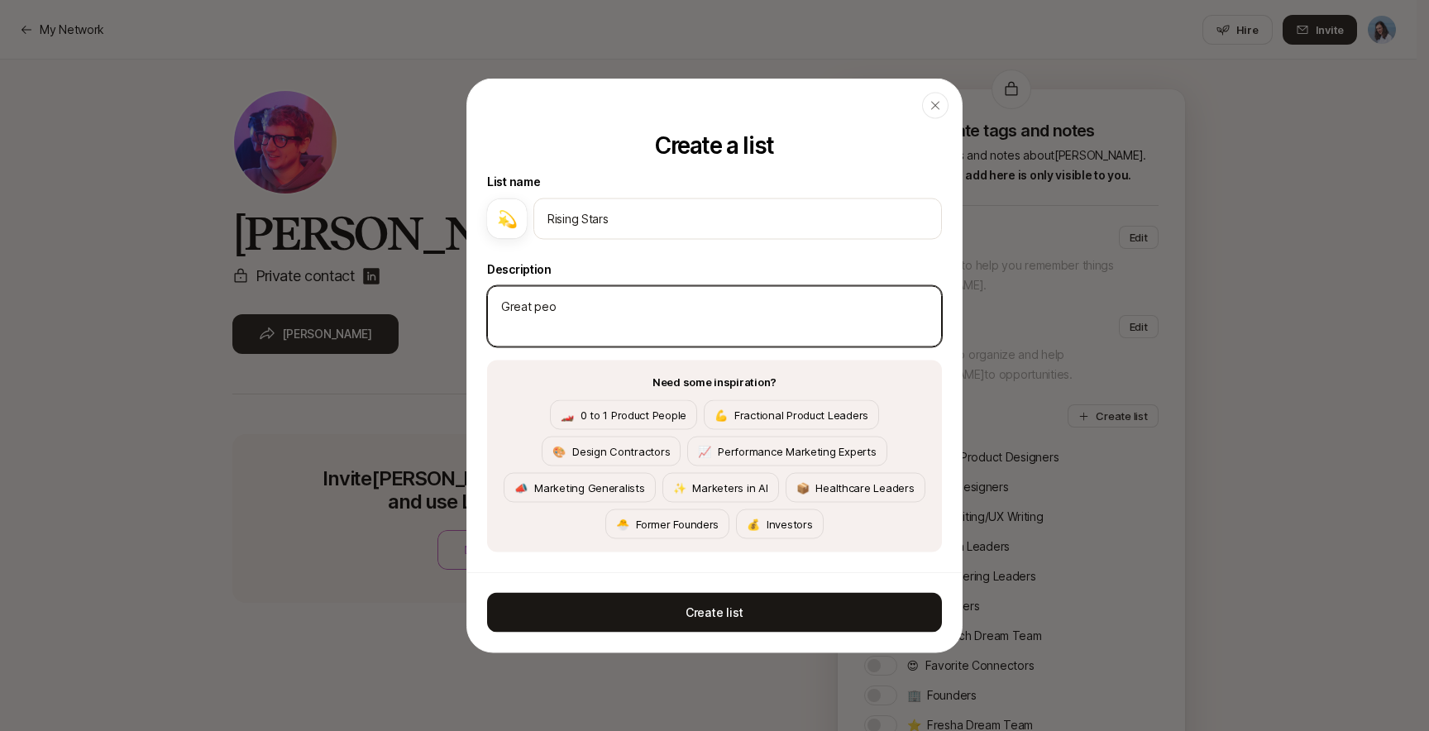
type textarea "x"
type textarea "Great peopl"
type textarea "x"
type textarea "Great people"
type textarea "x"
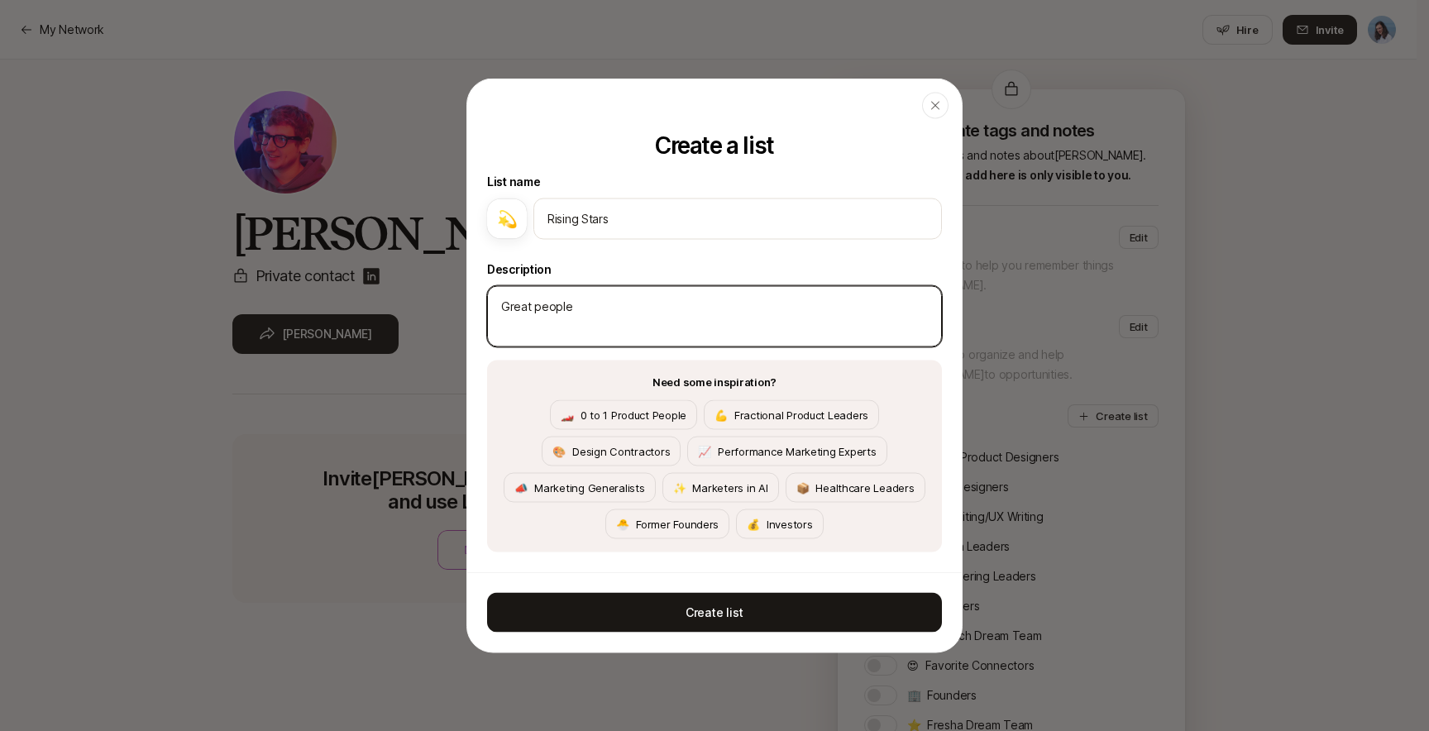
type textarea "Great people"
type textarea "x"
type textarea "Great people e"
type textarea "x"
type textarea "Great people ea"
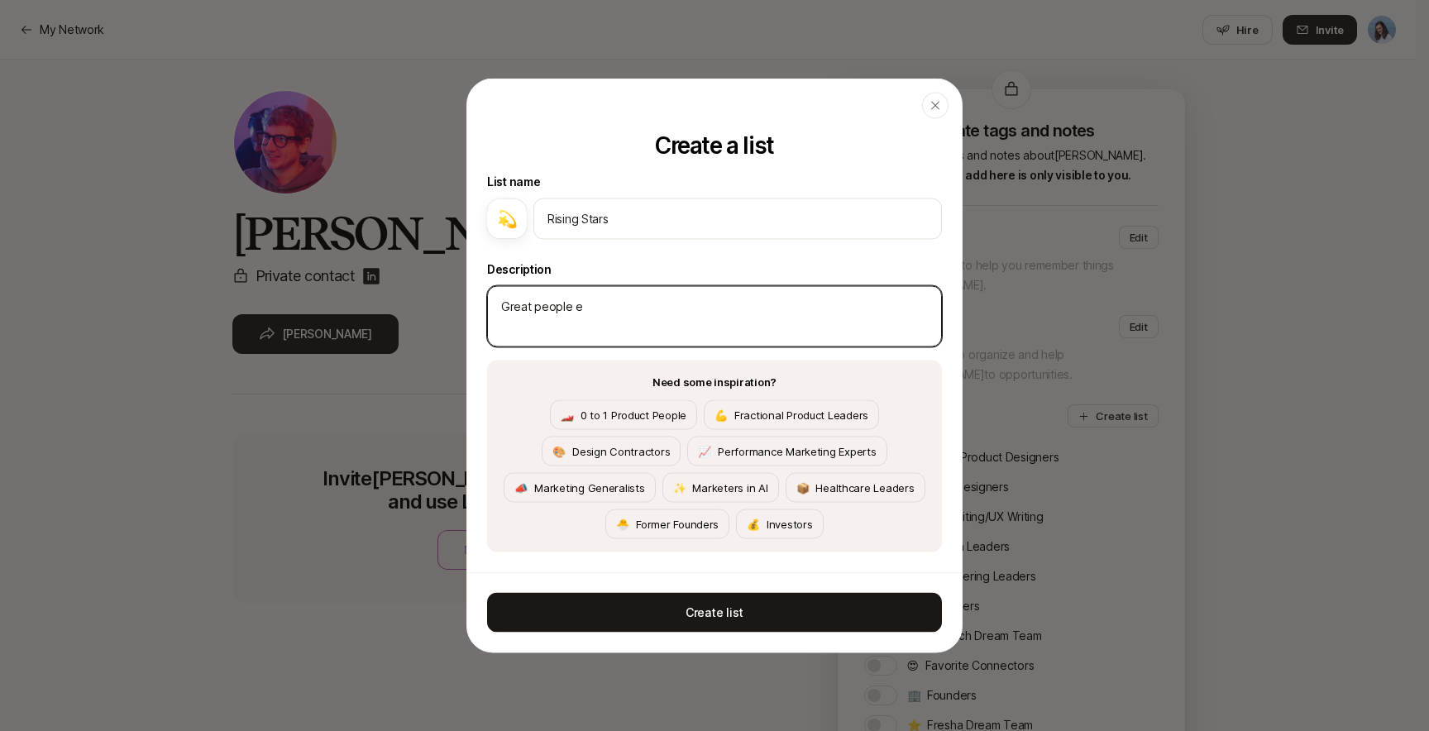
type textarea "x"
type textarea "Great people ear"
type textarea "x"
type textarea "Great people [PERSON_NAME]"
type textarea "x"
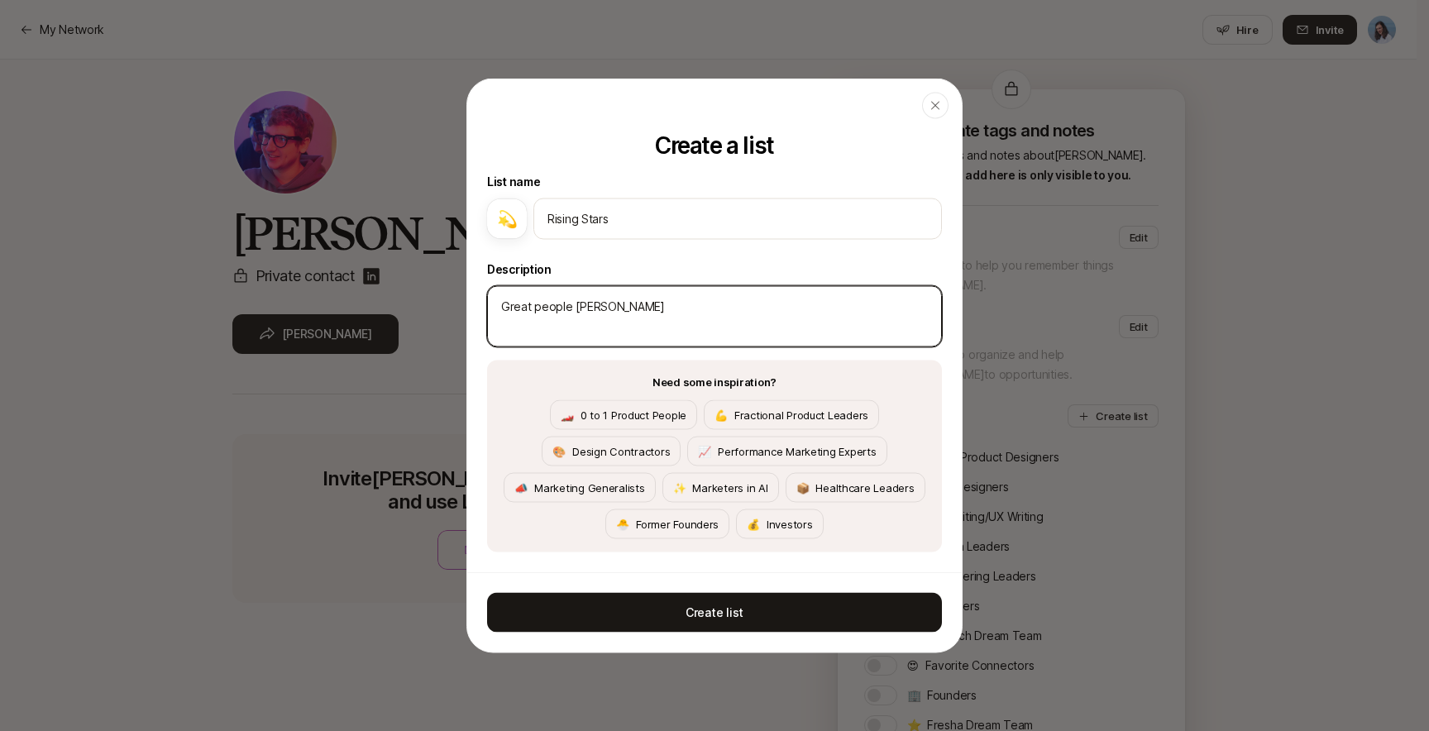
type textarea "Great people early"
type textarea "x"
type textarea "Great people early"
type textarea "x"
type textarea "Great people early i"
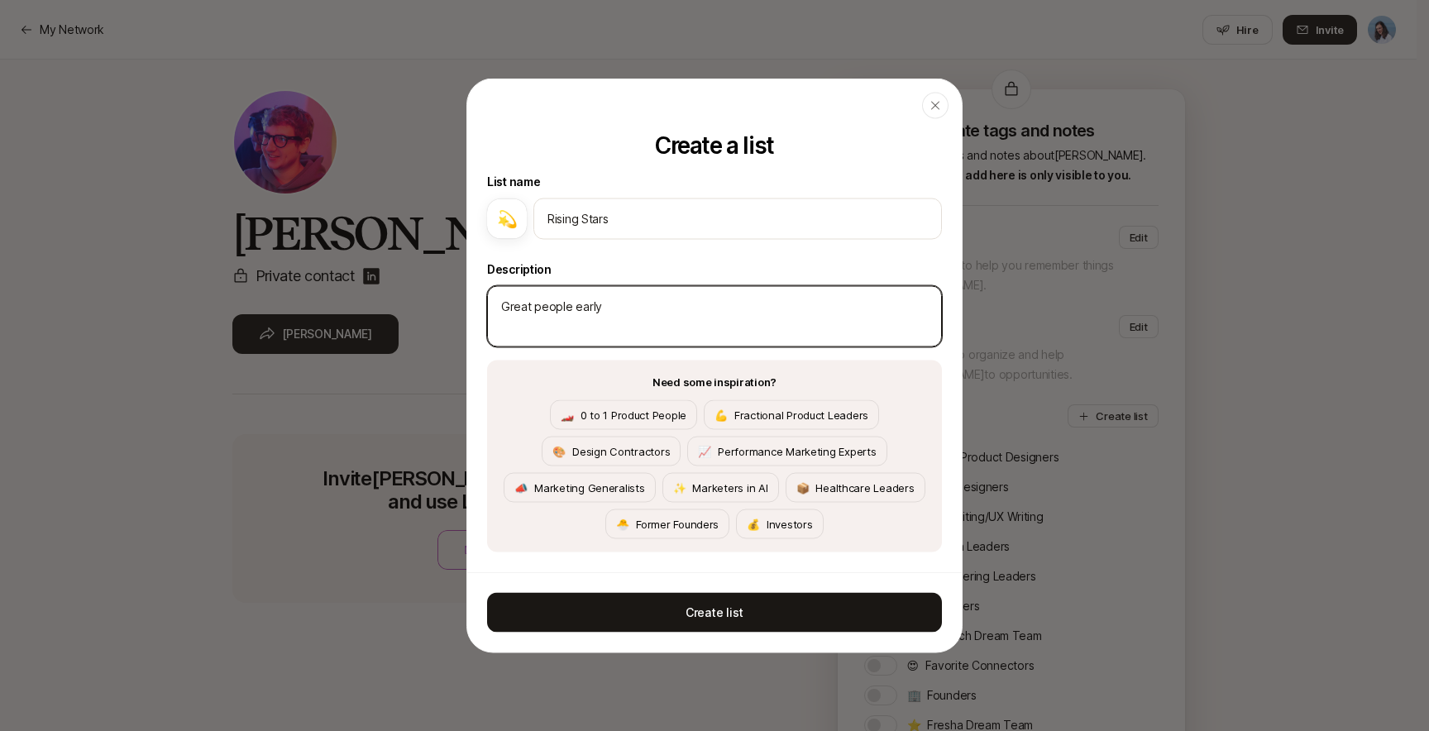
type textarea "x"
type textarea "Great people early in"
type textarea "x"
type textarea "Great people early in"
type textarea "x"
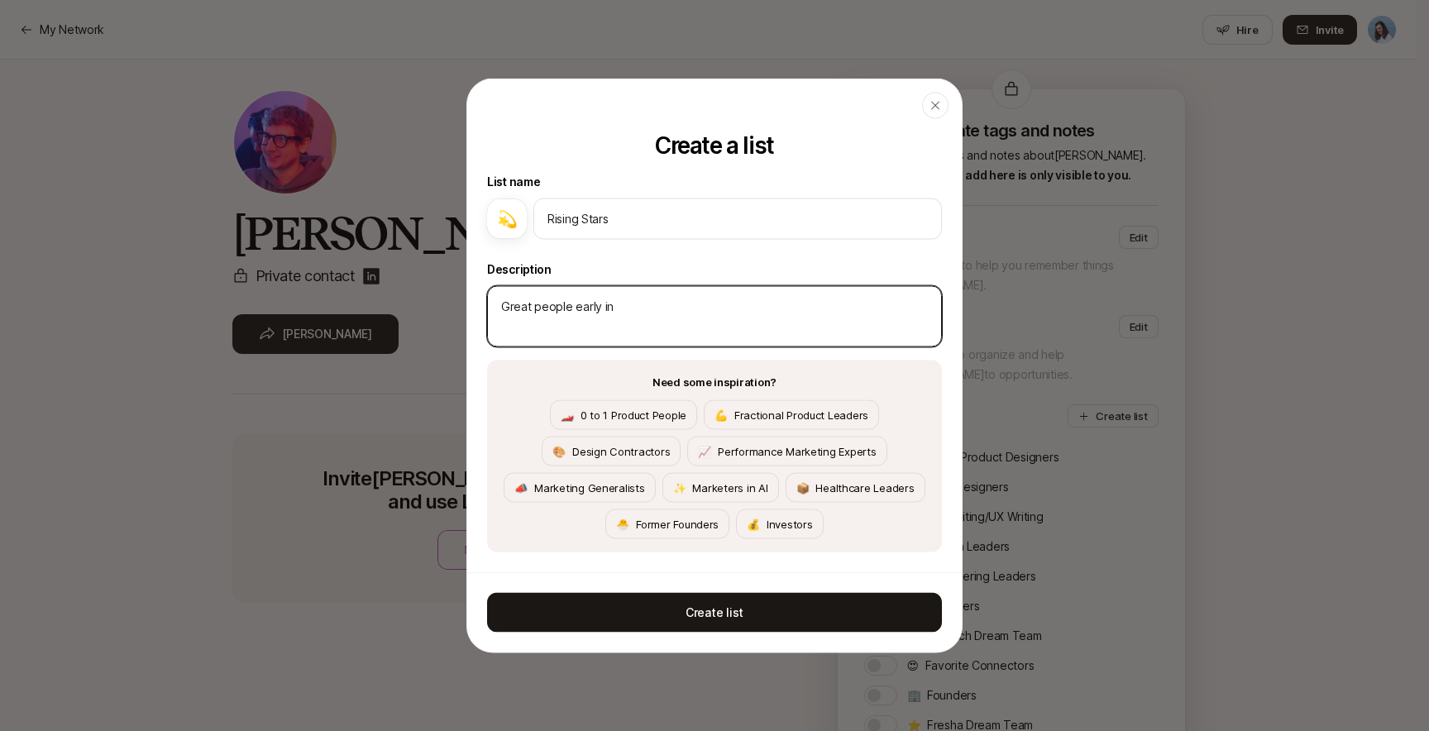
type textarea "Great people early in t"
type textarea "x"
type textarea "Great people early in th"
type textarea "x"
type textarea "Great people early in the"
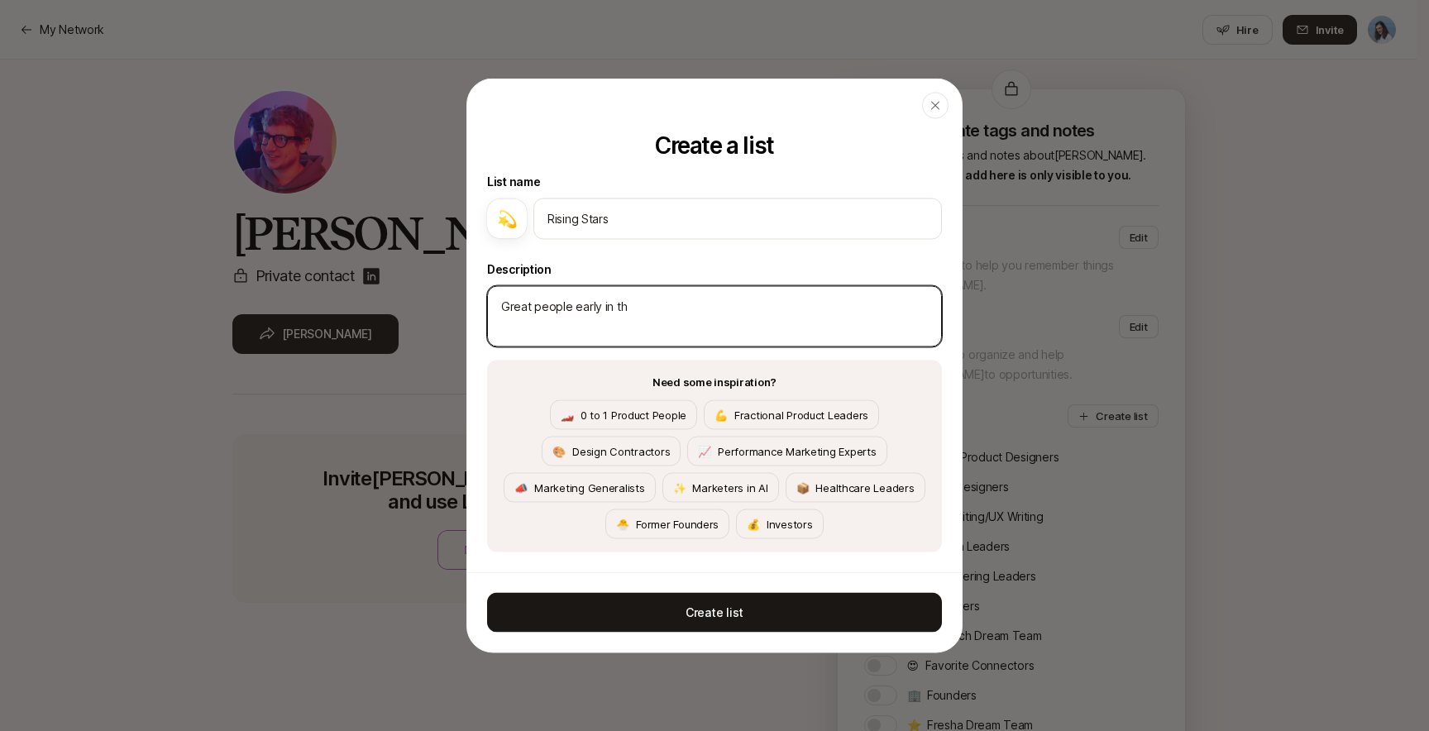
type textarea "x"
type textarea "Great people early in thei"
type textarea "x"
type textarea "Great people early in their"
type textarea "x"
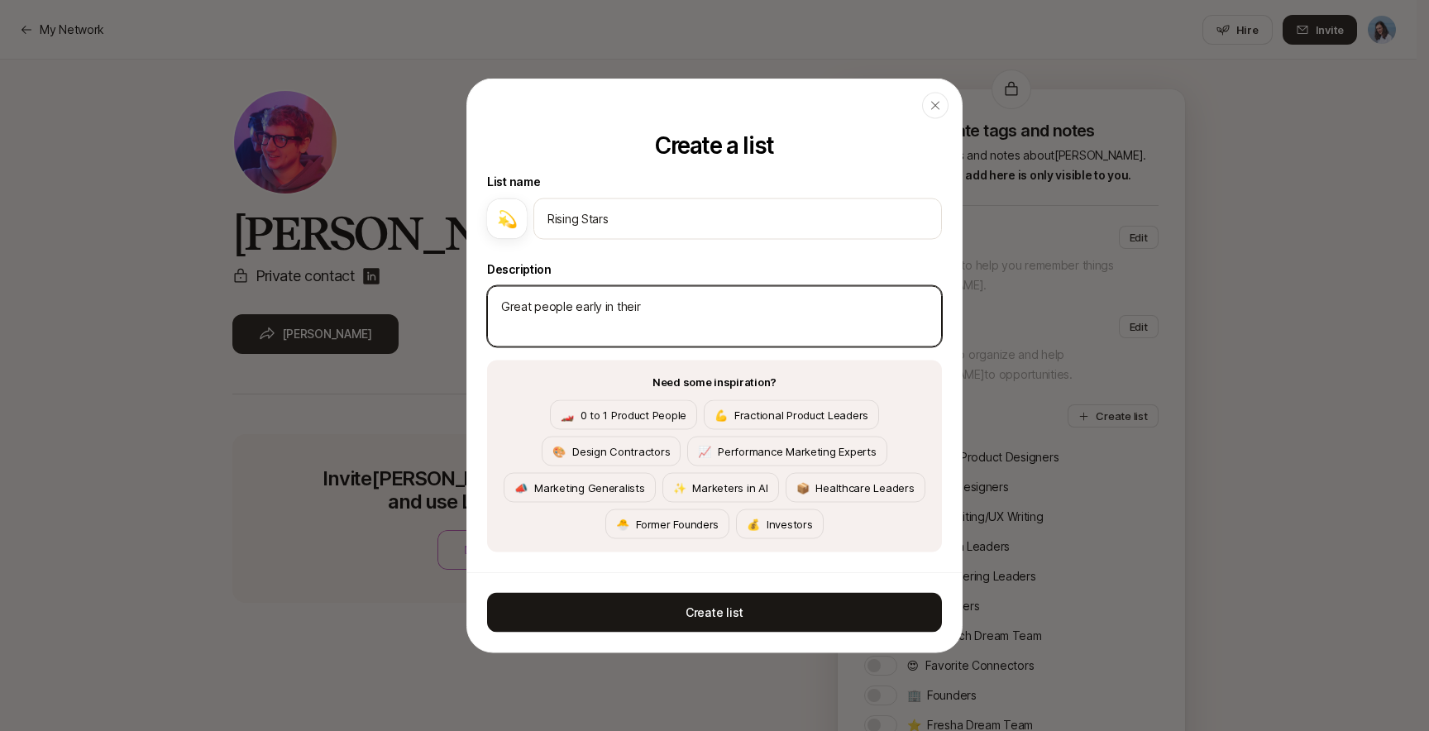
type textarea "Great people early in their"
type textarea "x"
type textarea "Great people early in their c"
type textarea "x"
type textarea "Great people early in their ca"
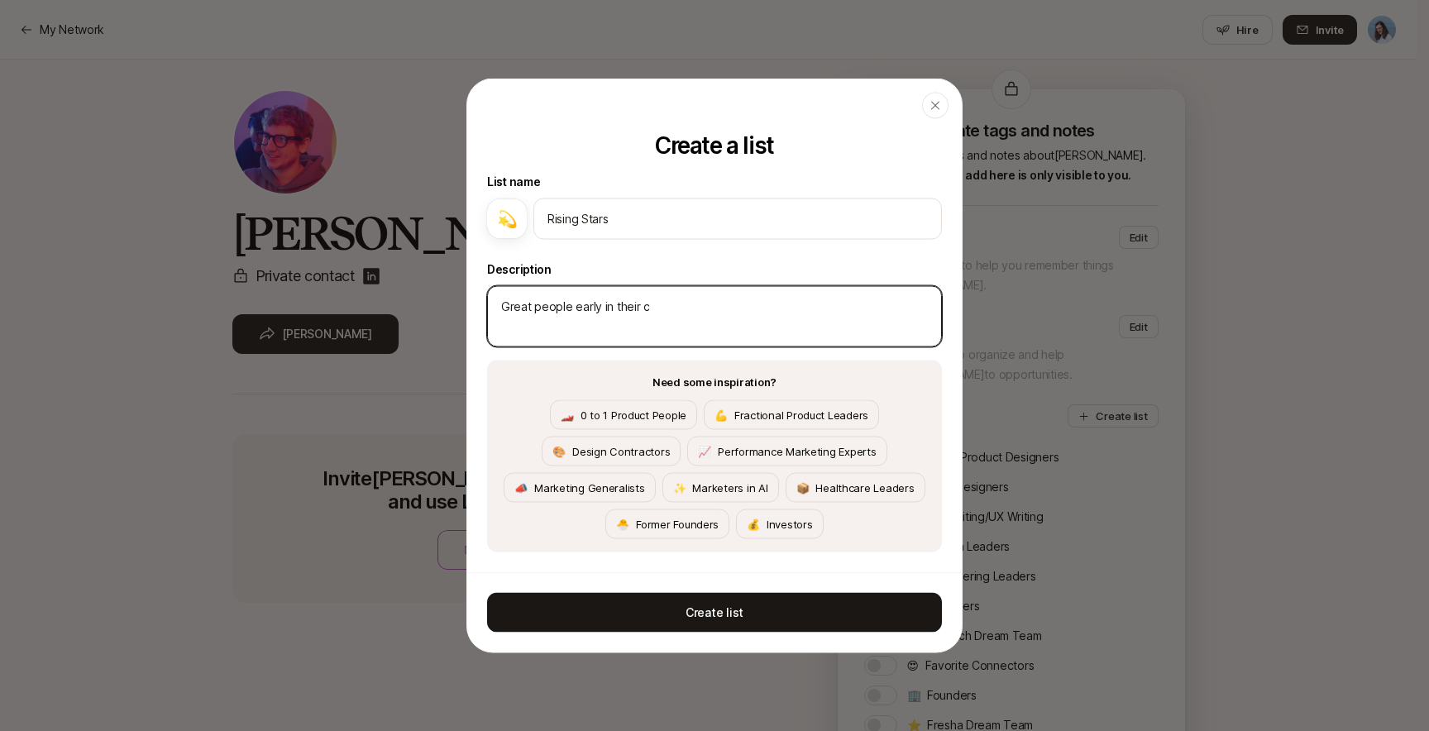
type textarea "x"
type textarea "Great people early in their car"
type textarea "x"
type textarea "Great people early in their care"
type textarea "x"
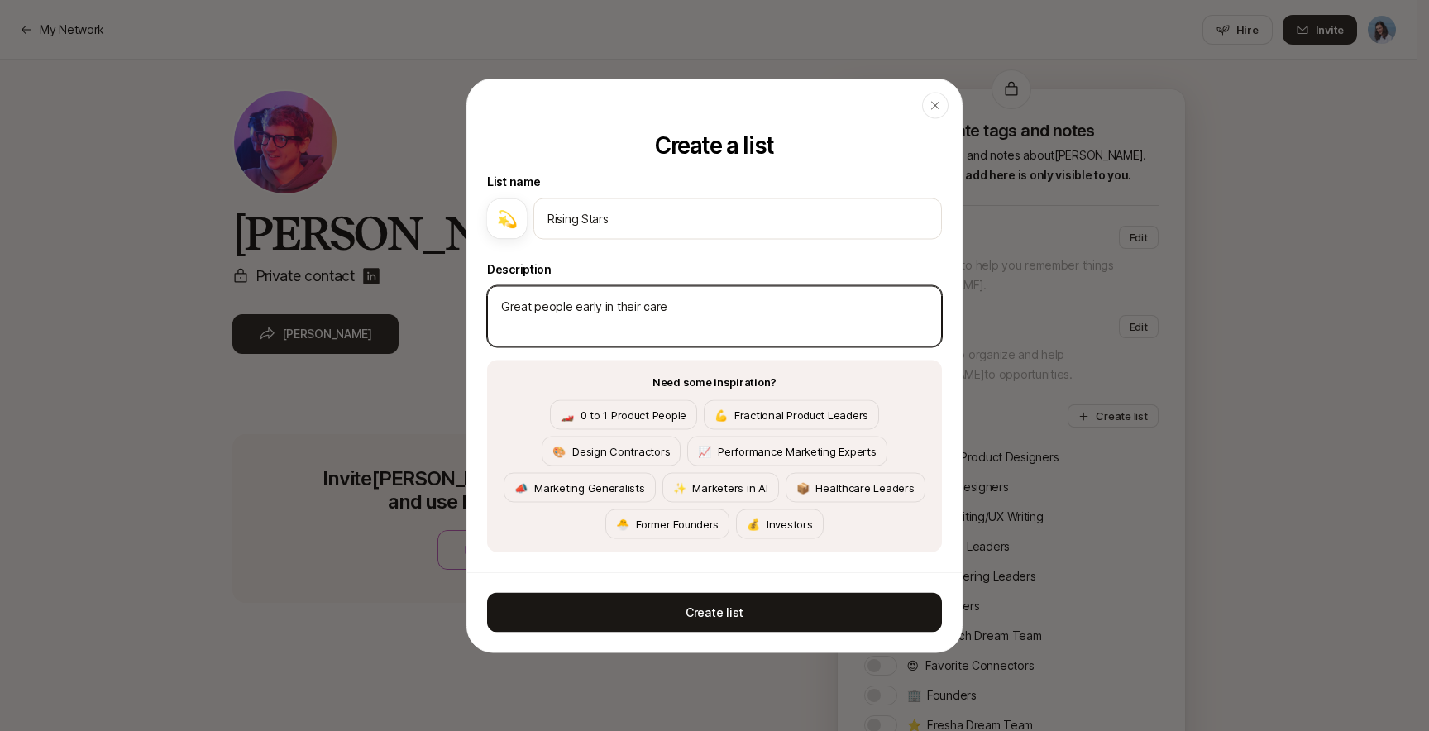
type textarea "Great people early in their caree"
type textarea "x"
type textarea "Great people early in their career"
type textarea "x"
type textarea "Great people early in their career"
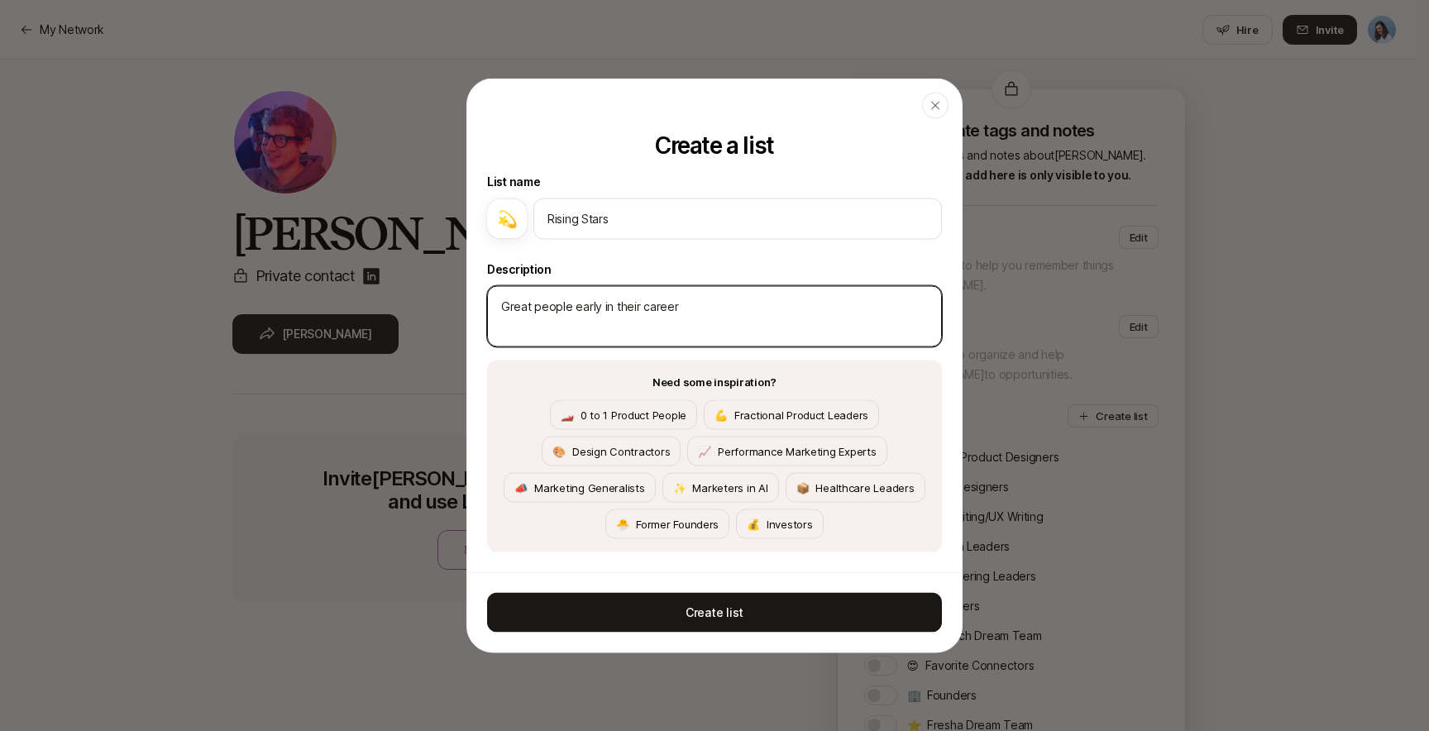
type textarea "x"
click at [523, 299] on textarea "Great people early in their career" at bounding box center [714, 316] width 455 height 61
type textarea "I people early in their career"
type textarea "x"
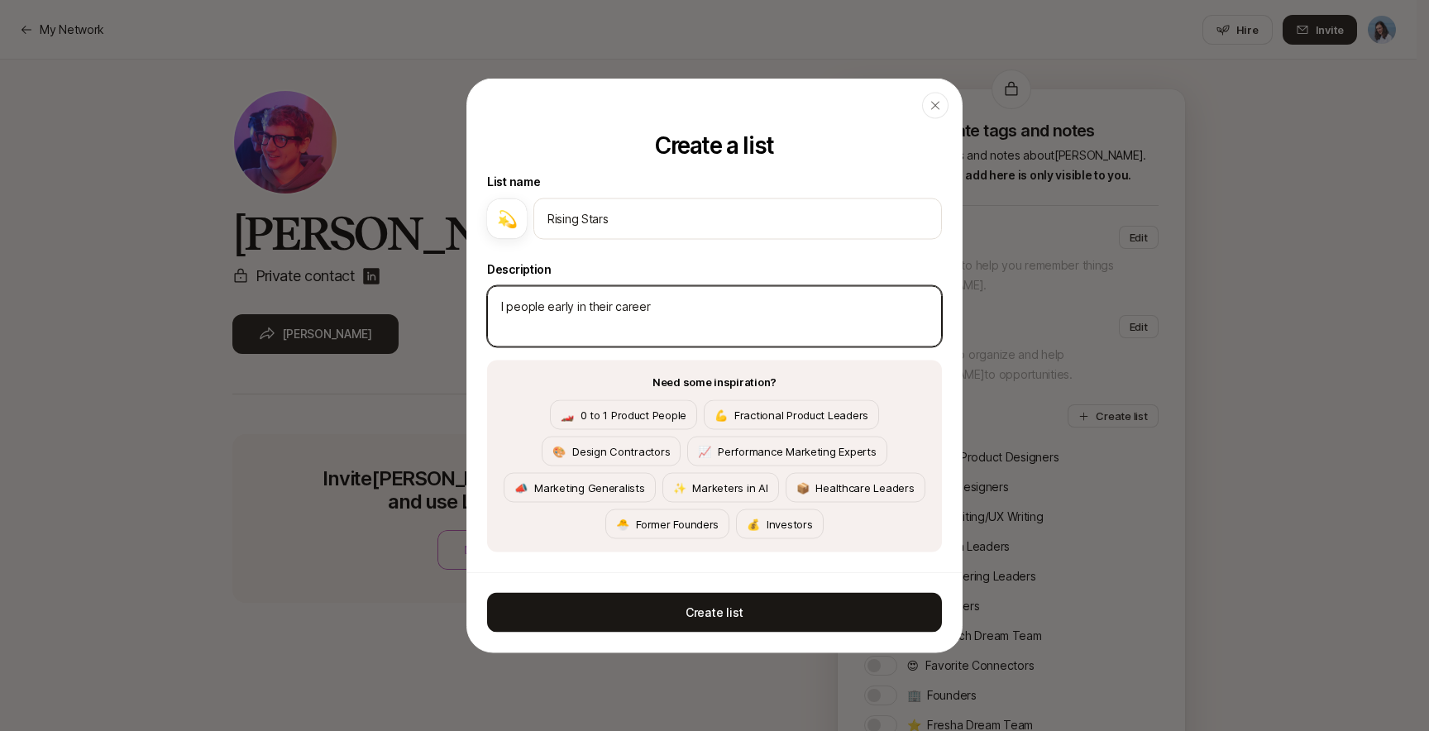
type textarea "In people early in their career"
type textarea "x"
type textarea "Inc people early in their career"
type textarea "x"
type textarea "Incr people early in their career"
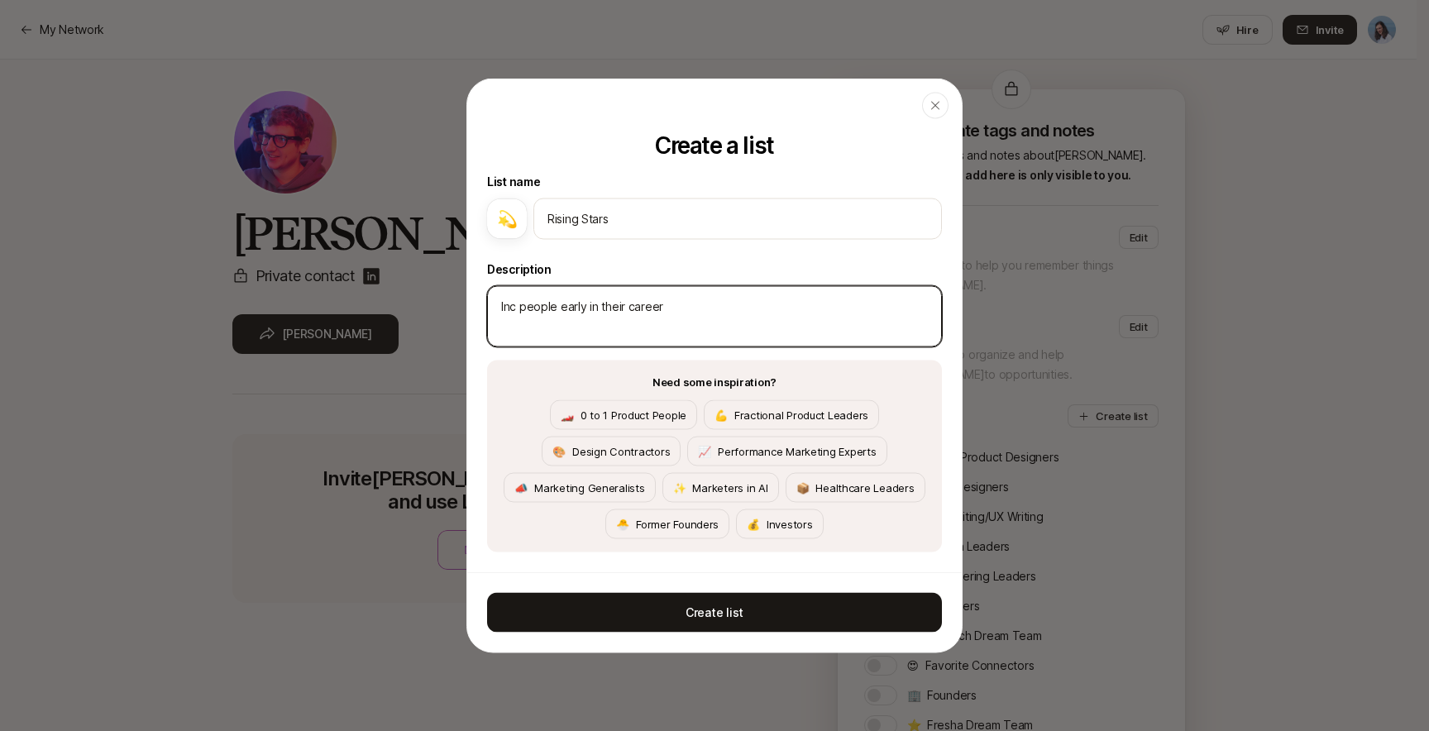
type textarea "x"
type textarea "Incre people early in their career"
type textarea "x"
type textarea "Incred people early in their career"
type textarea "x"
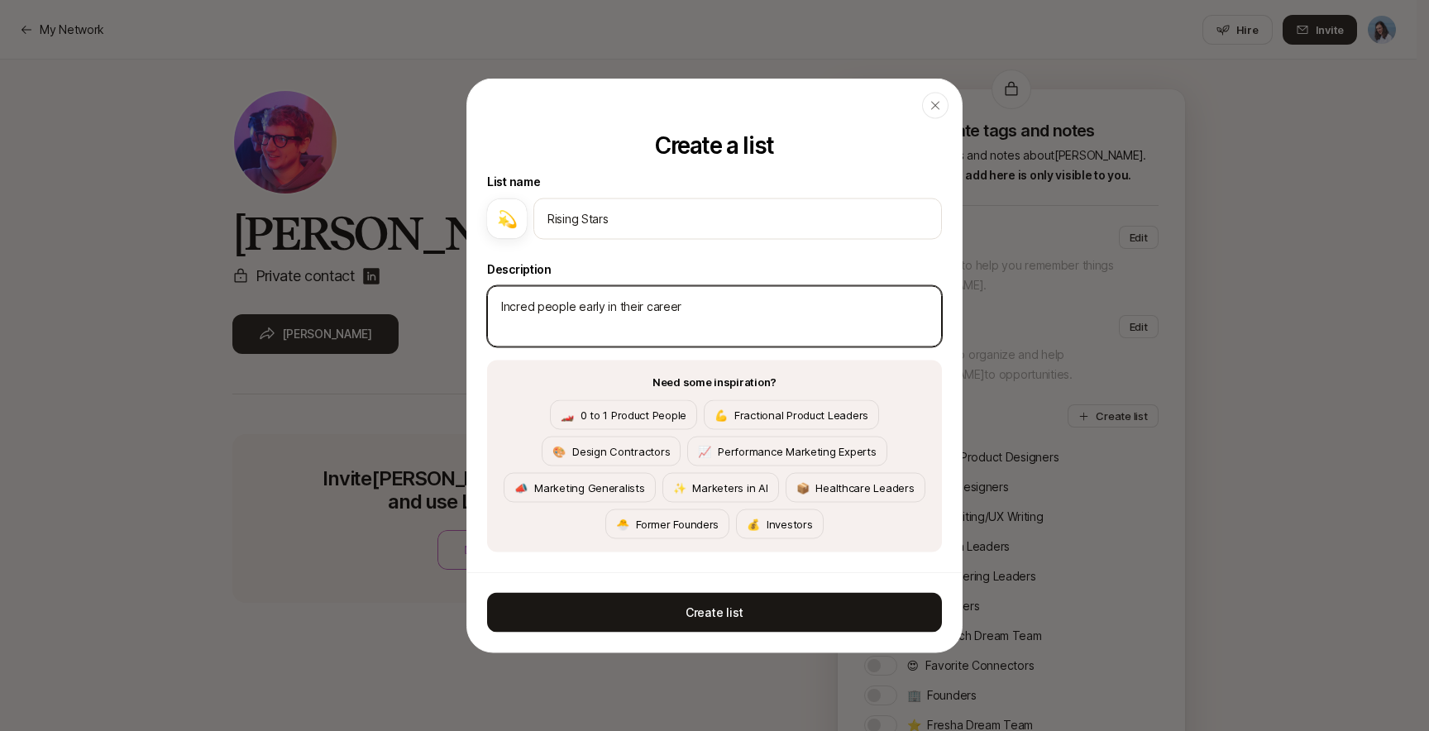
type textarea "Incredi people early in their career"
type textarea "x"
type textarea "Incredib people early in their career"
type textarea "x"
type textarea "Incredibl people early in their career"
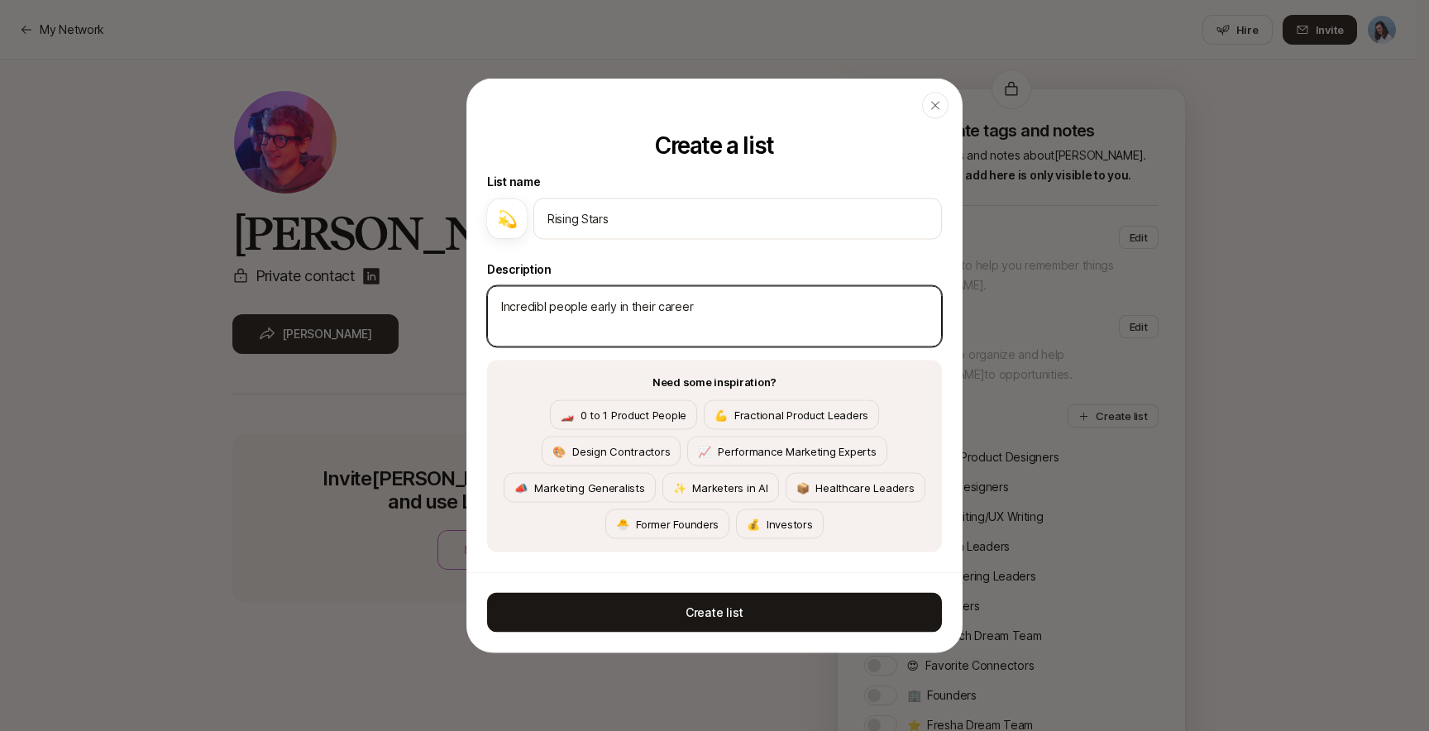
type textarea "x"
type textarea "Incredible people early in their career"
type textarea "x"
click at [732, 298] on textarea "Incredible people early in their career" at bounding box center [714, 316] width 455 height 61
click at [595, 302] on textarea "Incredible people early in their career" at bounding box center [714, 316] width 455 height 61
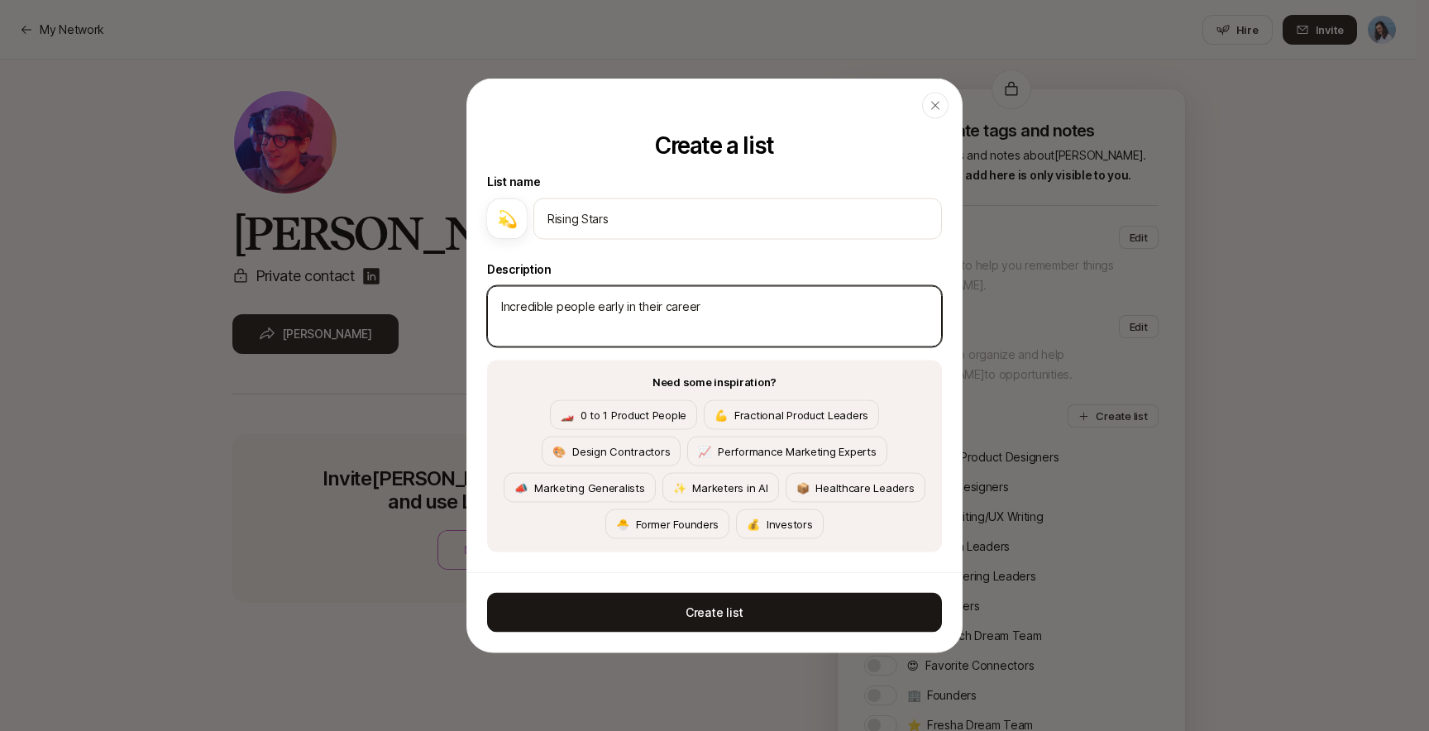
type textarea "Incredible people tearly in their career"
type textarea "x"
type textarea "Incredible people thearly in their career"
type textarea "x"
type textarea "Incredible people thaearly in their career"
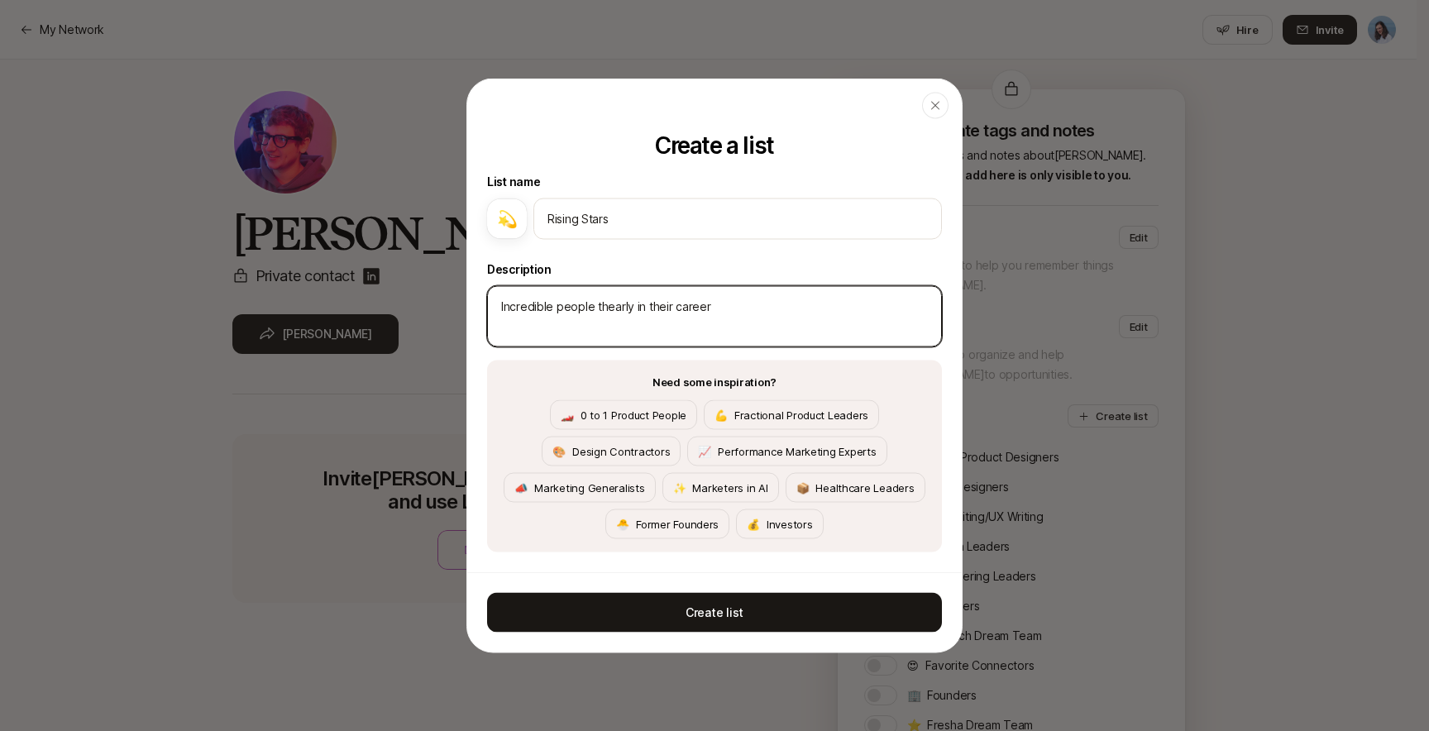
type textarea "x"
type textarea "Incredible people thatearly in their career"
type textarea "x"
type textarea "Incredible people that early in their career"
type textarea "x"
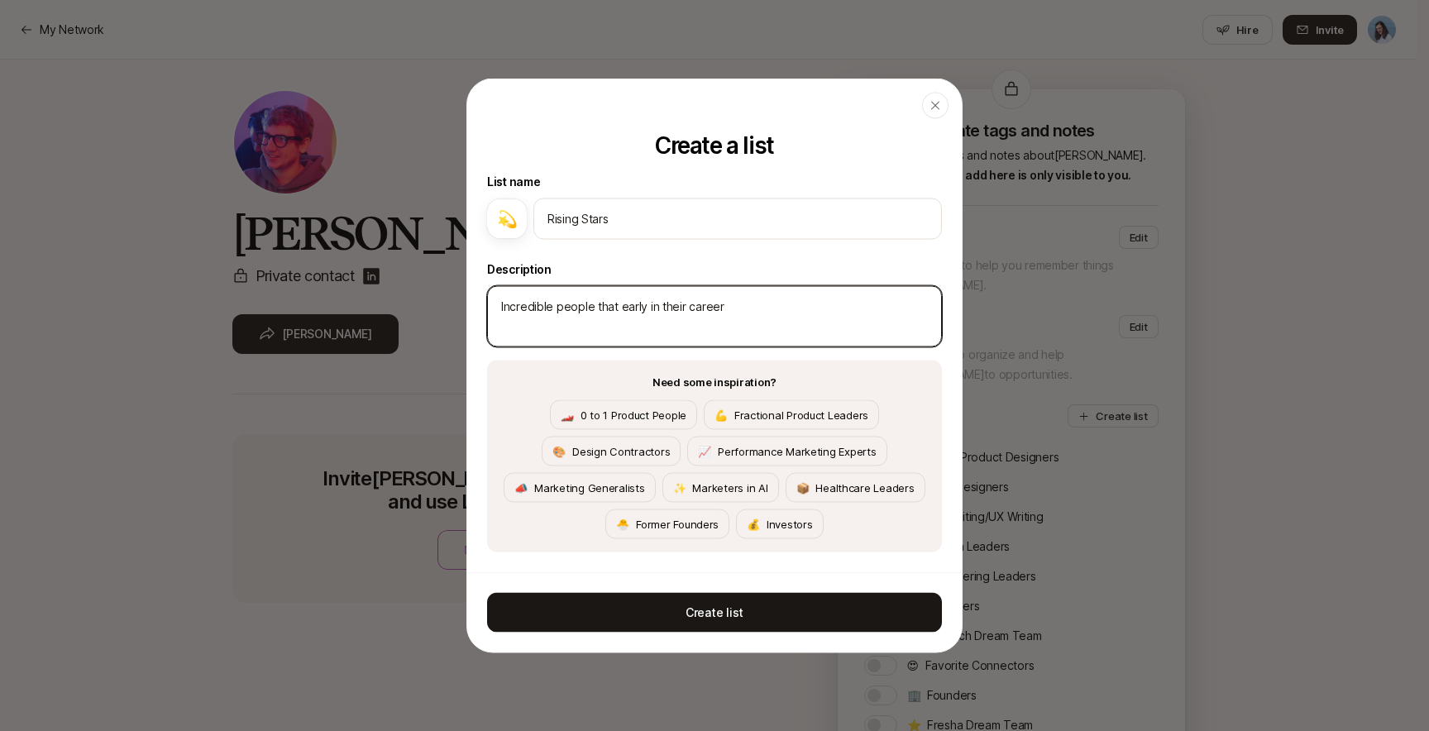
type textarea "Incredible people that aearly in their career"
type textarea "x"
type textarea "Incredible people that arearly in their career"
type textarea "x"
type textarea "Incredible people that areearly in their career"
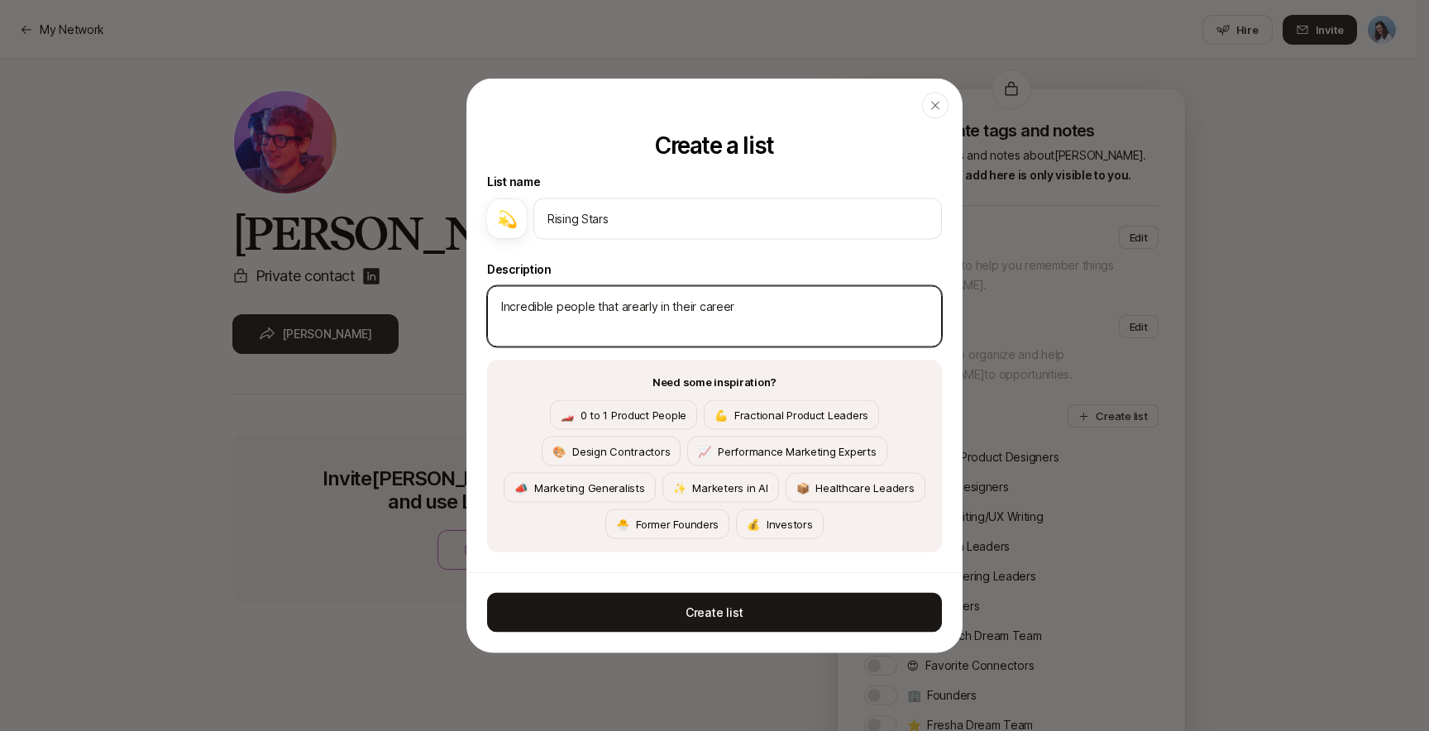
type textarea "x"
type textarea "Incredible people that are early in their career"
type textarea "x"
type textarea "Incredible people that are searly in their career"
type textarea "x"
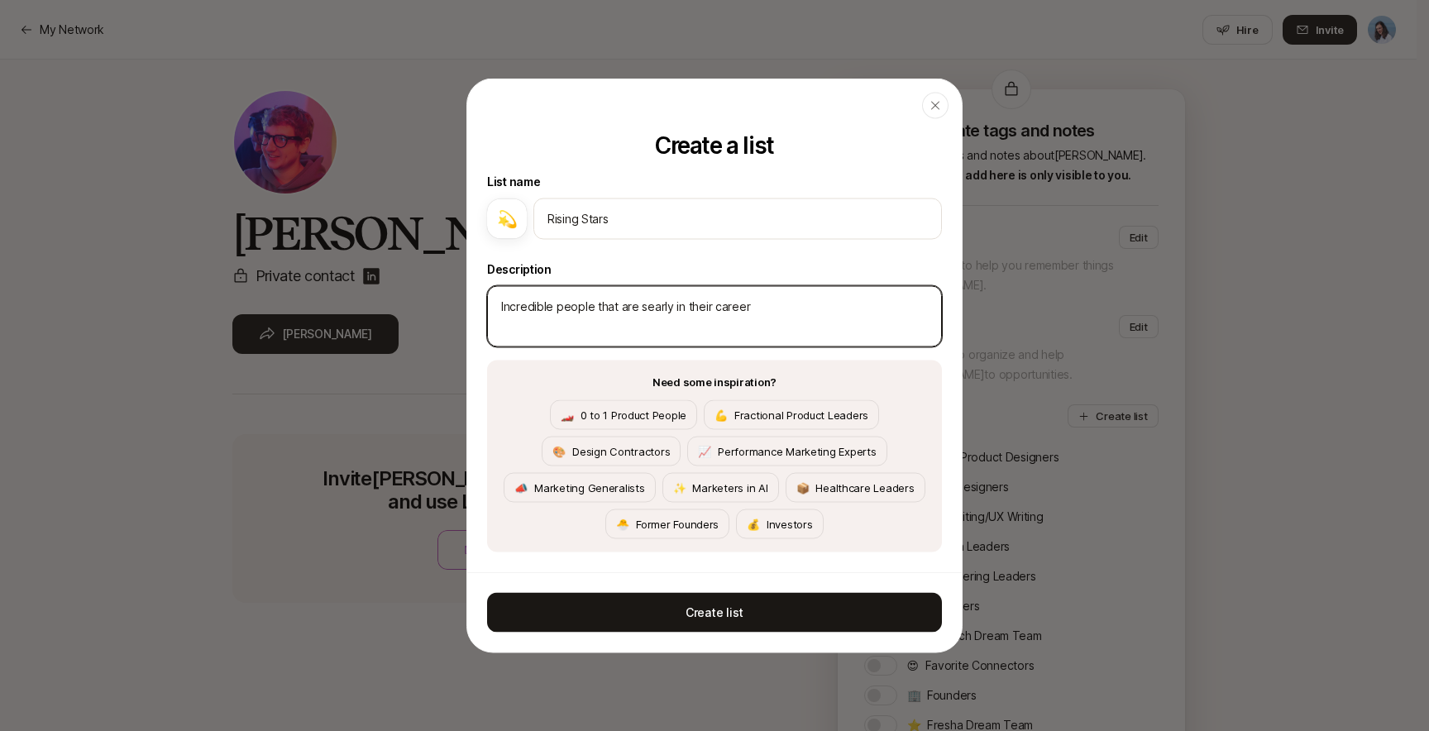
type textarea "Incredible people that are [PERSON_NAME] in their career"
type textarea "x"
type textarea "Incredible people that are stiearly in their career"
type textarea "x"
type textarea "Incredible people that are stilearly in their career"
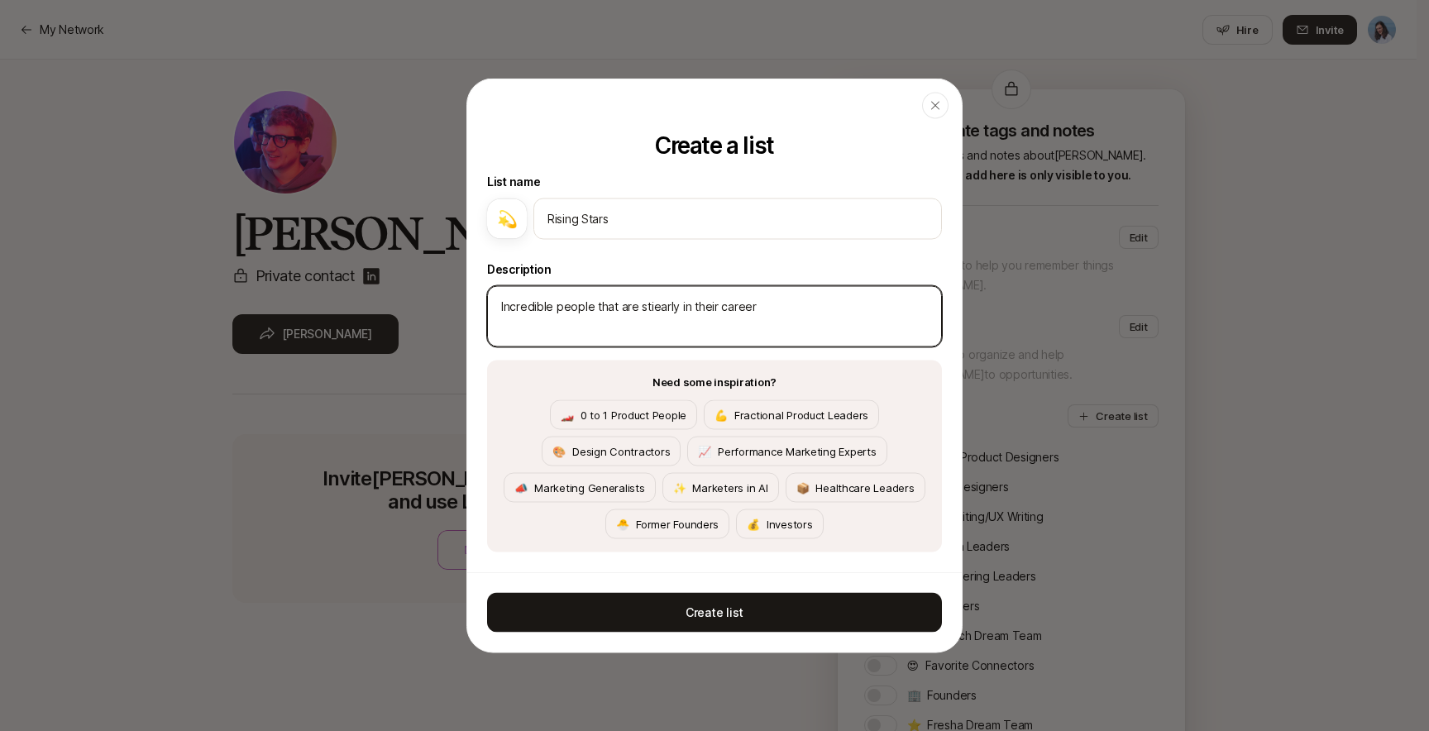
type textarea "x"
type textarea "Incredible people that are stillearly in their career"
type textarea "x"
type textarea "Incredible people that are still early in their career"
type textarea "x"
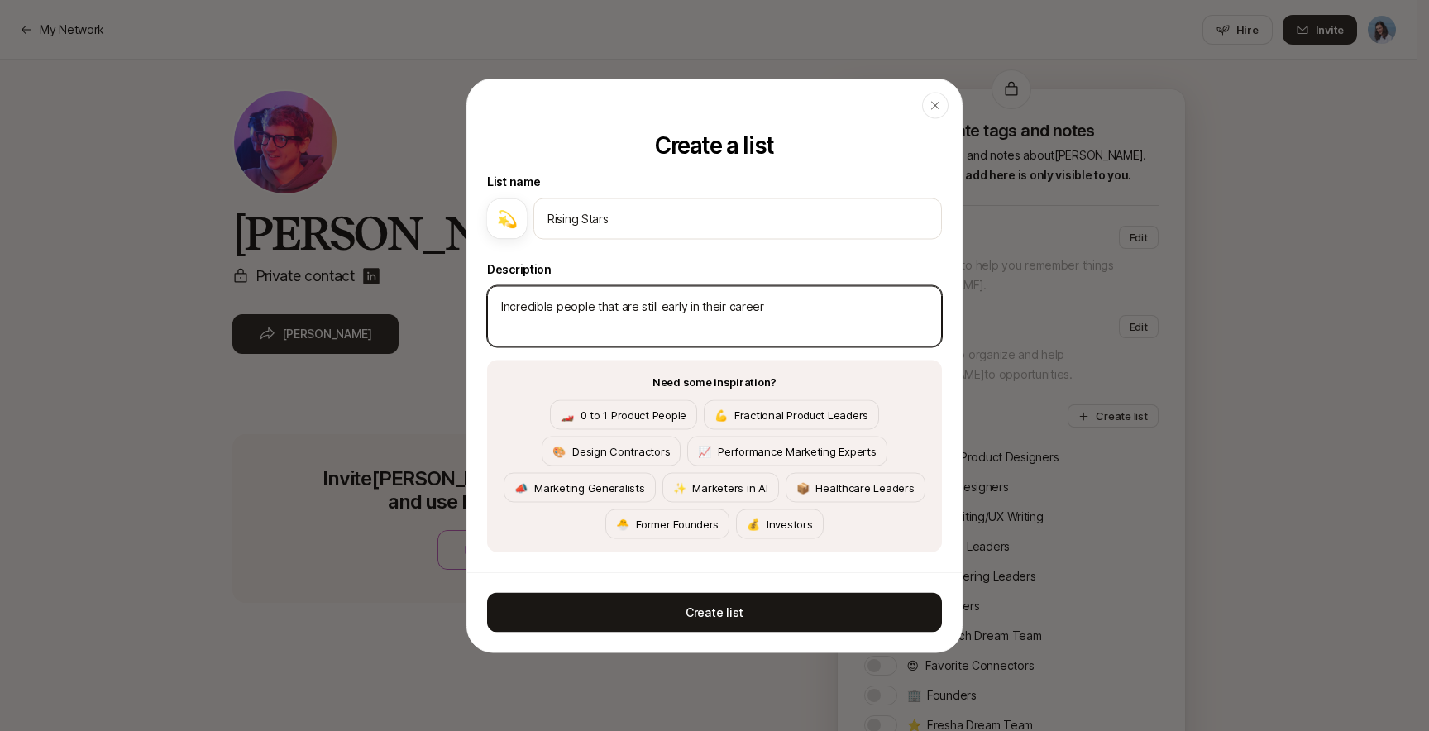
click at [829, 304] on textarea "Incredible people that are still early in their career" at bounding box center [714, 316] width 455 height 61
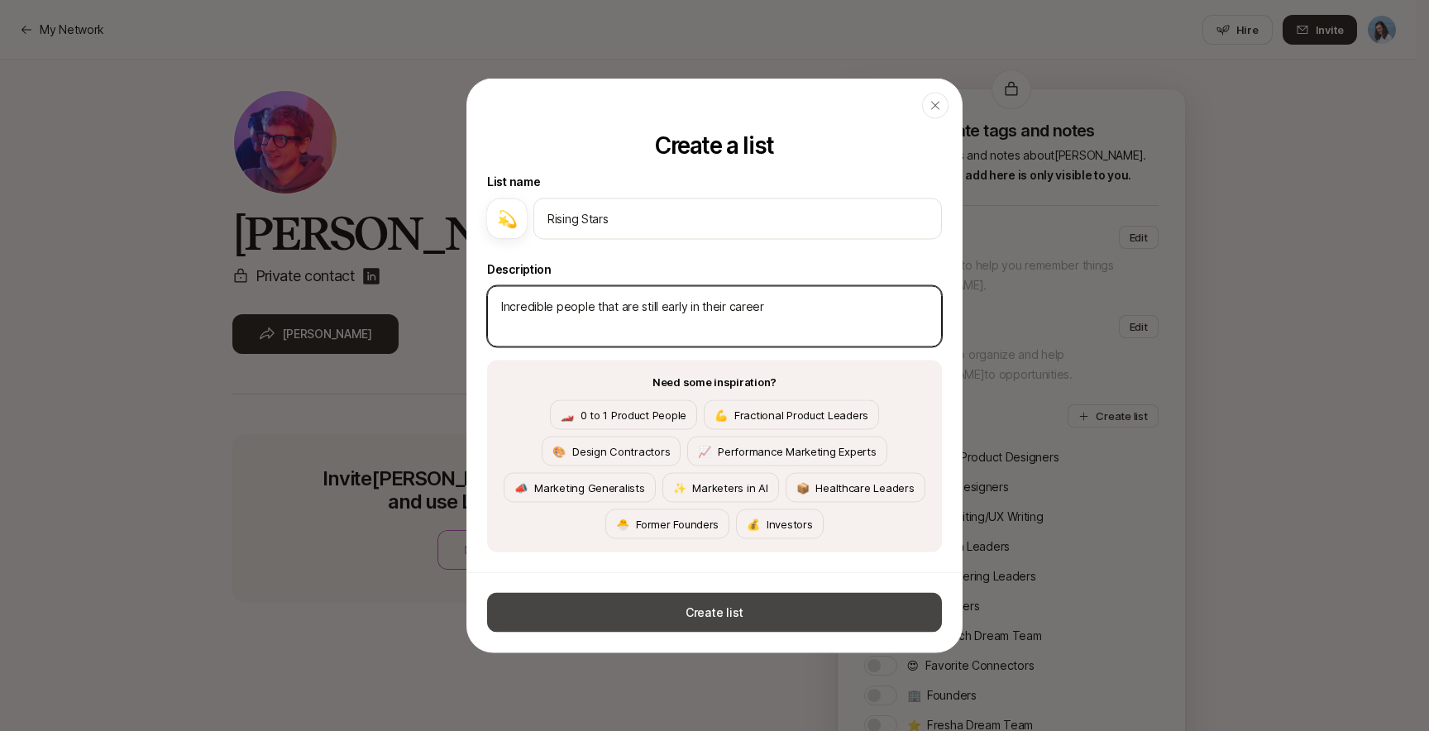
type textarea "Incredible people that are still early in their career"
click at [736, 610] on button "Create list" at bounding box center [714, 613] width 455 height 40
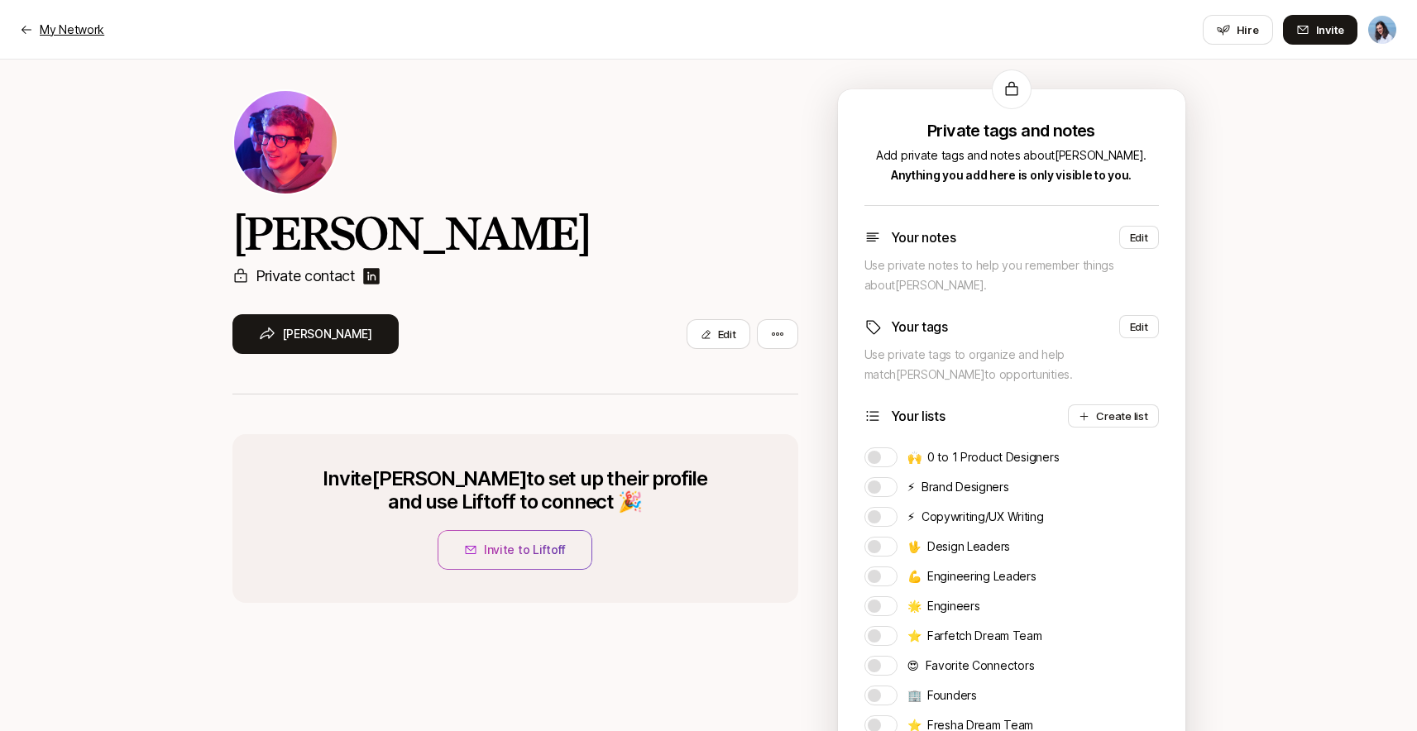
click at [38, 31] on div "My Network" at bounding box center [62, 30] width 84 height 20
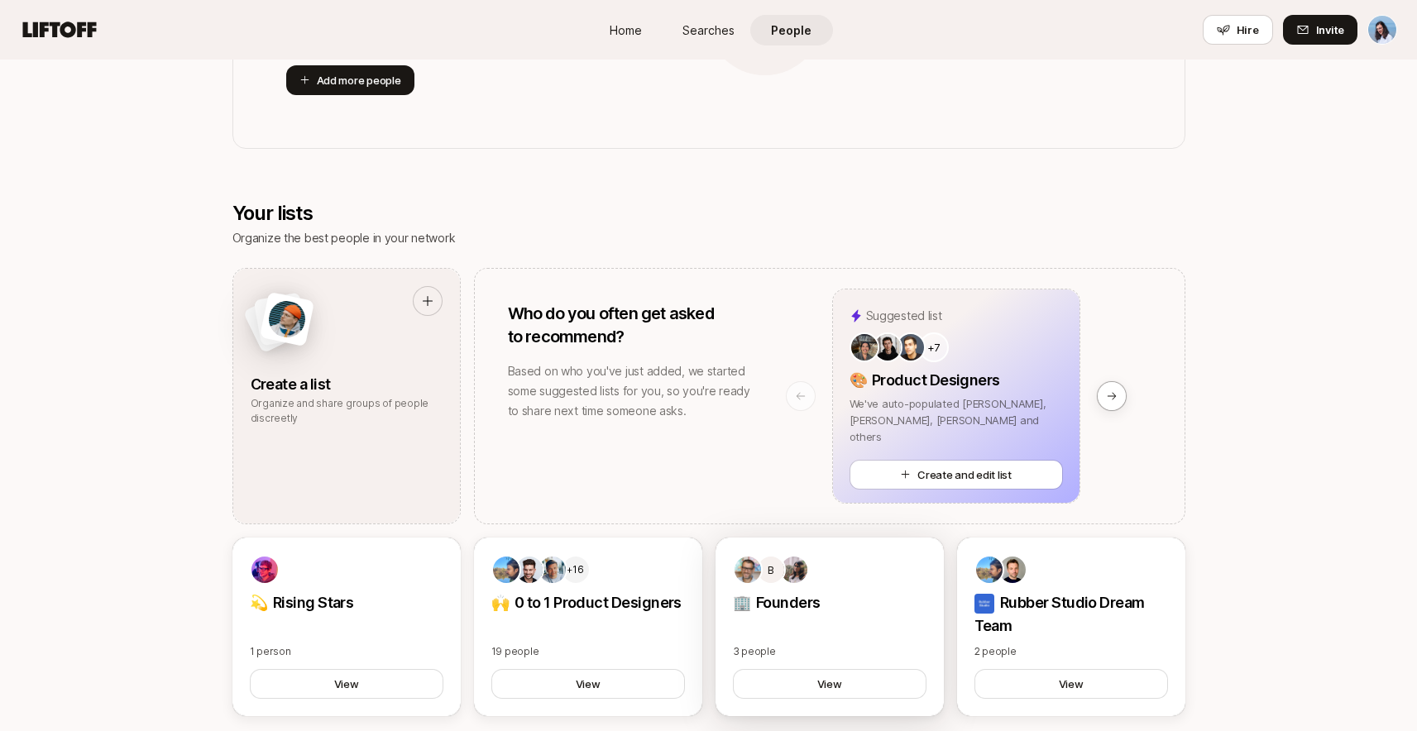
scroll to position [887, 0]
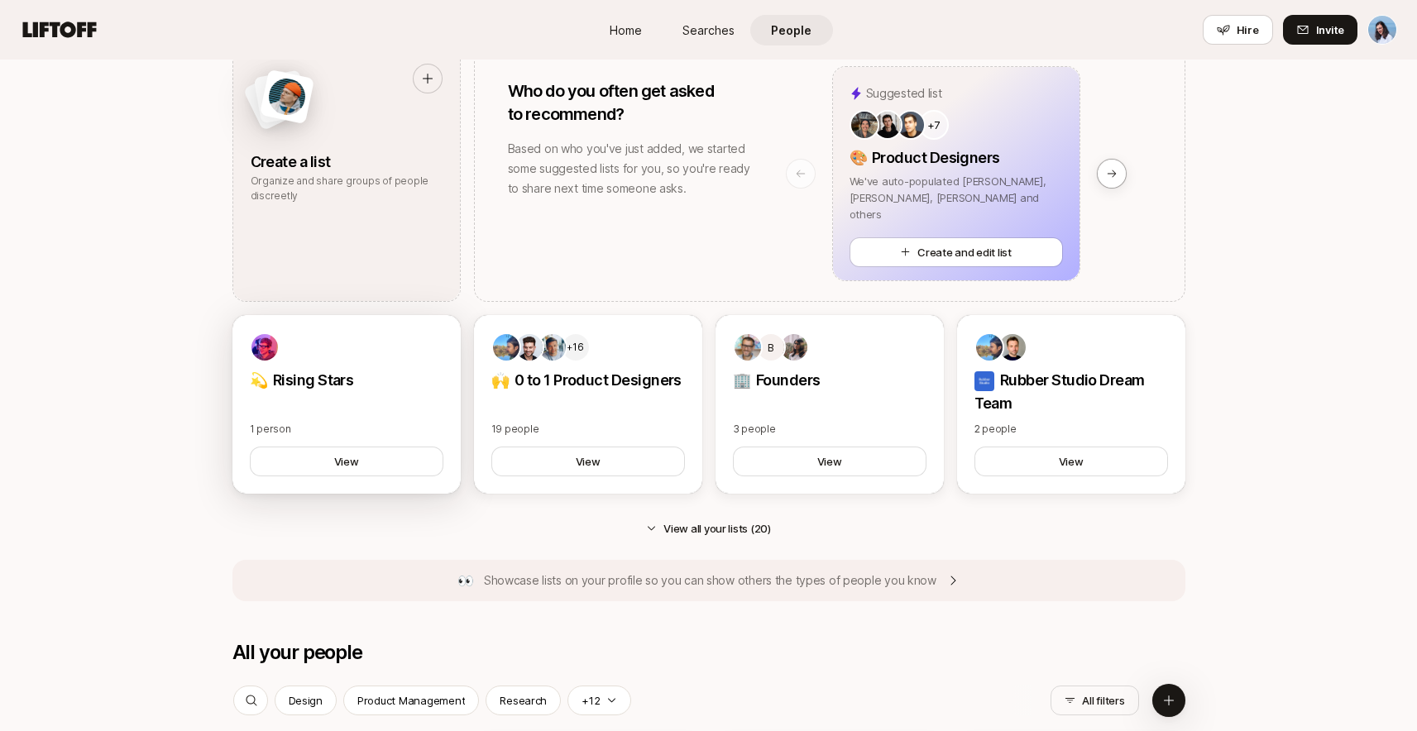
click at [409, 379] on p "💫 Rising Stars" at bounding box center [347, 380] width 194 height 23
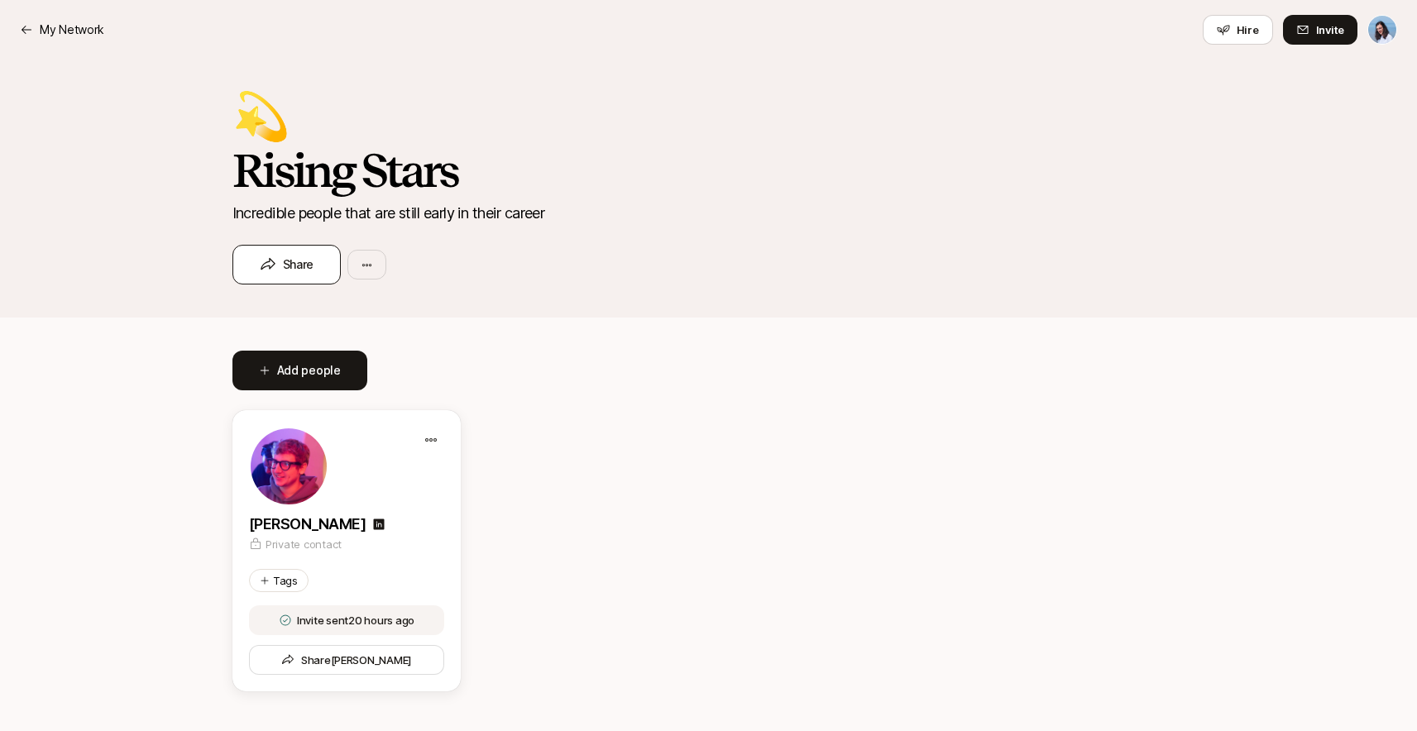
click at [288, 274] on span "Share" at bounding box center [287, 265] width 55 height 20
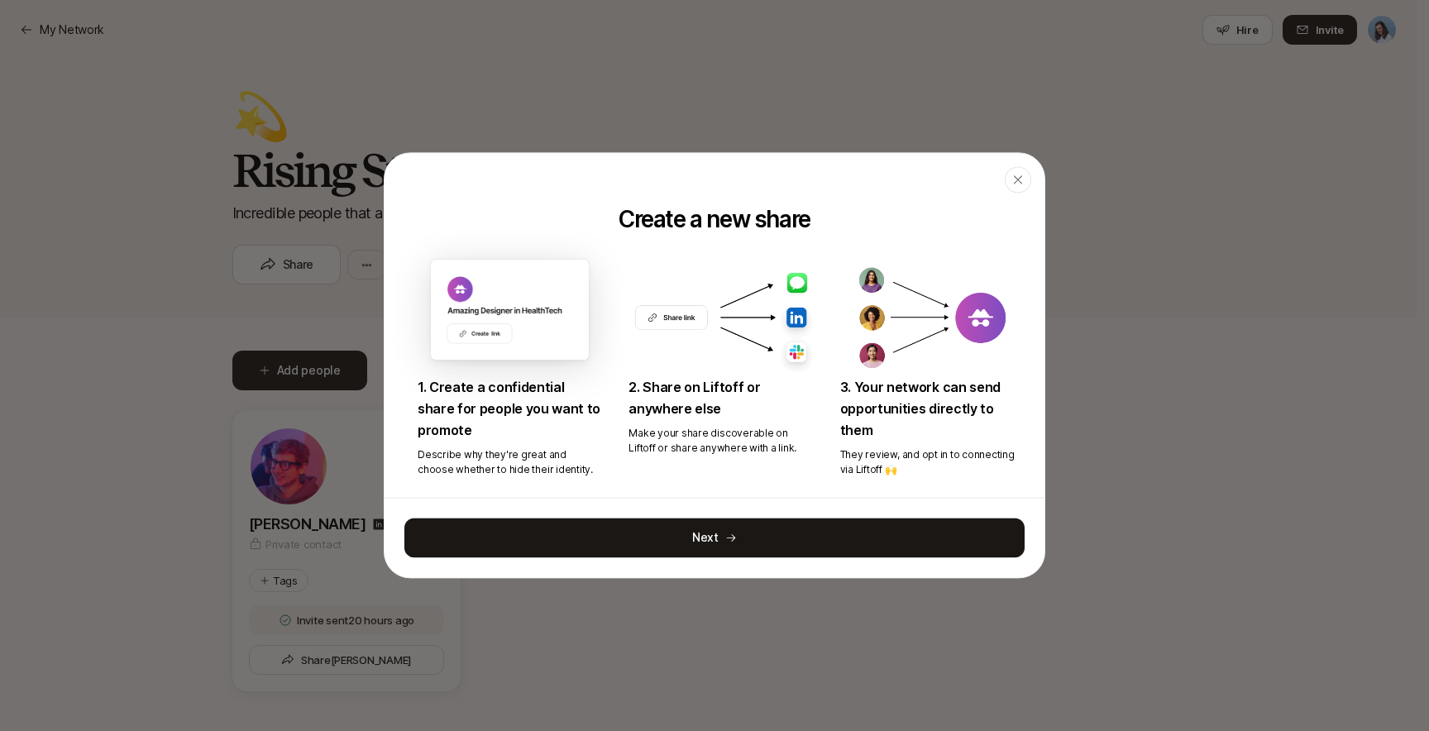
click at [696, 543] on button "Next" at bounding box center [714, 539] width 620 height 40
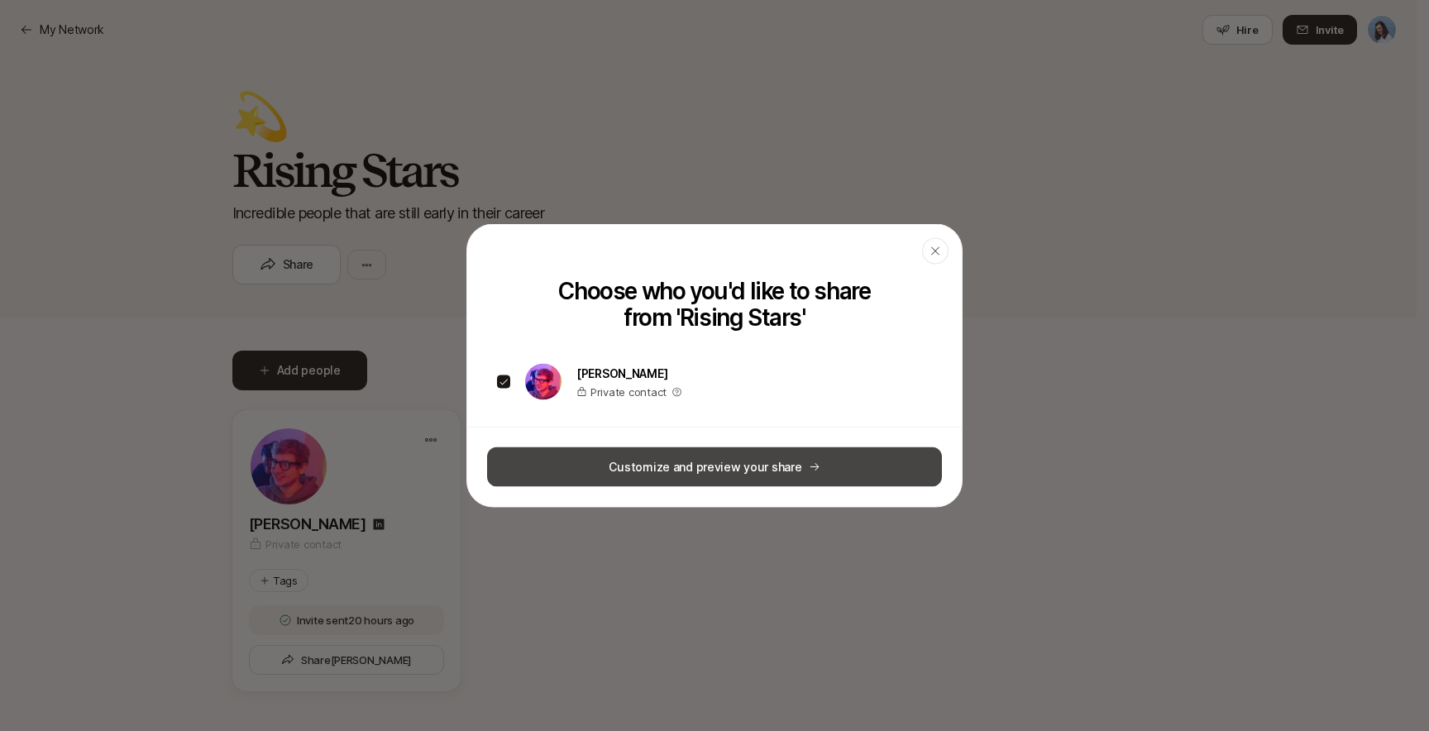
click at [738, 470] on button "Customize and preview your share" at bounding box center [714, 467] width 455 height 40
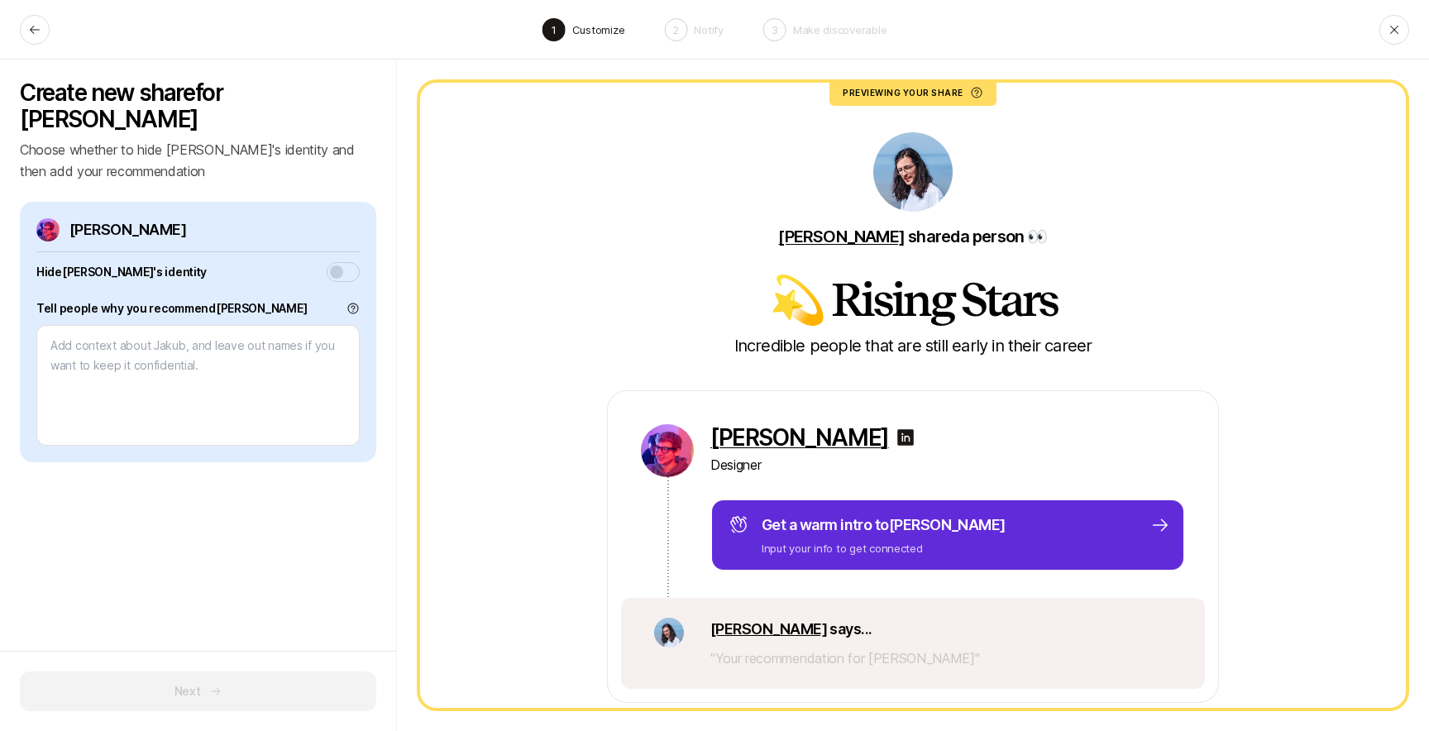
click at [256, 598] on div "Create new share for [PERSON_NAME] whether to hide [PERSON_NAME]'s identity and…" at bounding box center [198, 396] width 397 height 672
click at [31, 28] on icon at bounding box center [34, 29] width 13 height 13
type textarea "x"
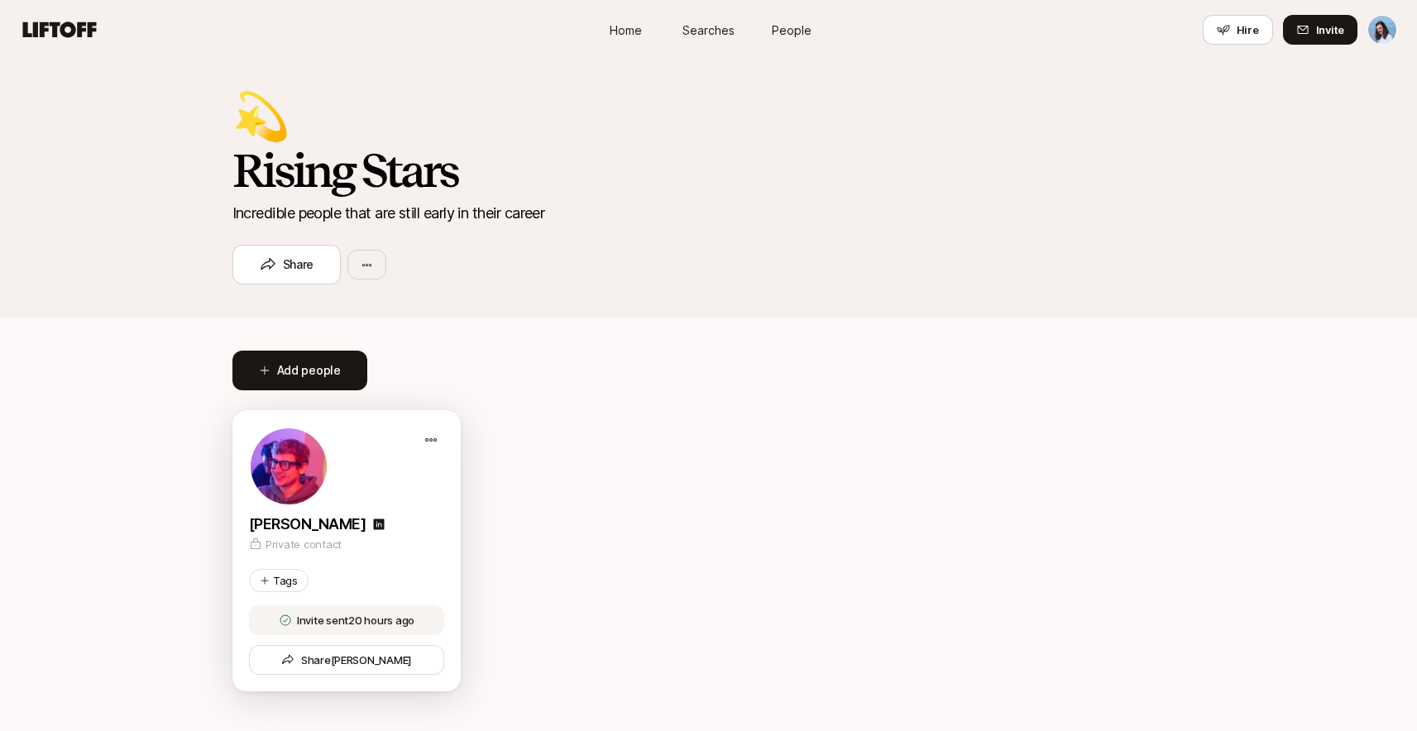
click at [393, 498] on div at bounding box center [346, 466] width 195 height 79
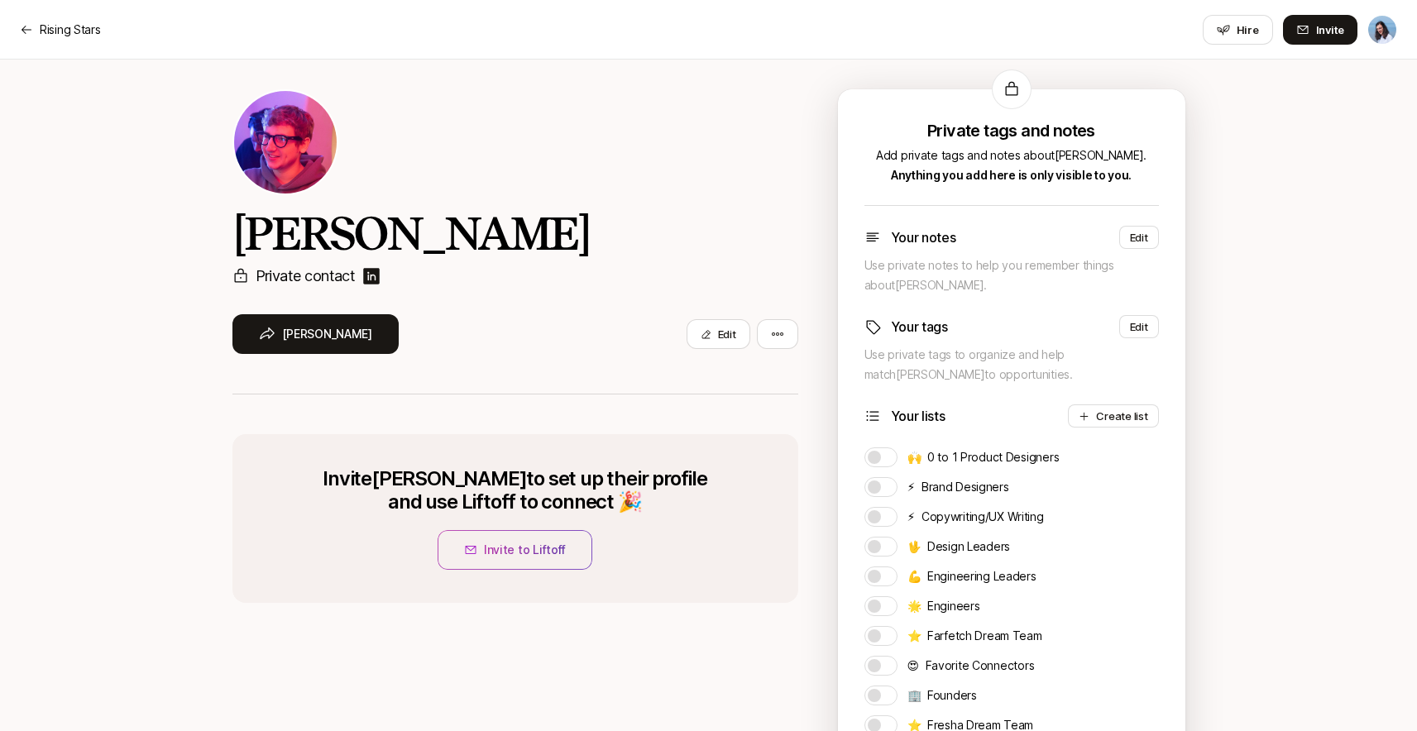
click at [374, 278] on img at bounding box center [371, 276] width 20 height 20
